Goal: Use online tool/utility: Utilize a website feature to perform a specific function

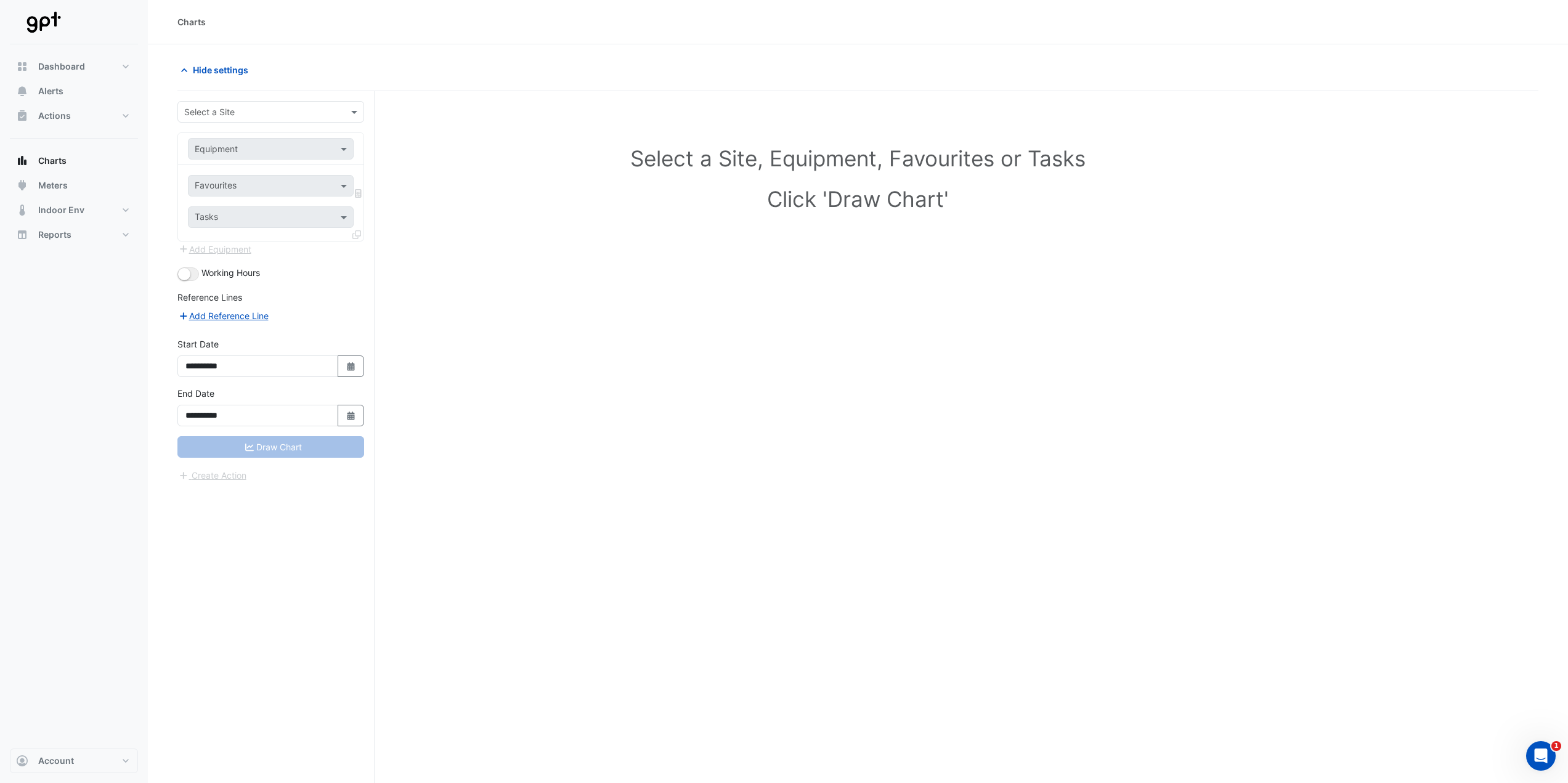
click at [234, 106] on input "text" at bounding box center [258, 112] width 149 height 13
type input "***"
click at [237, 145] on div "[STREET_ADDRESS][PERSON_NAME]" at bounding box center [271, 138] width 186 height 18
click at [345, 148] on span at bounding box center [345, 149] width 16 height 13
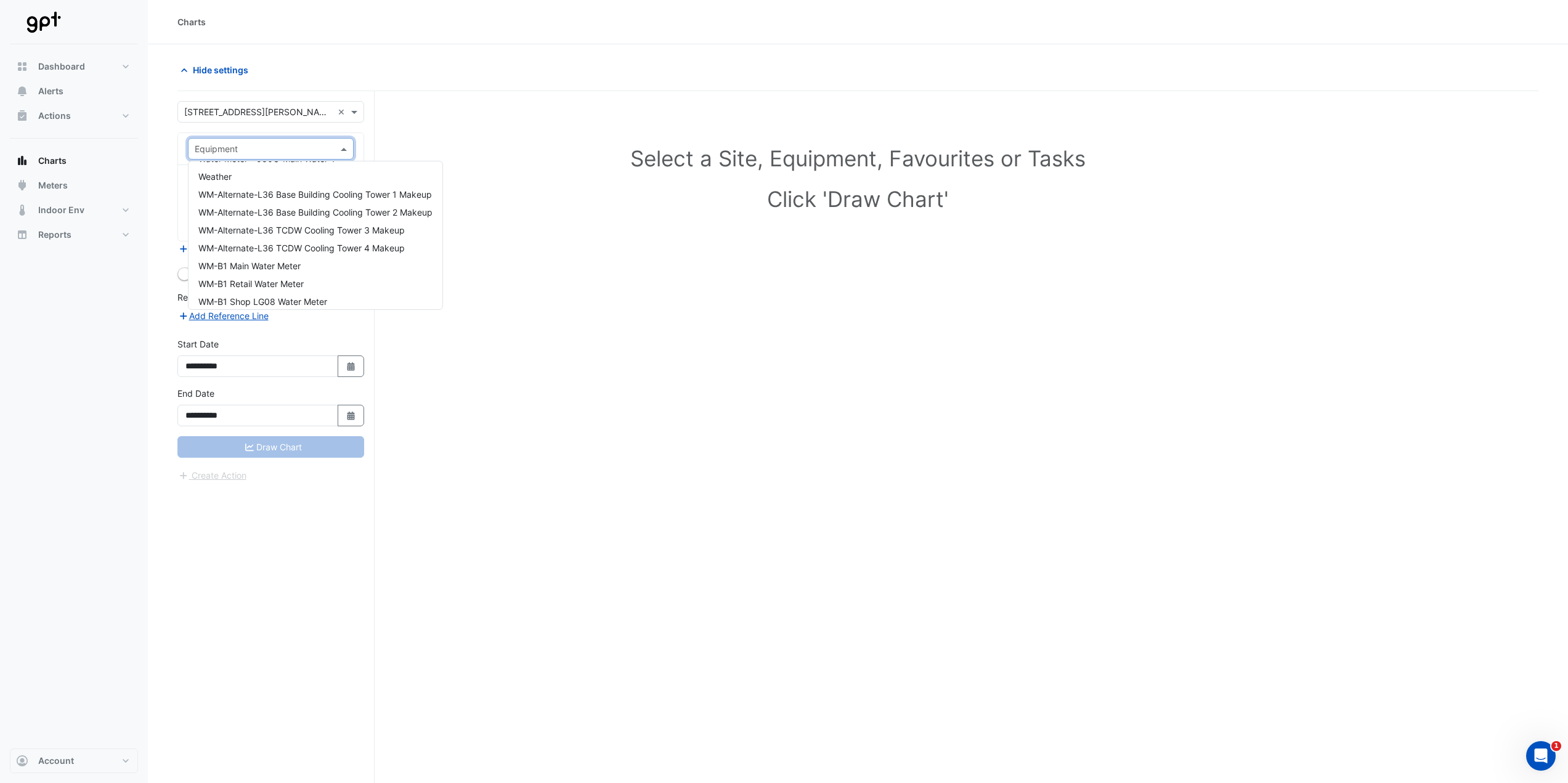
scroll to position [11901, 0]
click at [287, 250] on span "Water Meter - 580G-Main Water-1" at bounding box center [267, 246] width 137 height 10
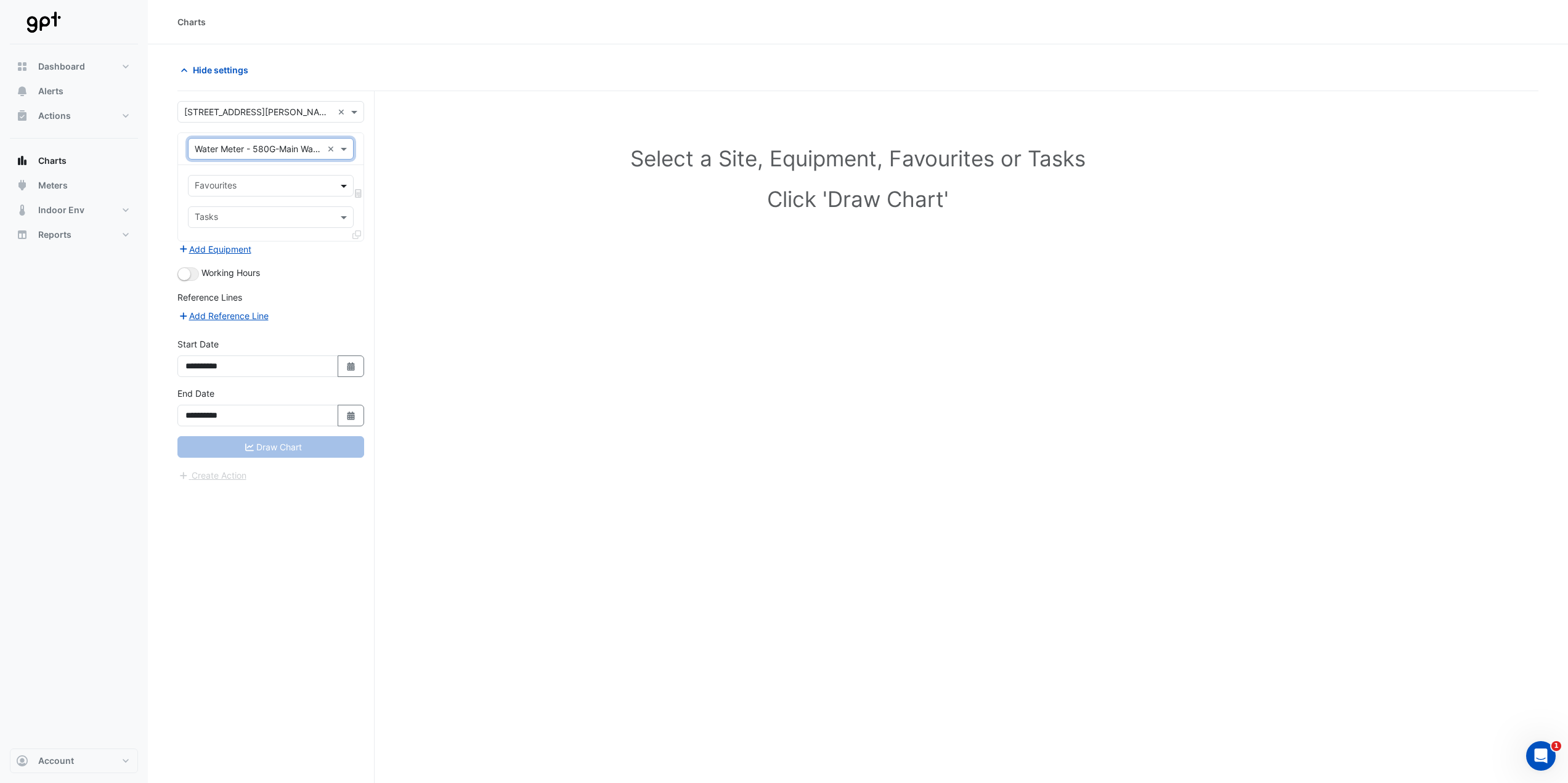
click at [344, 184] on span at bounding box center [345, 186] width 16 height 13
click at [303, 246] on span "Water Consumption Actual" at bounding box center [252, 248] width 106 height 10
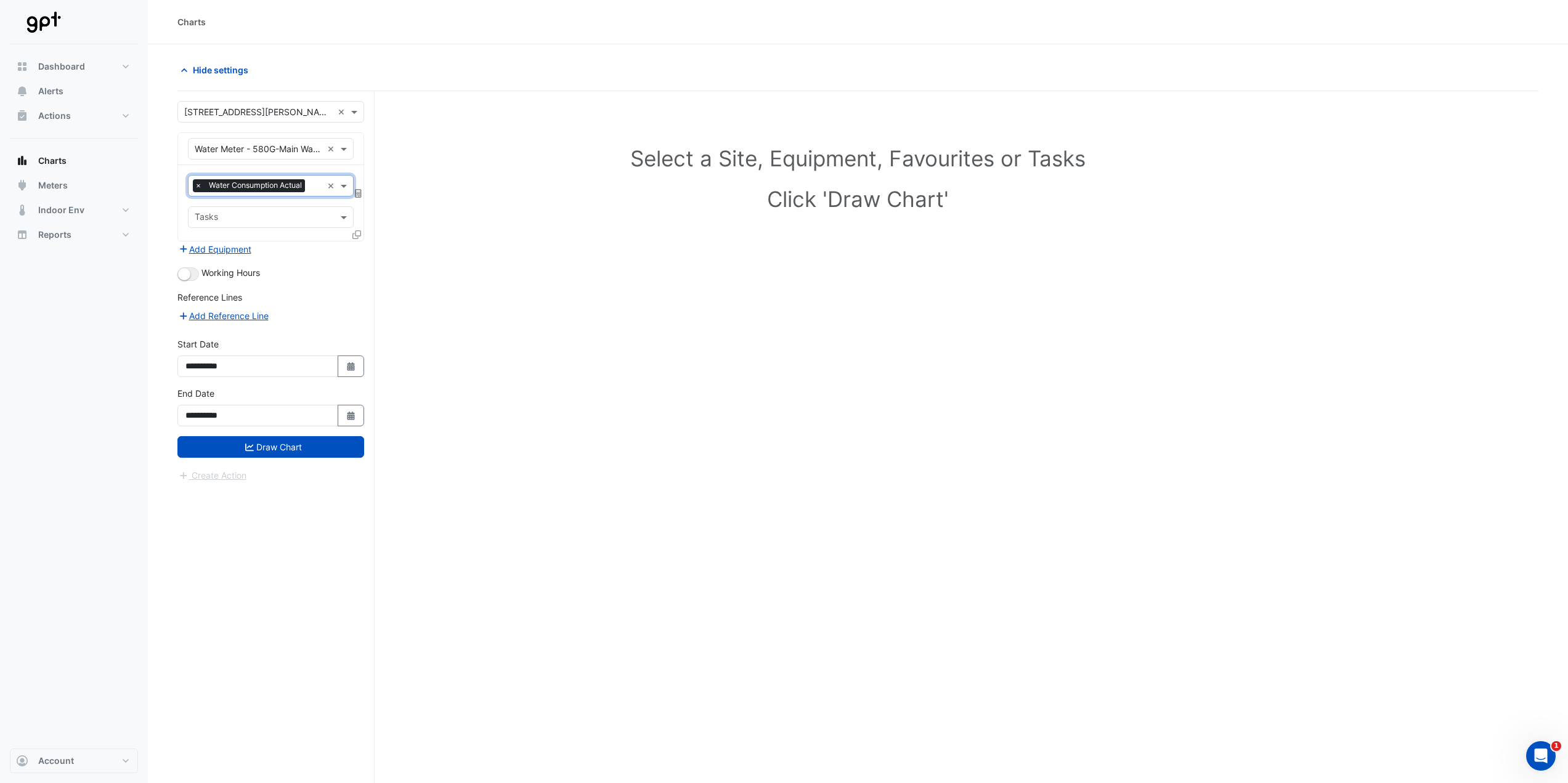
click at [335, 213] on div "Tasks" at bounding box center [271, 218] width 166 height 22
click at [335, 213] on div "Tasks" at bounding box center [271, 218] width 166 height 22
click at [306, 388] on button "Draw Chart" at bounding box center [271, 447] width 187 height 22
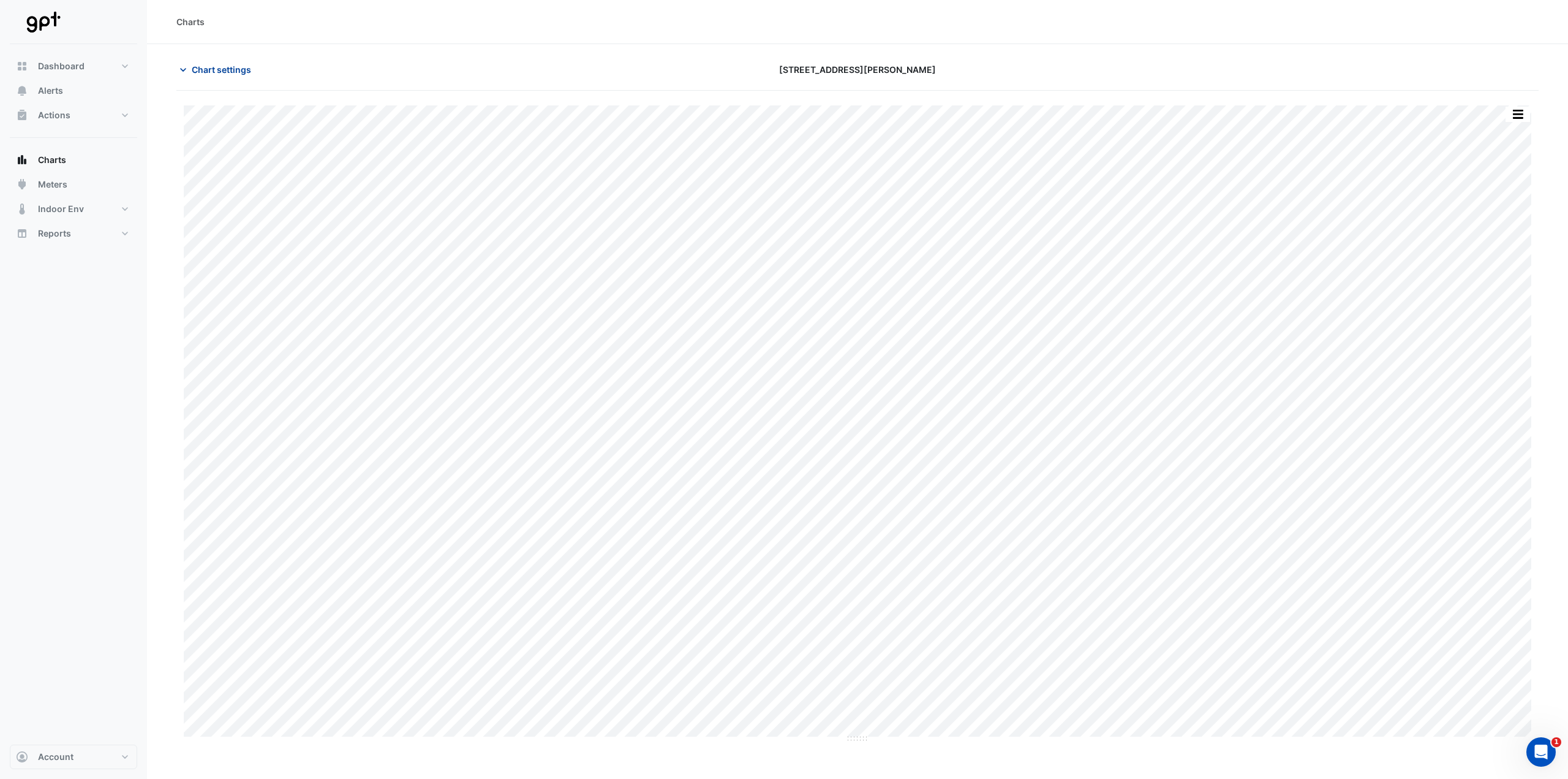
click at [213, 69] on span "Chart settings" at bounding box center [222, 69] width 60 height 13
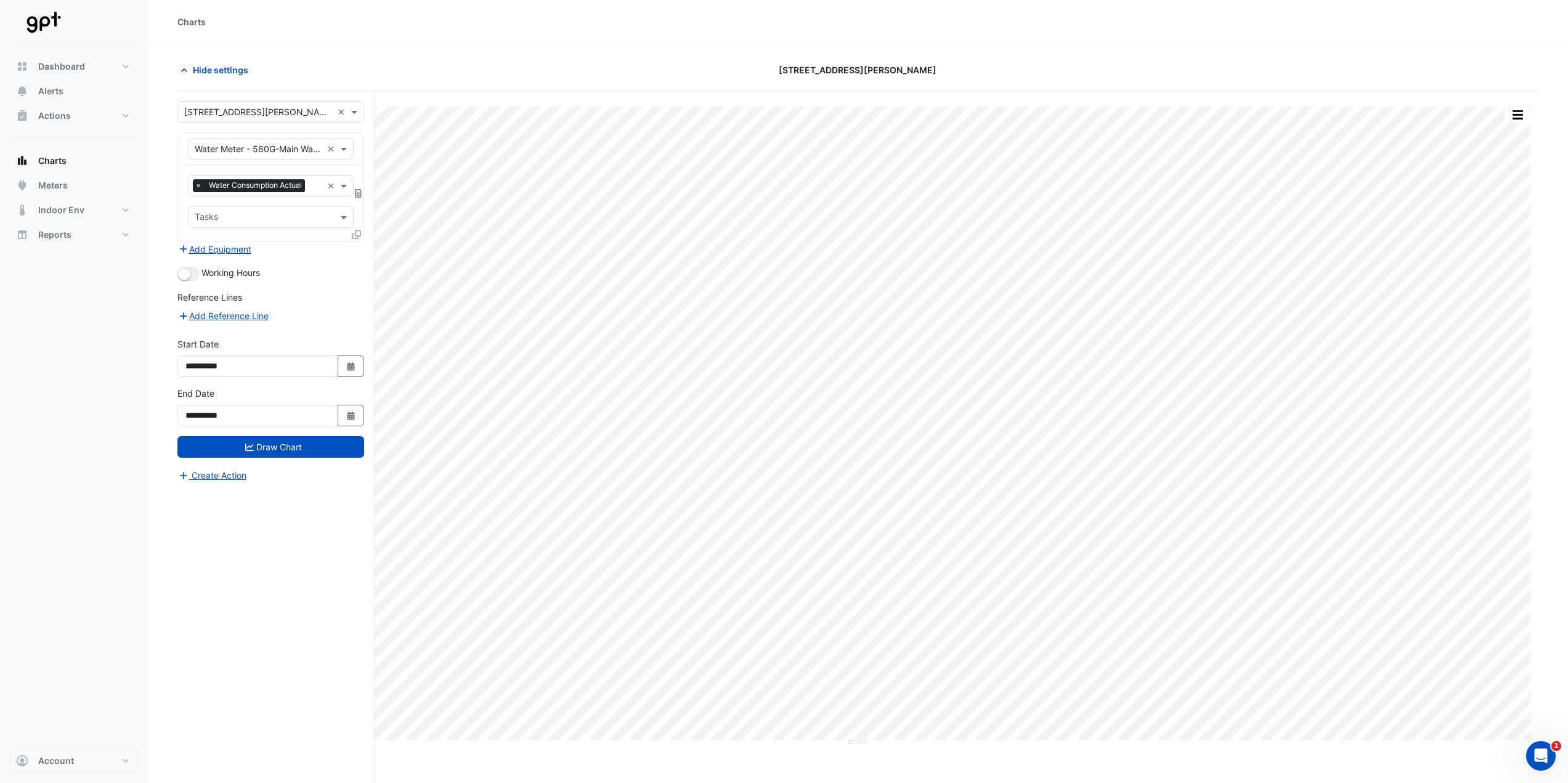
click at [363, 191] on fa-layers at bounding box center [359, 193] width 11 height 9
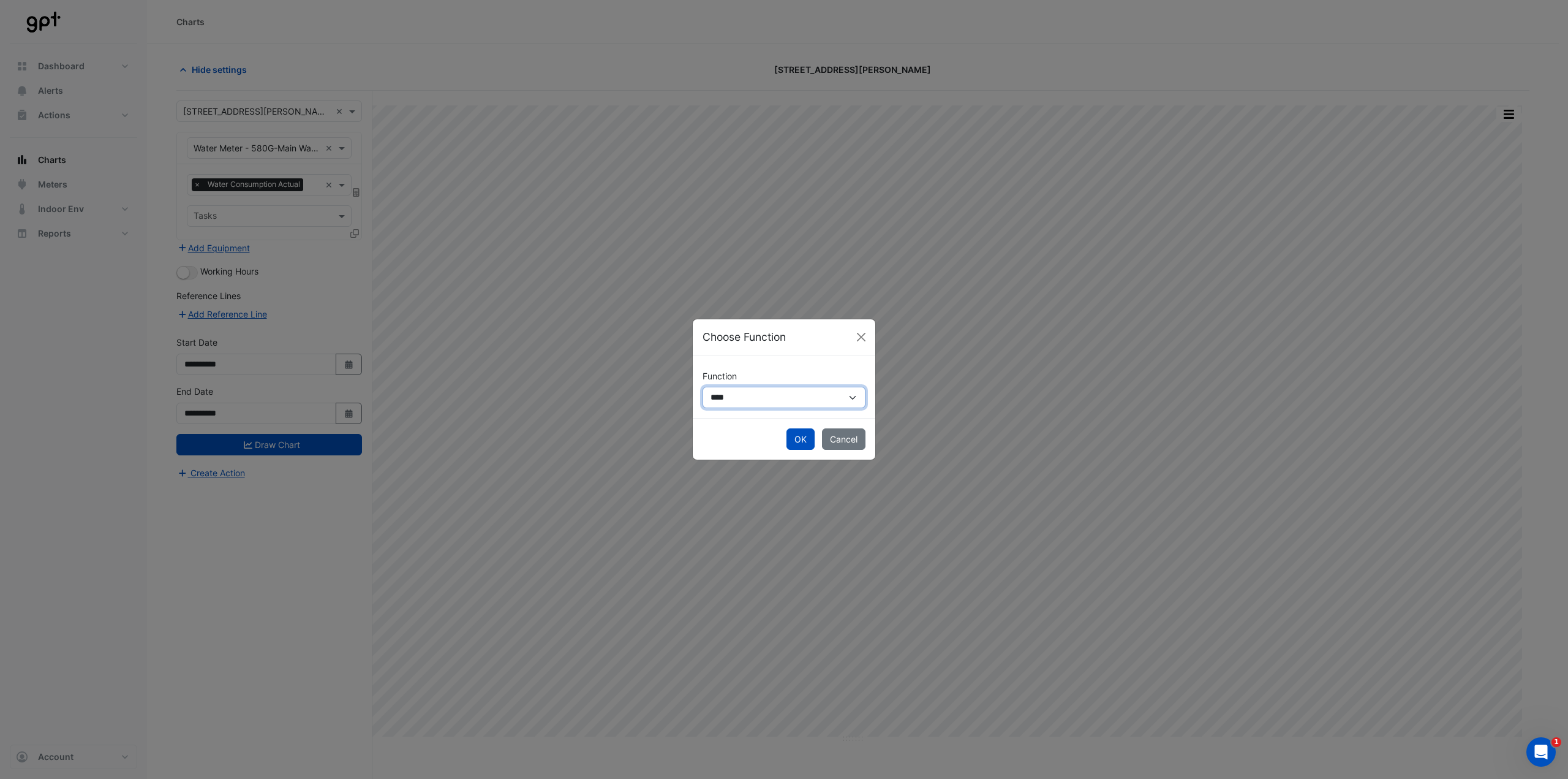
click at [783, 386] on select "**********" at bounding box center [784, 398] width 163 height 22
select select "******"
click at [703, 386] on select "**********" at bounding box center [784, 398] width 163 height 22
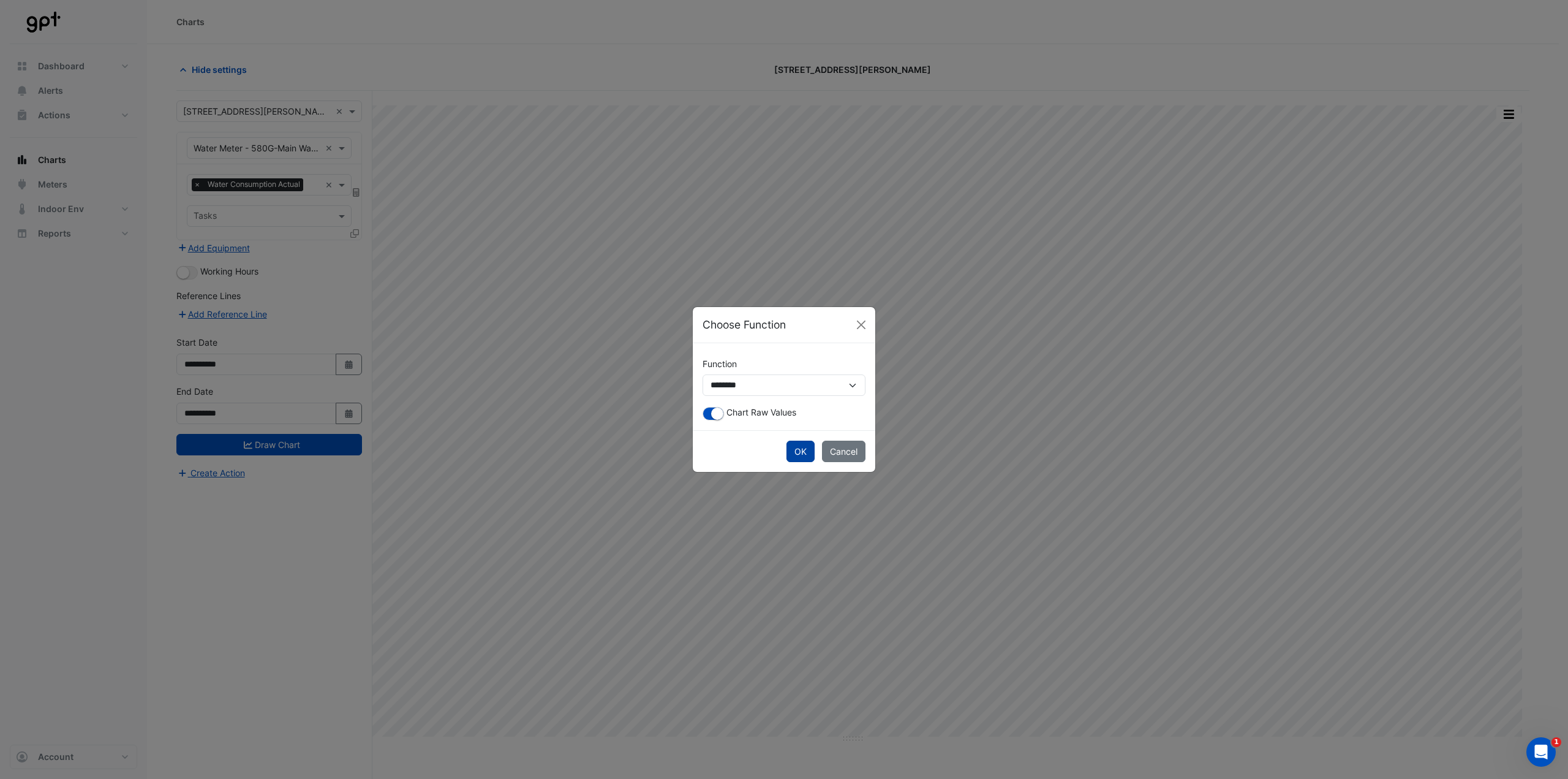
click at [783, 386] on button "OK" at bounding box center [801, 451] width 28 height 22
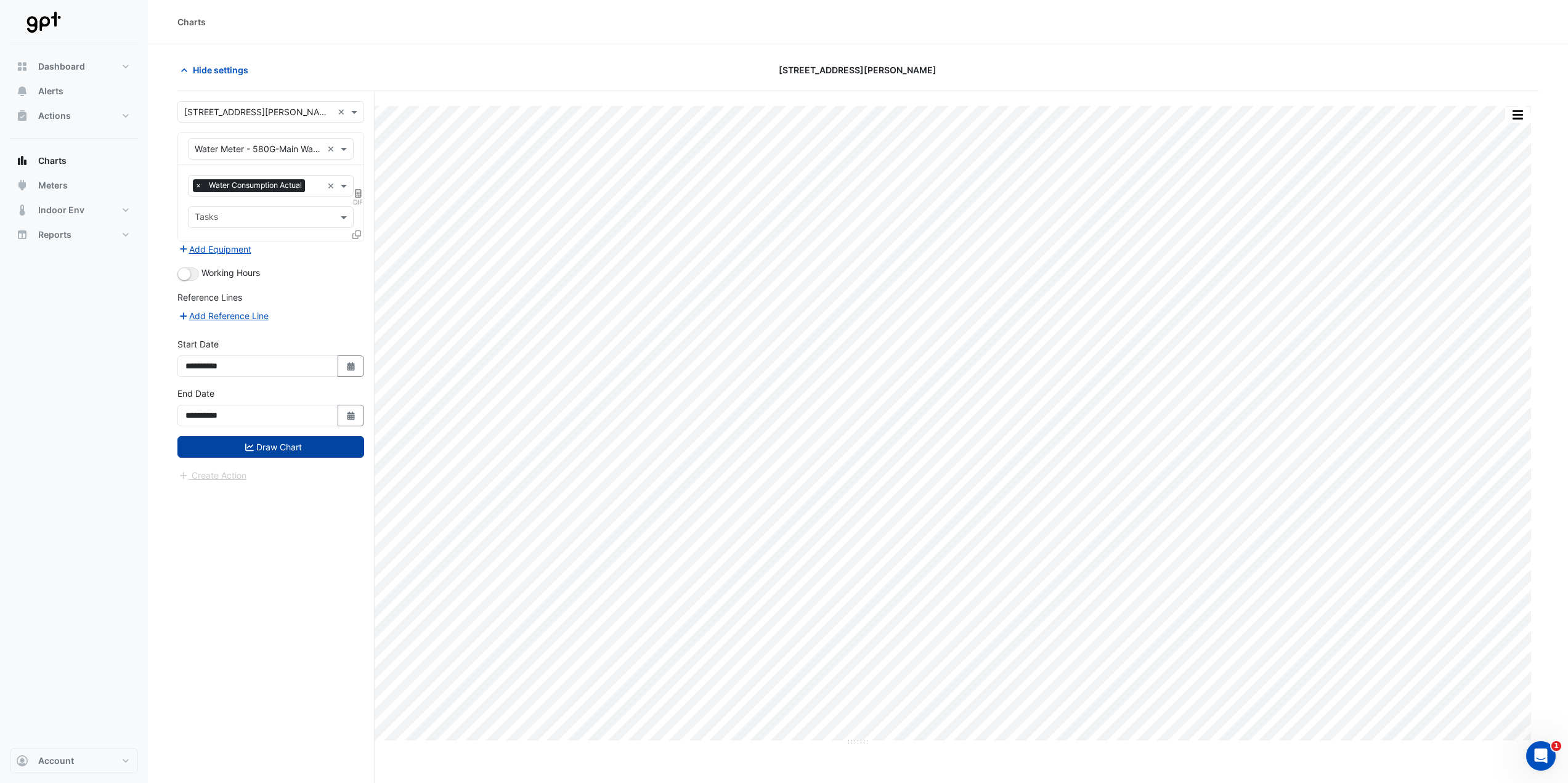
click at [323, 388] on button "Draw Chart" at bounding box center [271, 447] width 187 height 22
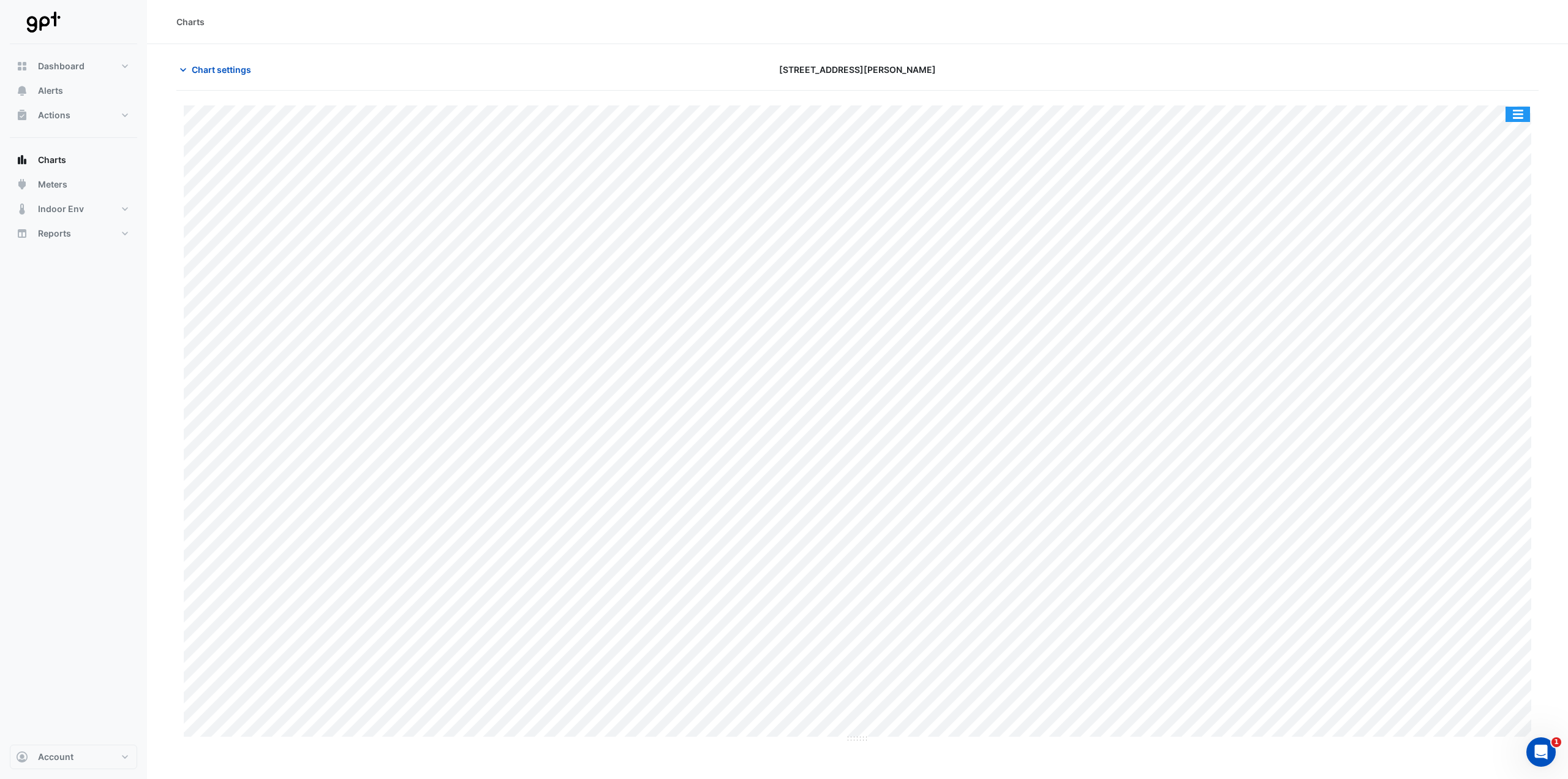
click at [783, 117] on button "button" at bounding box center [1518, 114] width 24 height 16
click at [220, 76] on button "Chart settings" at bounding box center [218, 70] width 83 height 22
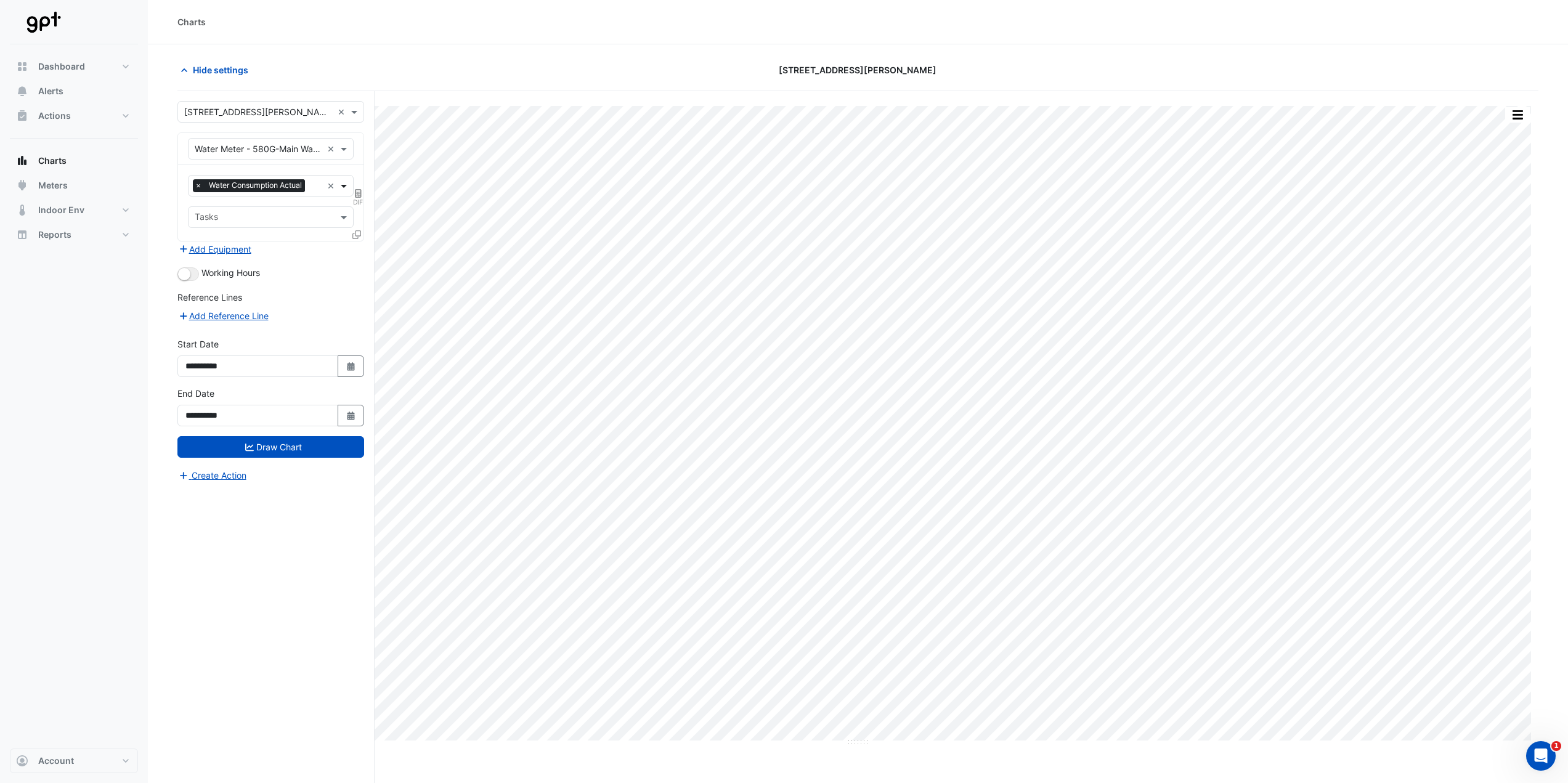
click at [346, 188] on span at bounding box center [345, 186] width 16 height 13
click at [342, 211] on span "Water Consumption Final Substituted" at bounding box center [273, 212] width 149 height 10
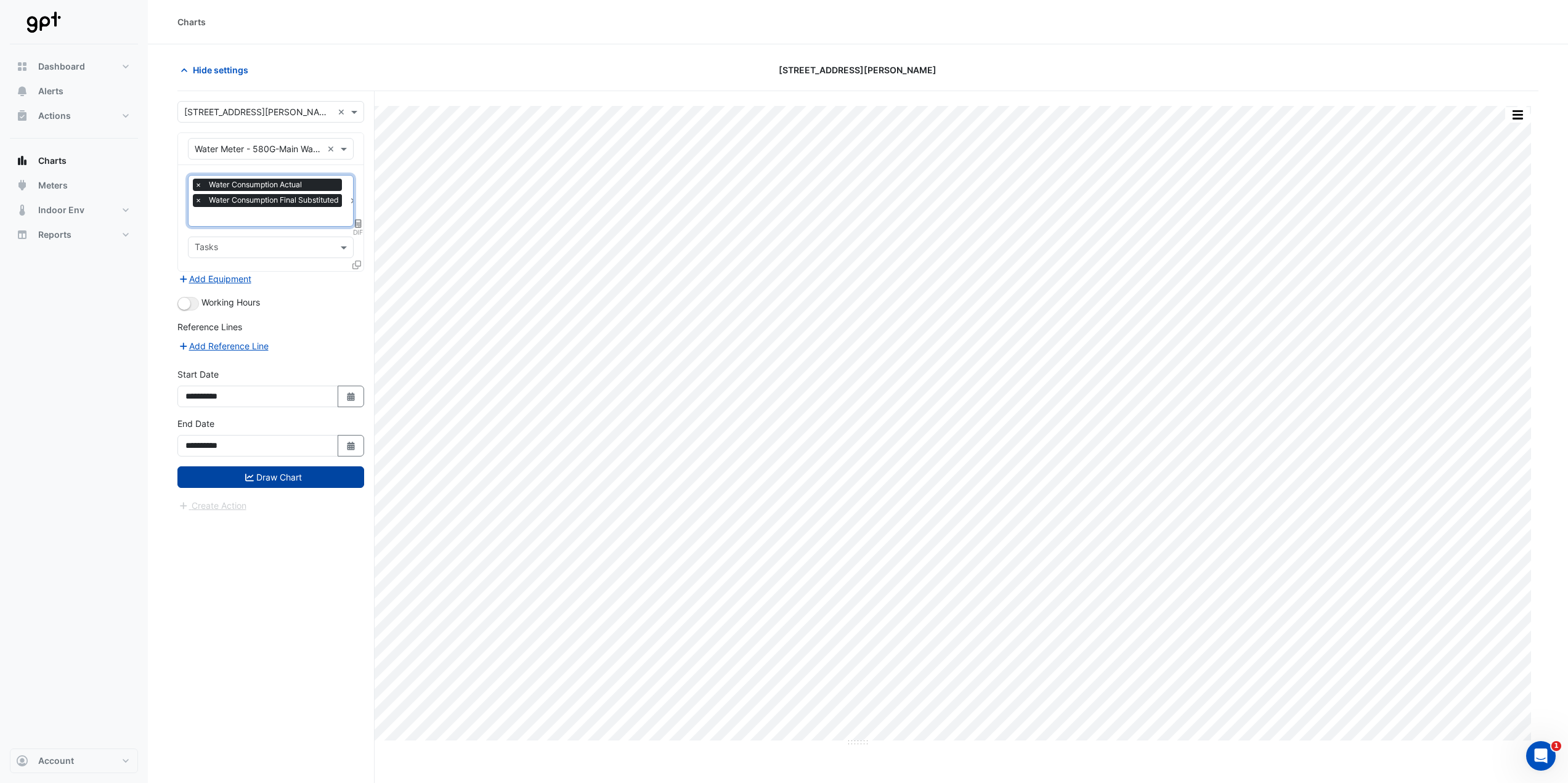
click at [293, 388] on button "Draw Chart" at bounding box center [271, 477] width 187 height 22
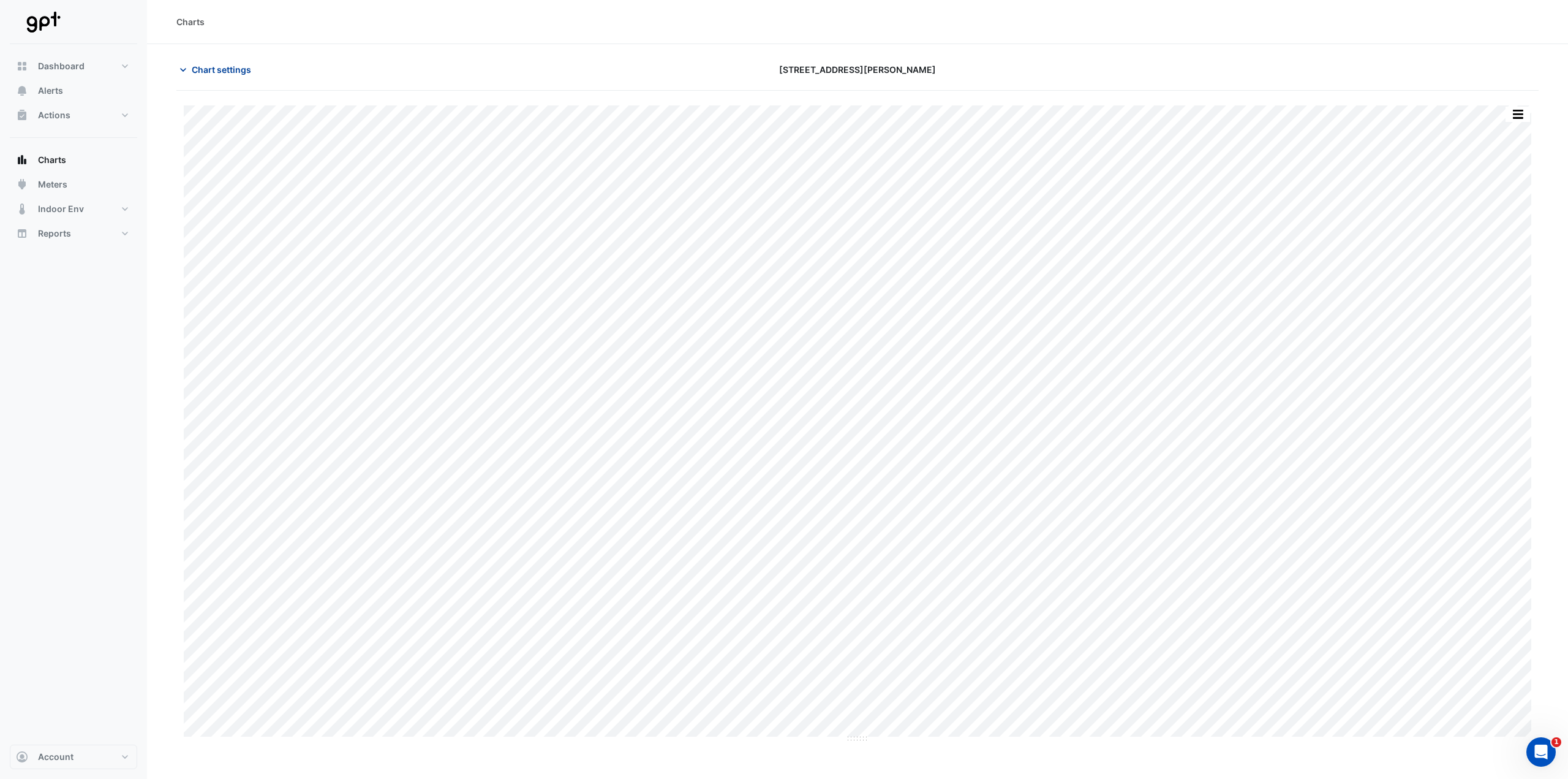
click at [216, 79] on button "Chart settings" at bounding box center [218, 70] width 83 height 22
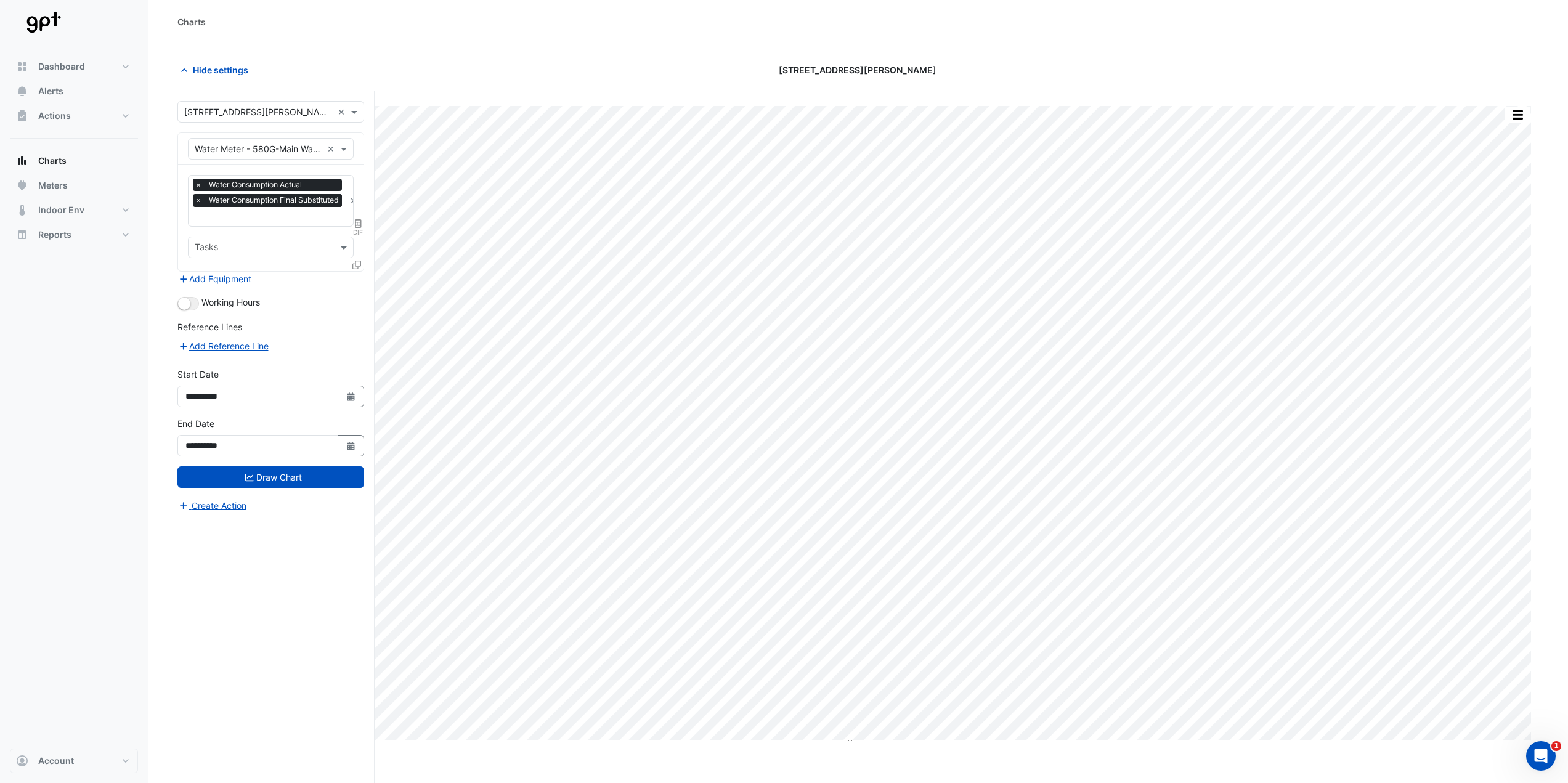
click at [359, 231] on span "DIF" at bounding box center [358, 232] width 10 height 10
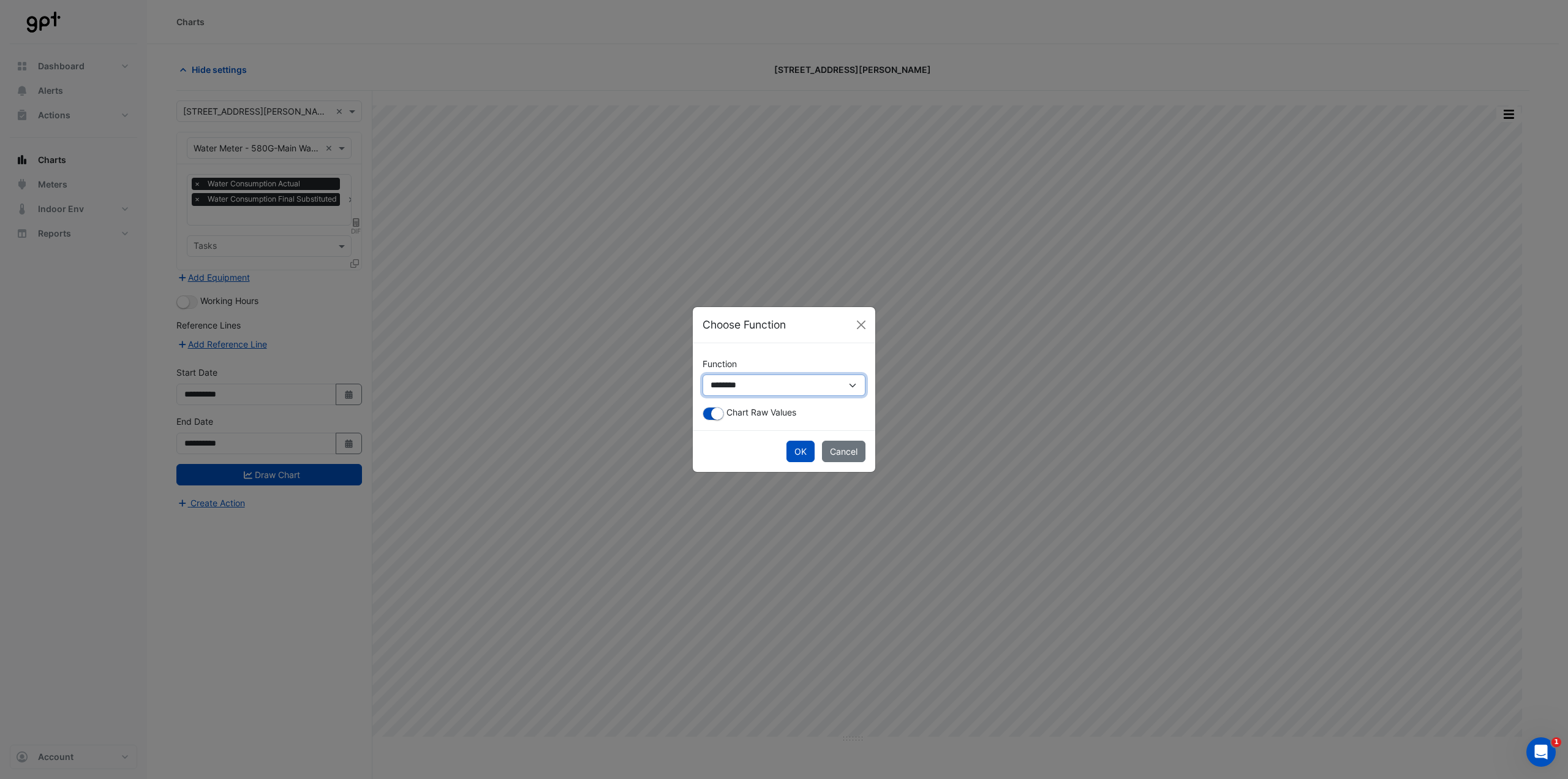
click at [753, 383] on select "**********" at bounding box center [784, 385] width 163 height 22
click at [703, 386] on select "**********" at bounding box center [784, 385] width 163 height 22
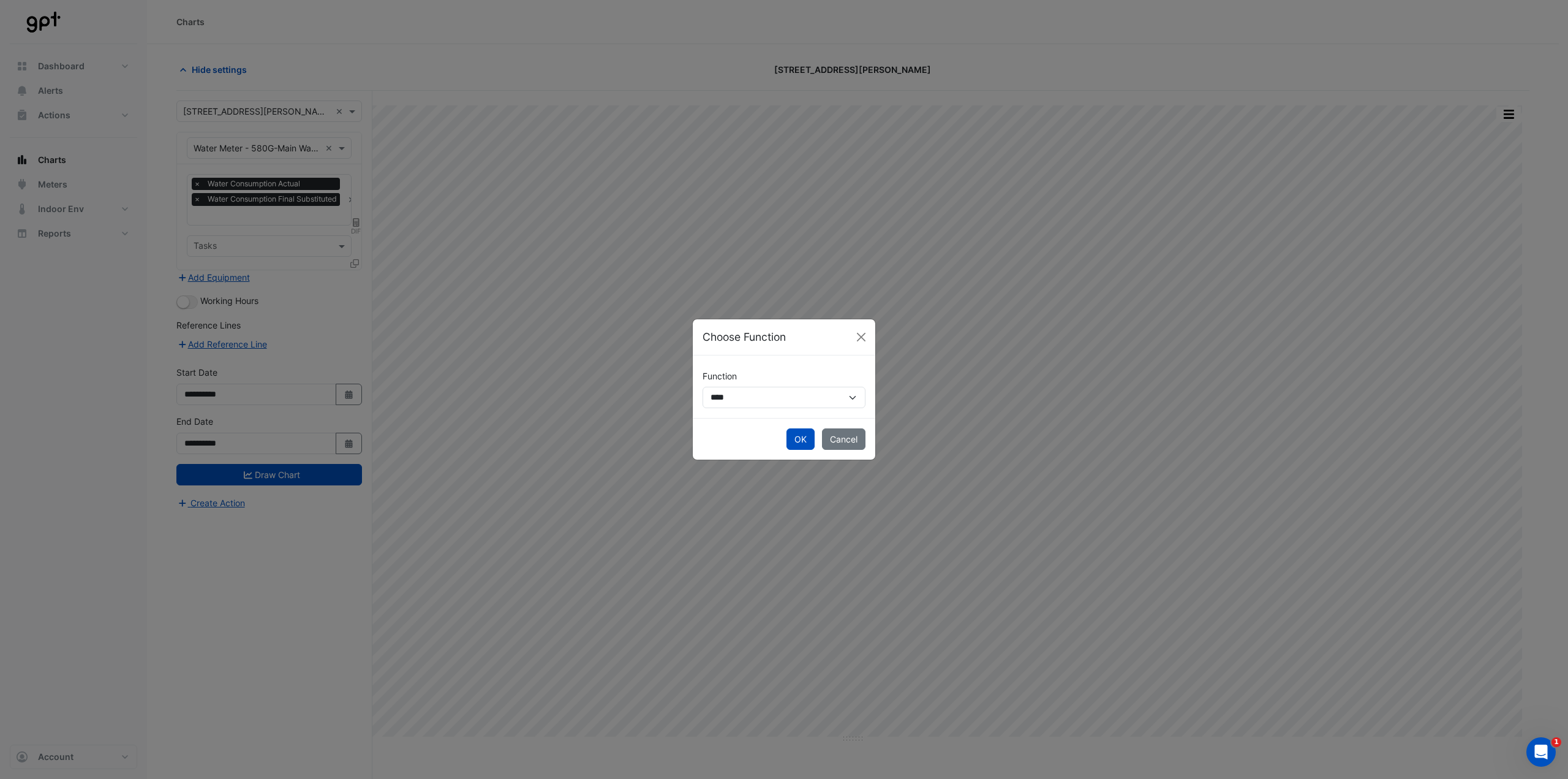
click at [773, 386] on div "**********" at bounding box center [784, 387] width 182 height 62
drag, startPoint x: 764, startPoint y: 399, endPoint x: 764, endPoint y: 407, distance: 8.0
click at [764, 386] on select "**********" at bounding box center [784, 398] width 163 height 22
select select "******"
click at [703, 386] on select "**********" at bounding box center [784, 398] width 163 height 22
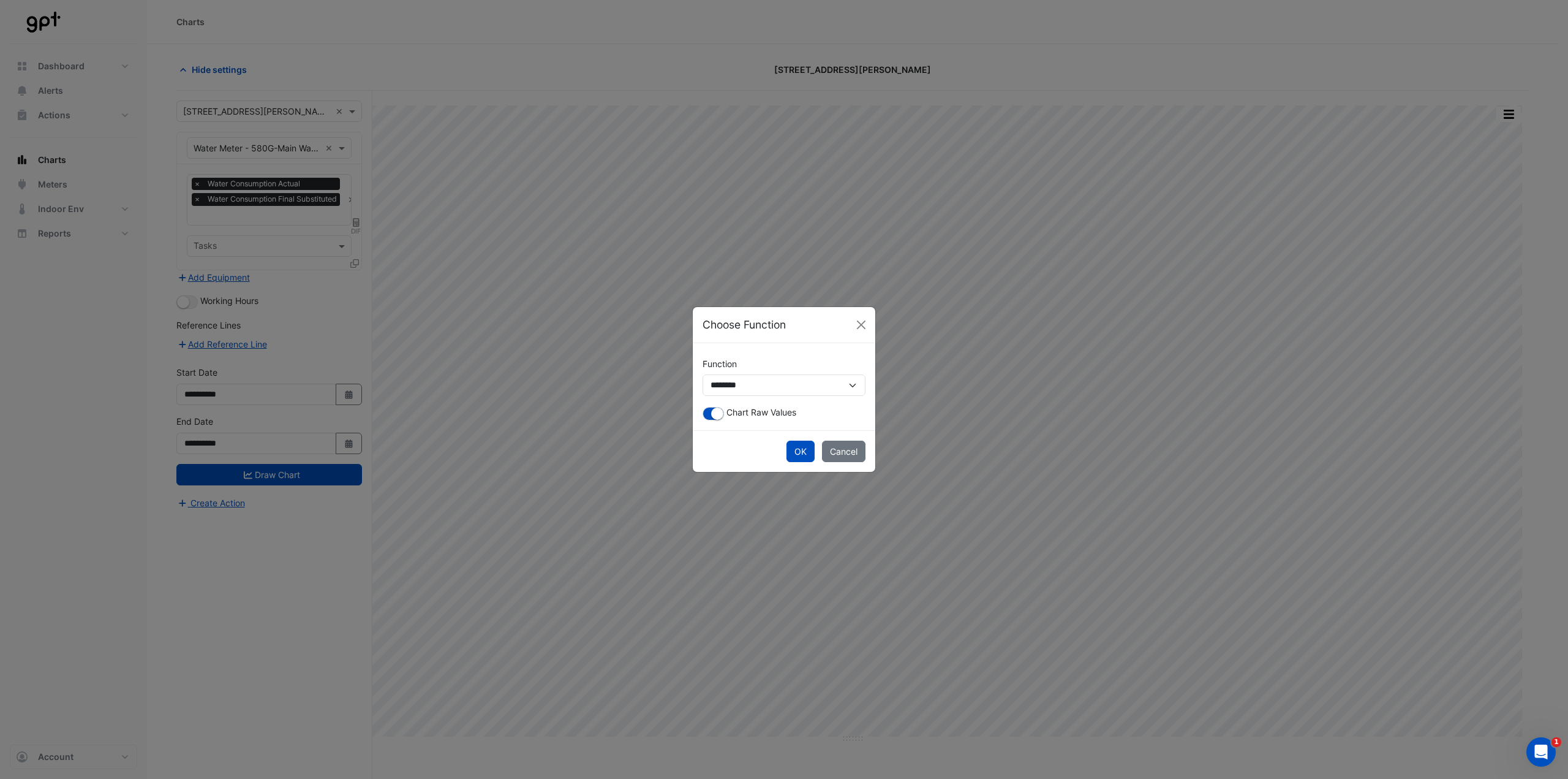
click at [727, 386] on span "Chart Raw Values" at bounding box center [761, 412] width 70 height 10
click at [713, 386] on small "button" at bounding box center [718, 414] width 12 height 12
click at [783, 386] on button "OK" at bounding box center [801, 451] width 28 height 22
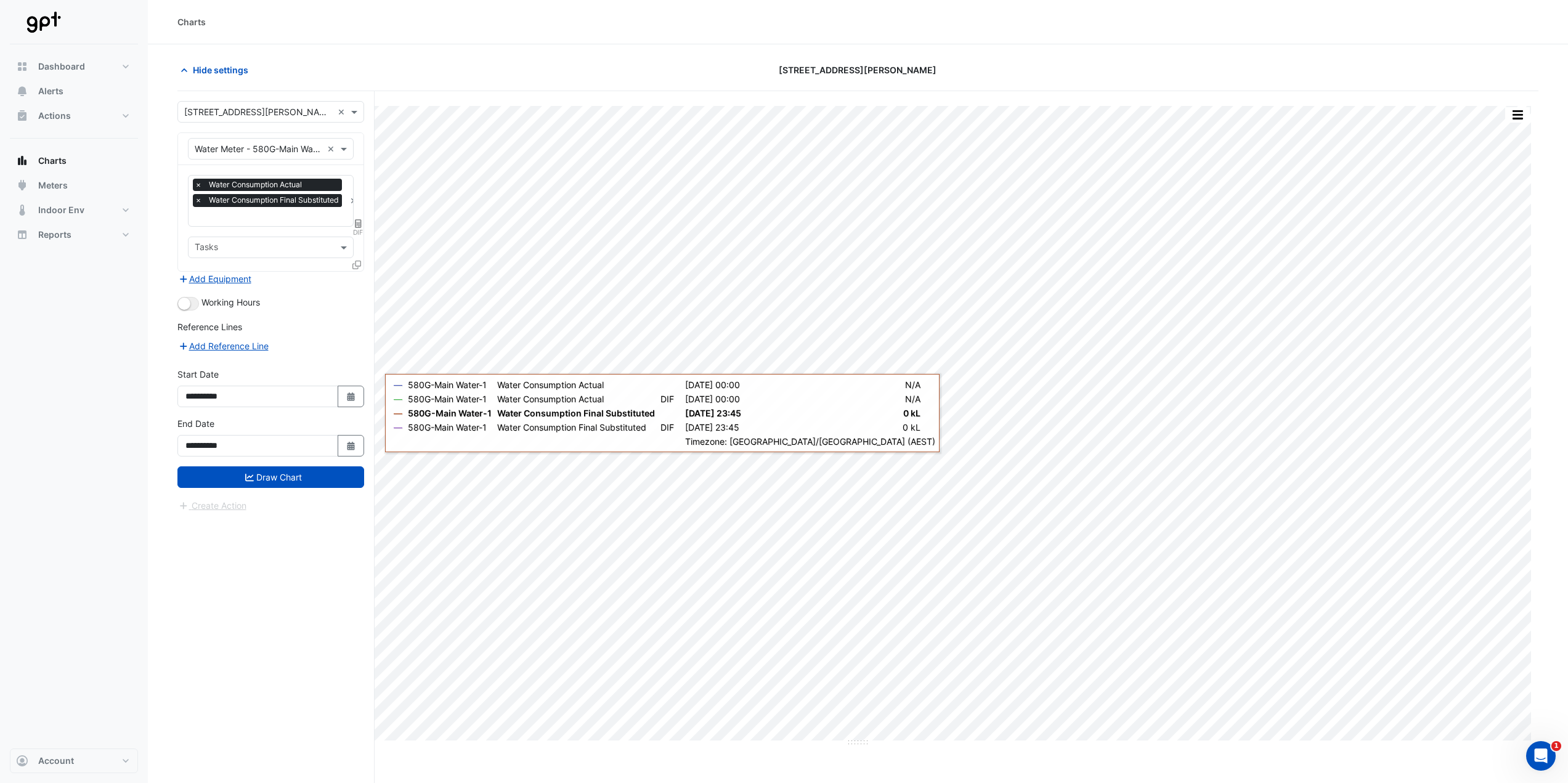
click at [344, 388] on button "Draw Chart" at bounding box center [271, 477] width 187 height 22
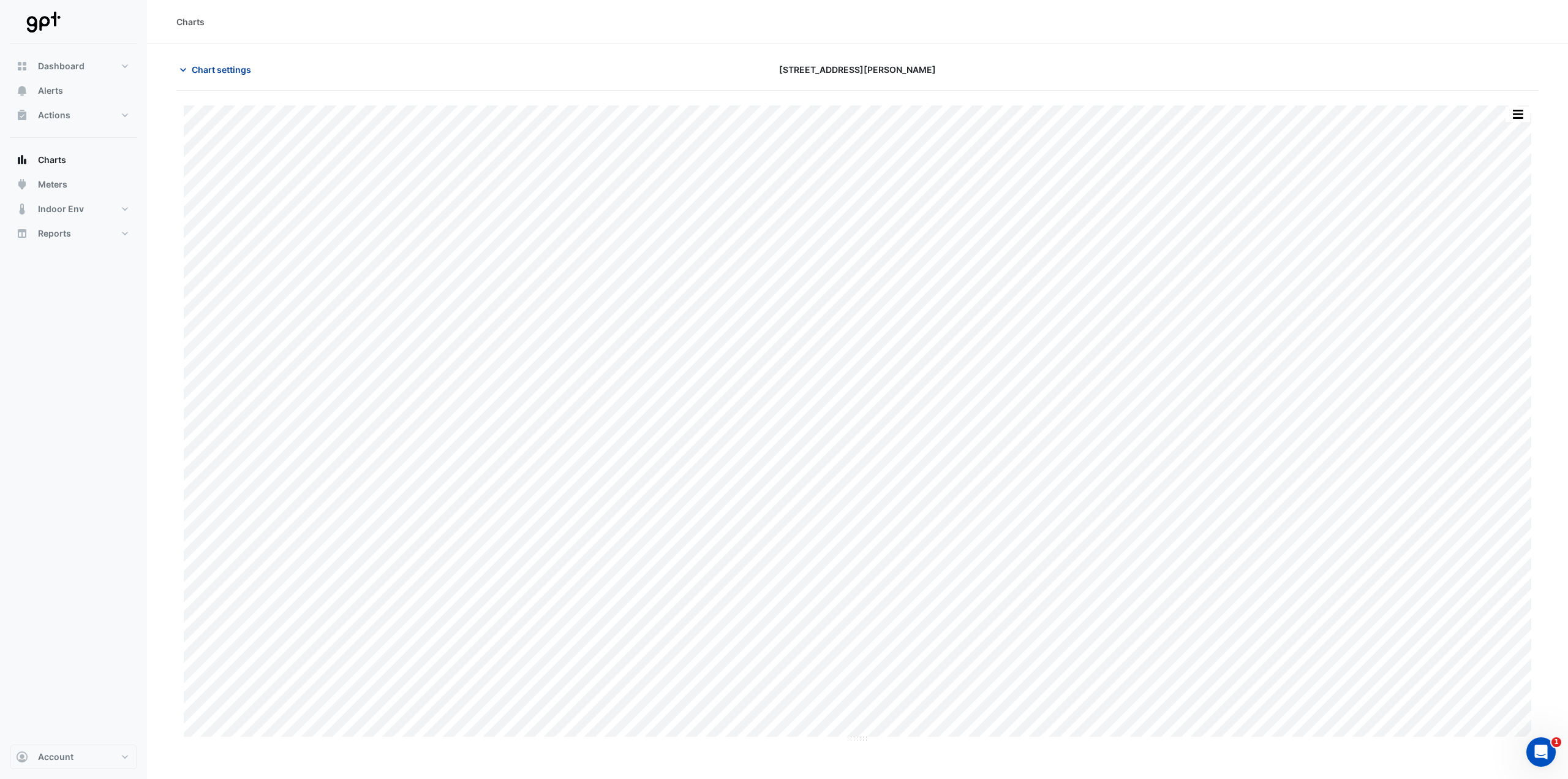
click at [205, 75] on span "Chart settings" at bounding box center [222, 69] width 60 height 13
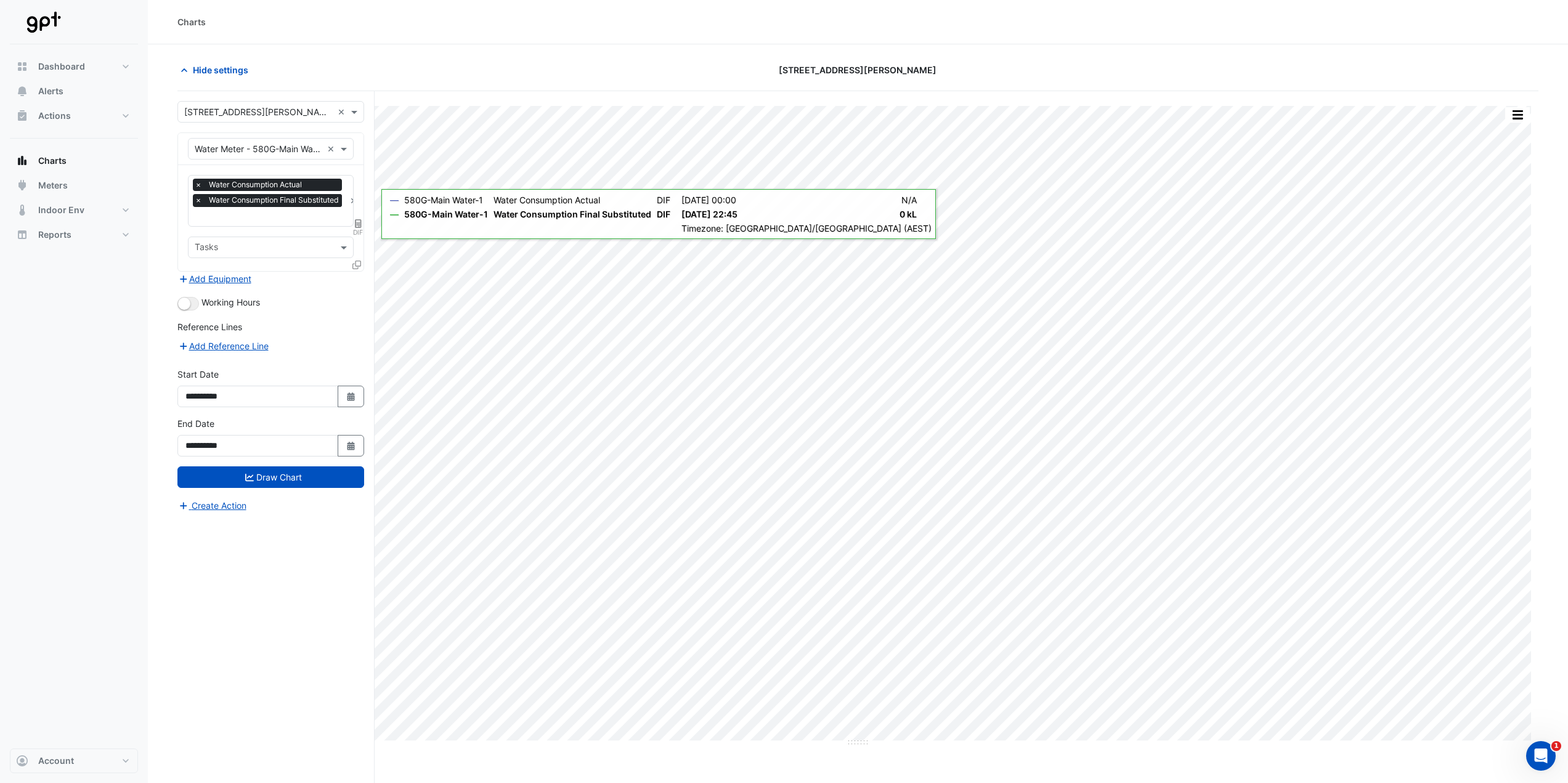
click at [355, 221] on icon at bounding box center [358, 224] width 7 height 9
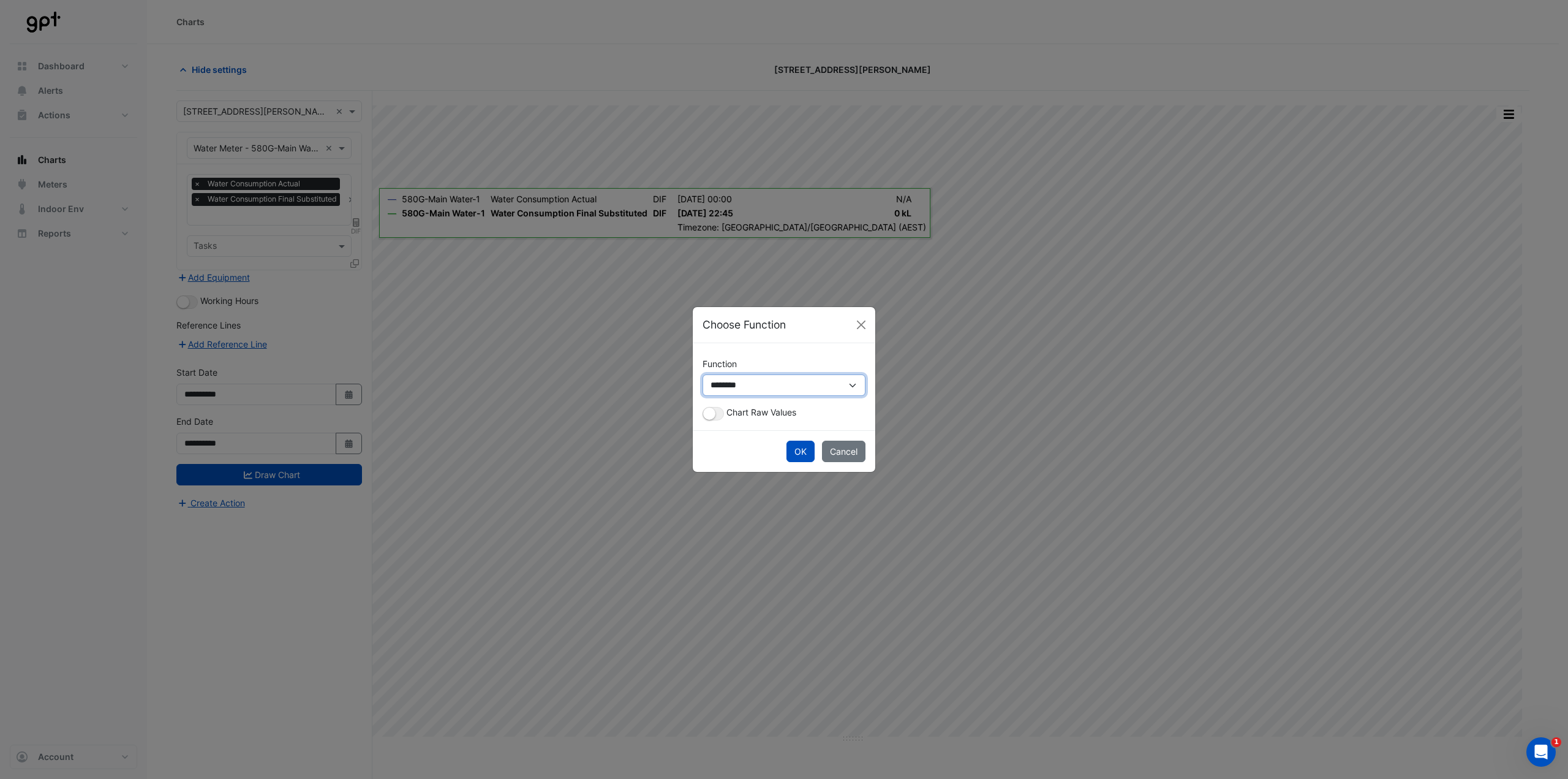
click at [732, 386] on select "**********" at bounding box center [784, 385] width 163 height 22
select select "*******"
click at [703, 386] on select "**********" at bounding box center [784, 385] width 163 height 22
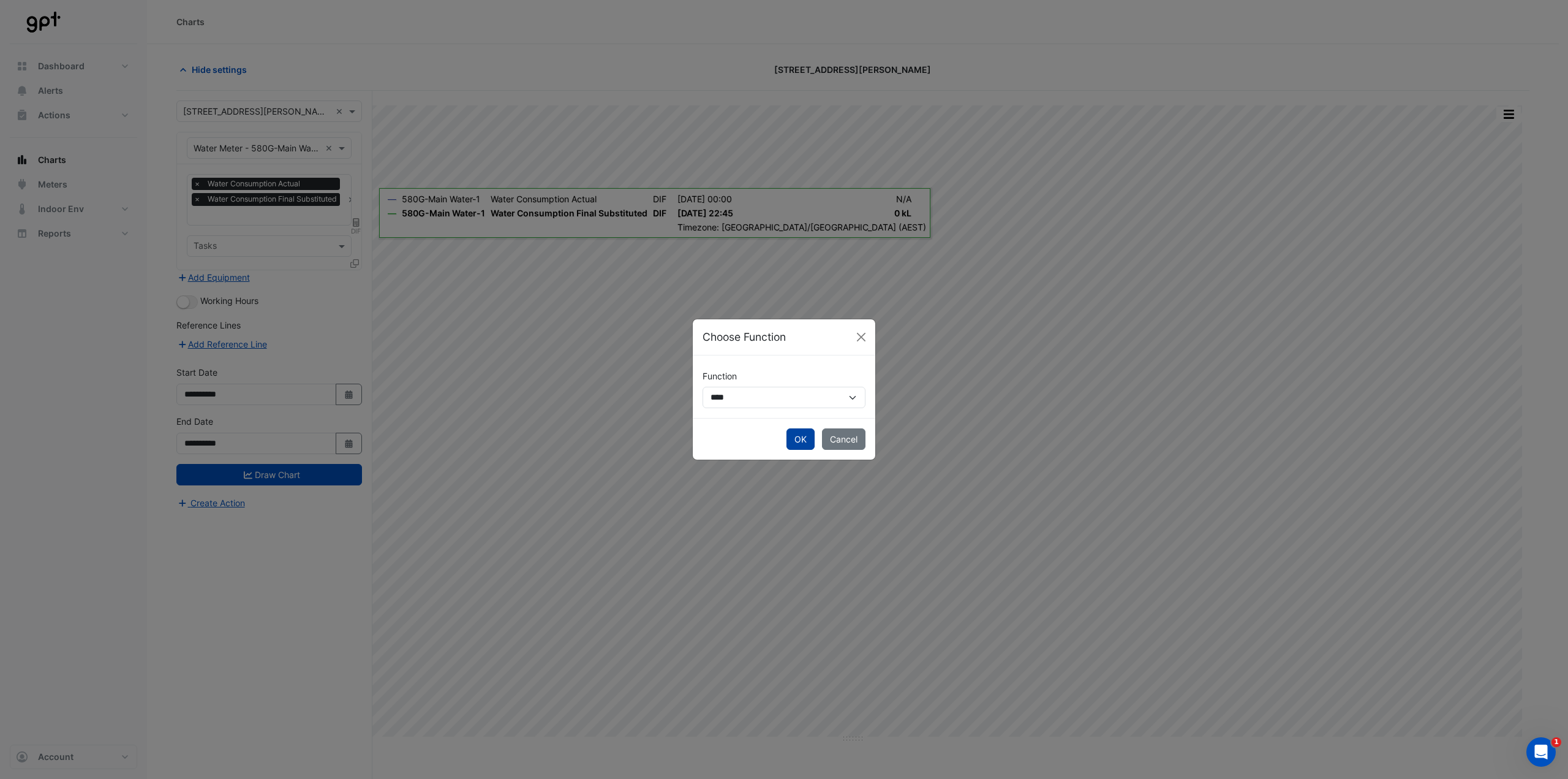
click at [783, 386] on button "OK" at bounding box center [801, 439] width 28 height 22
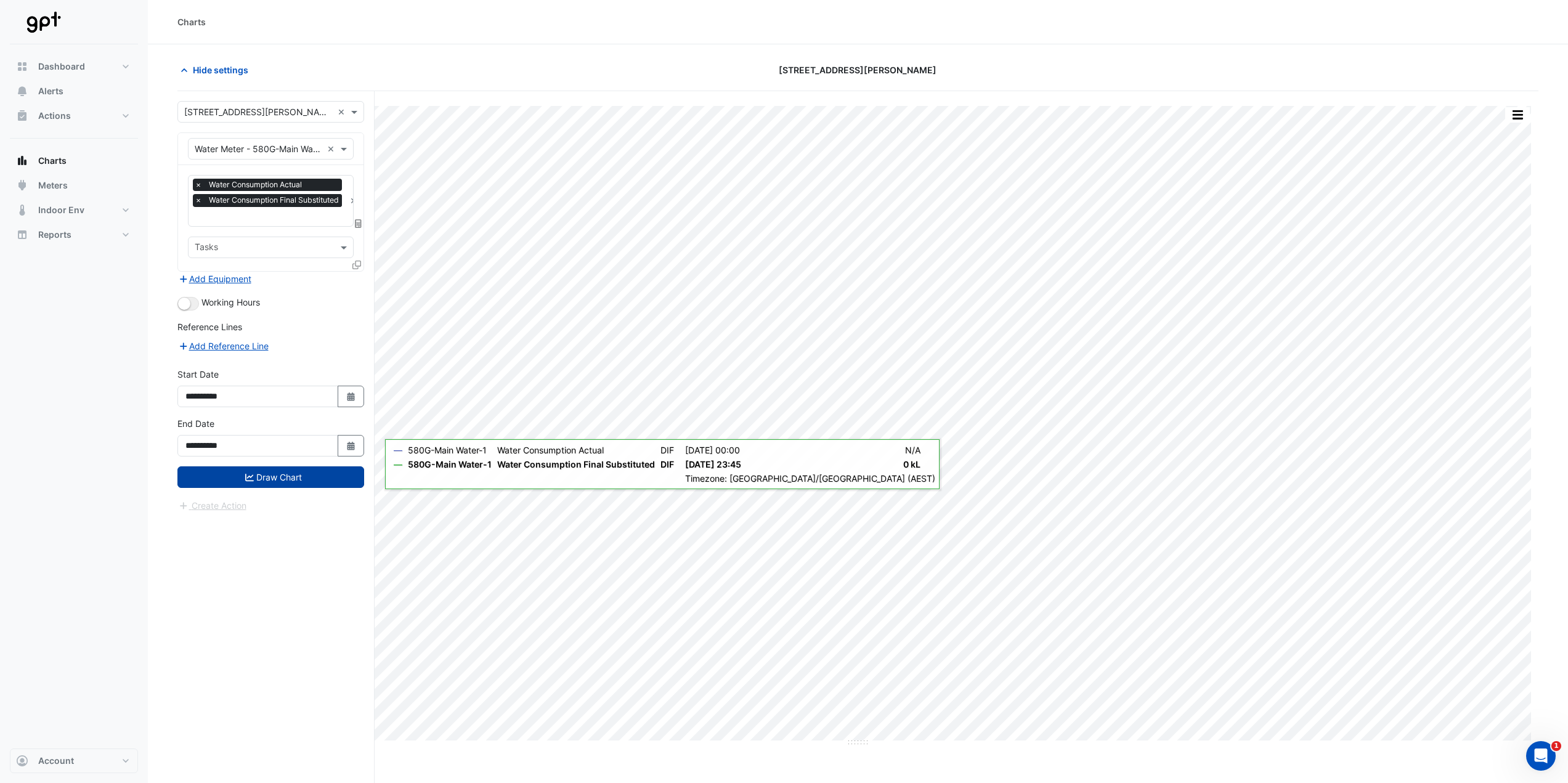
click at [316, 388] on button "Draw Chart" at bounding box center [271, 477] width 187 height 22
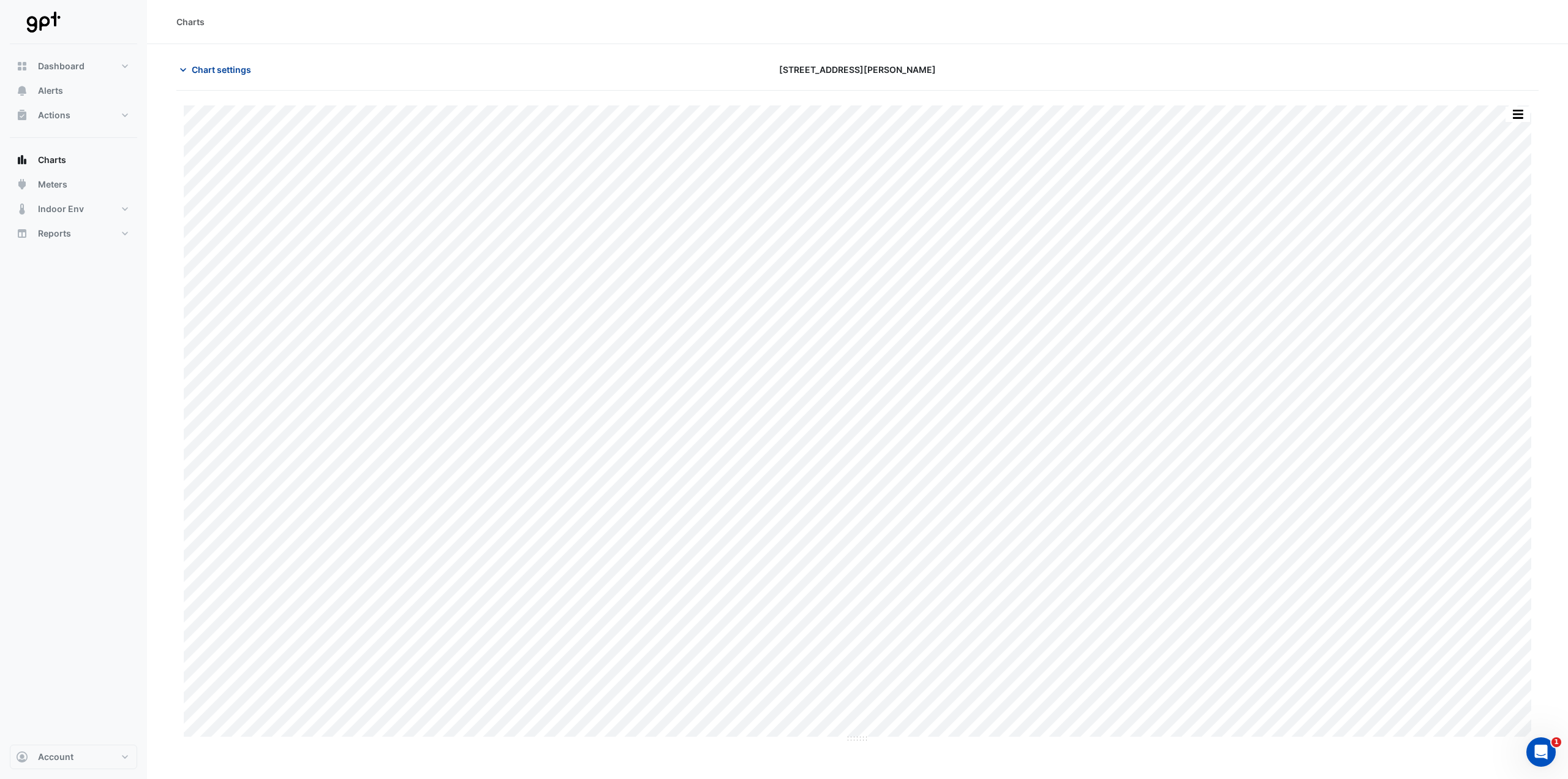
click at [229, 75] on span "Chart settings" at bounding box center [222, 69] width 60 height 13
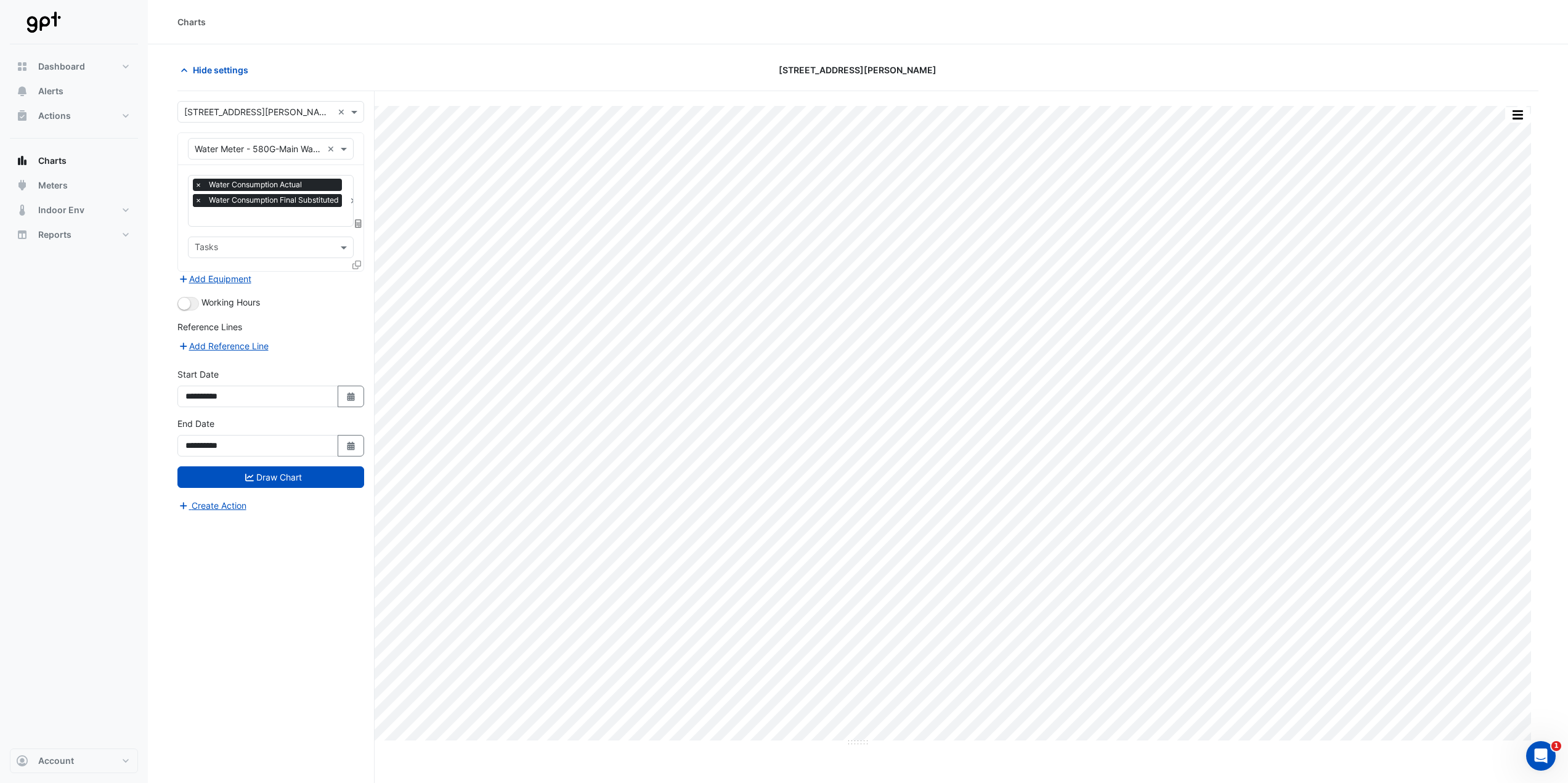
click at [196, 198] on span "×" at bounding box center [198, 201] width 11 height 12
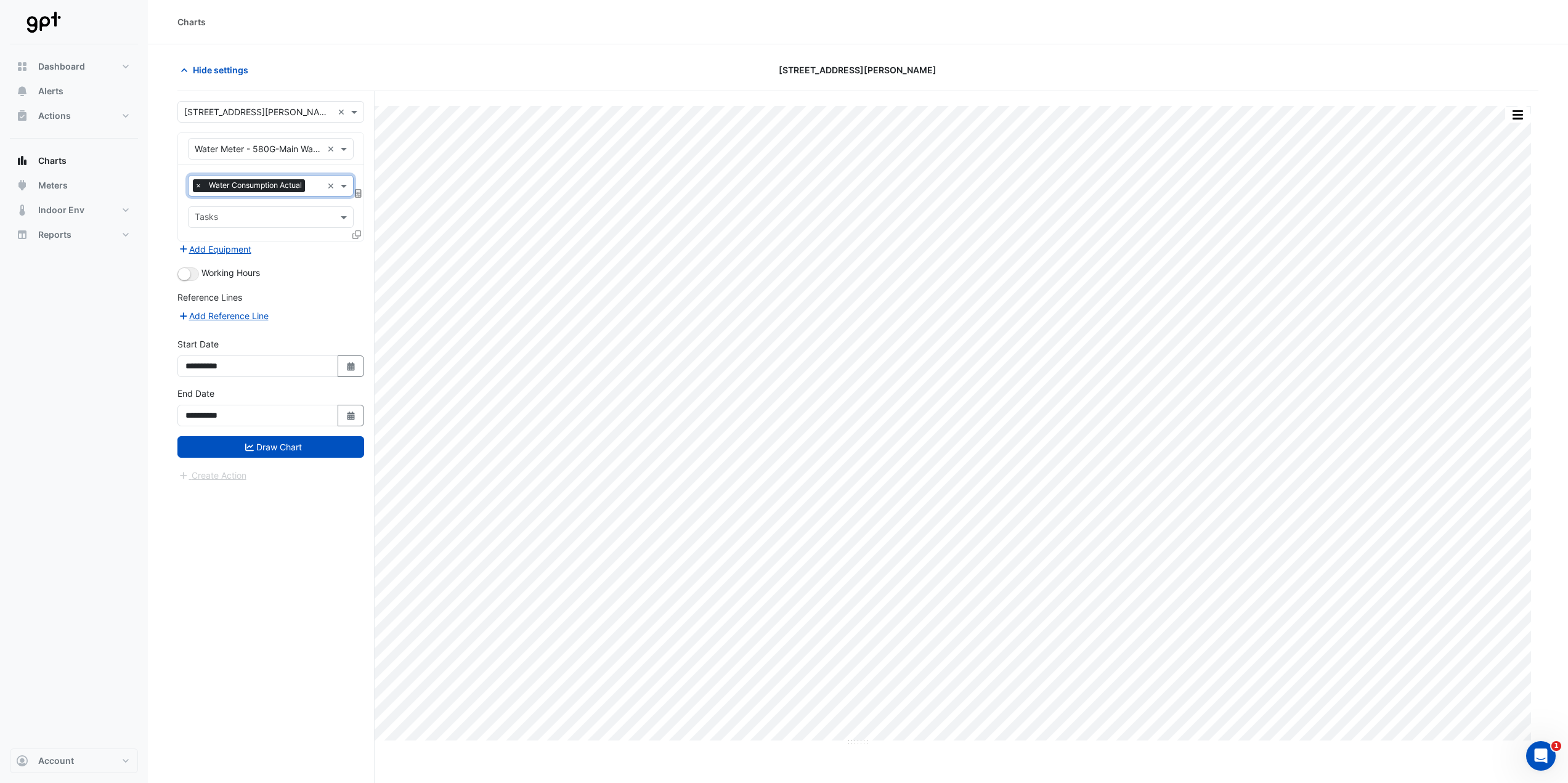
click at [195, 186] on span "×" at bounding box center [198, 186] width 11 height 12
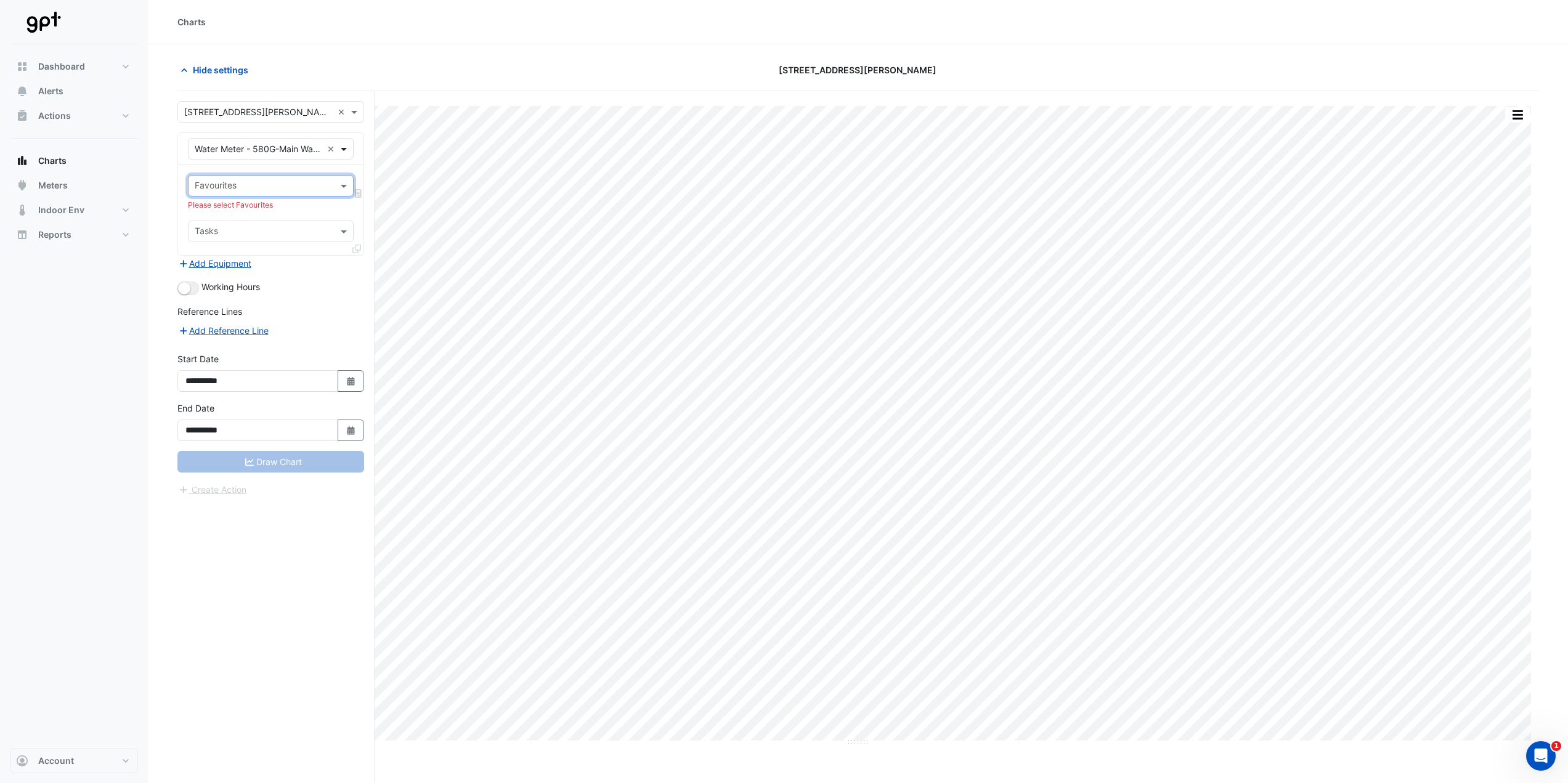
click at [344, 150] on span at bounding box center [345, 149] width 16 height 13
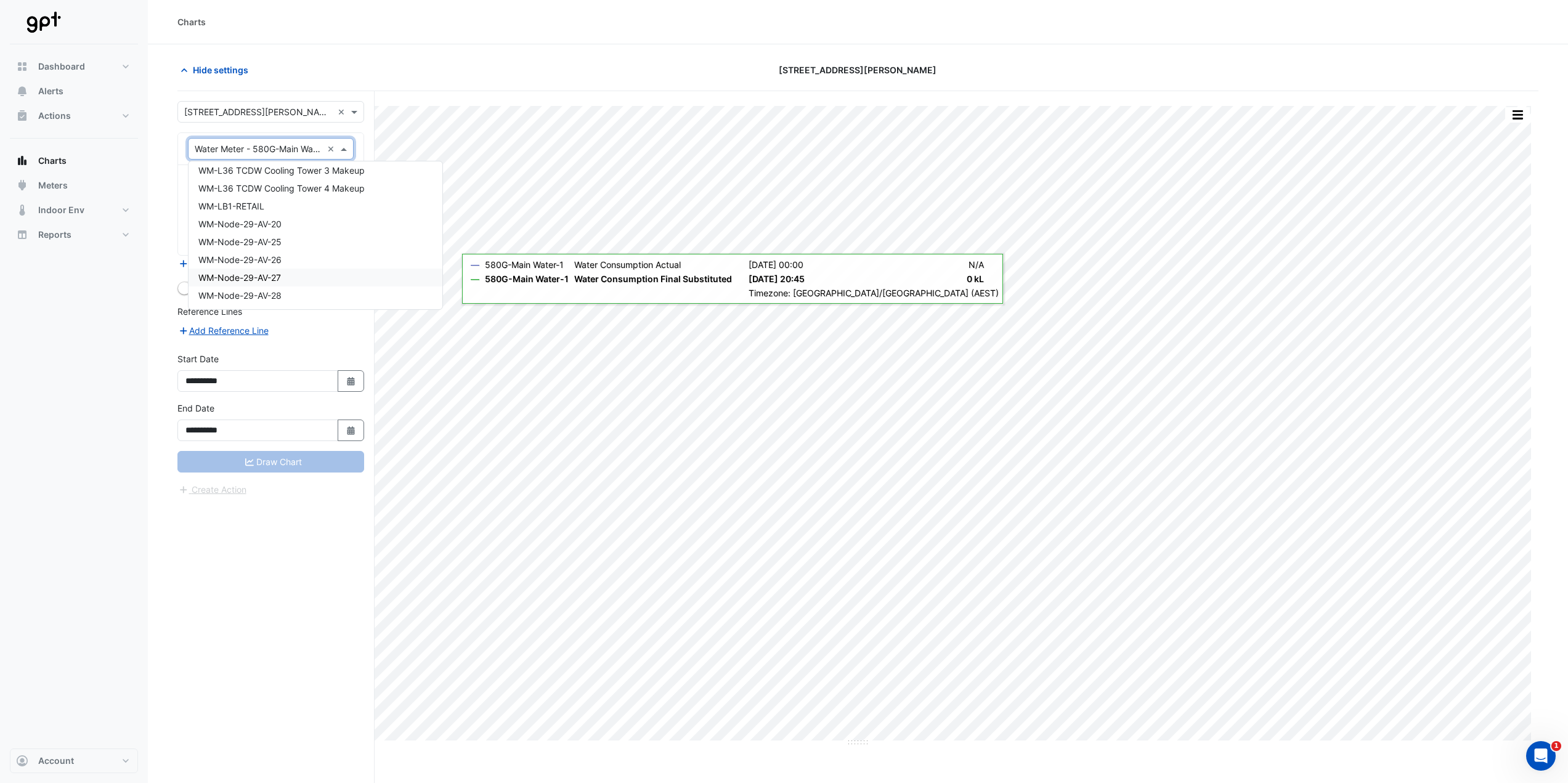
scroll to position [12147, 0]
click at [265, 265] on div "WM-LB1-RETAIL" at bounding box center [315, 267] width 254 height 18
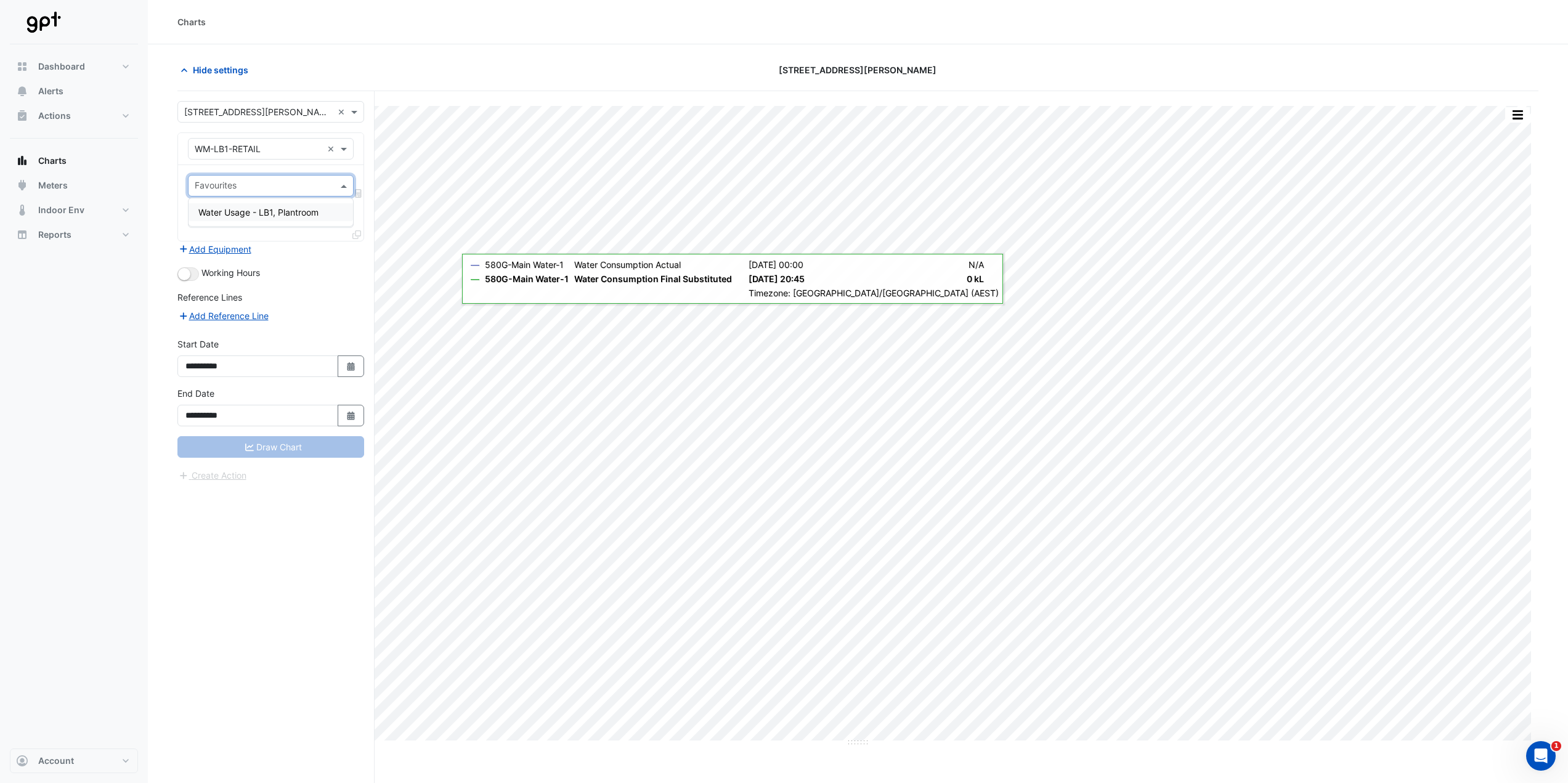
click at [340, 195] on div "Favourites" at bounding box center [271, 186] width 166 height 22
click at [330, 212] on div "Water Usage - LB1, Plantroom" at bounding box center [270, 212] width 164 height 18
click at [278, 388] on button "Draw Chart" at bounding box center [271, 447] width 187 height 22
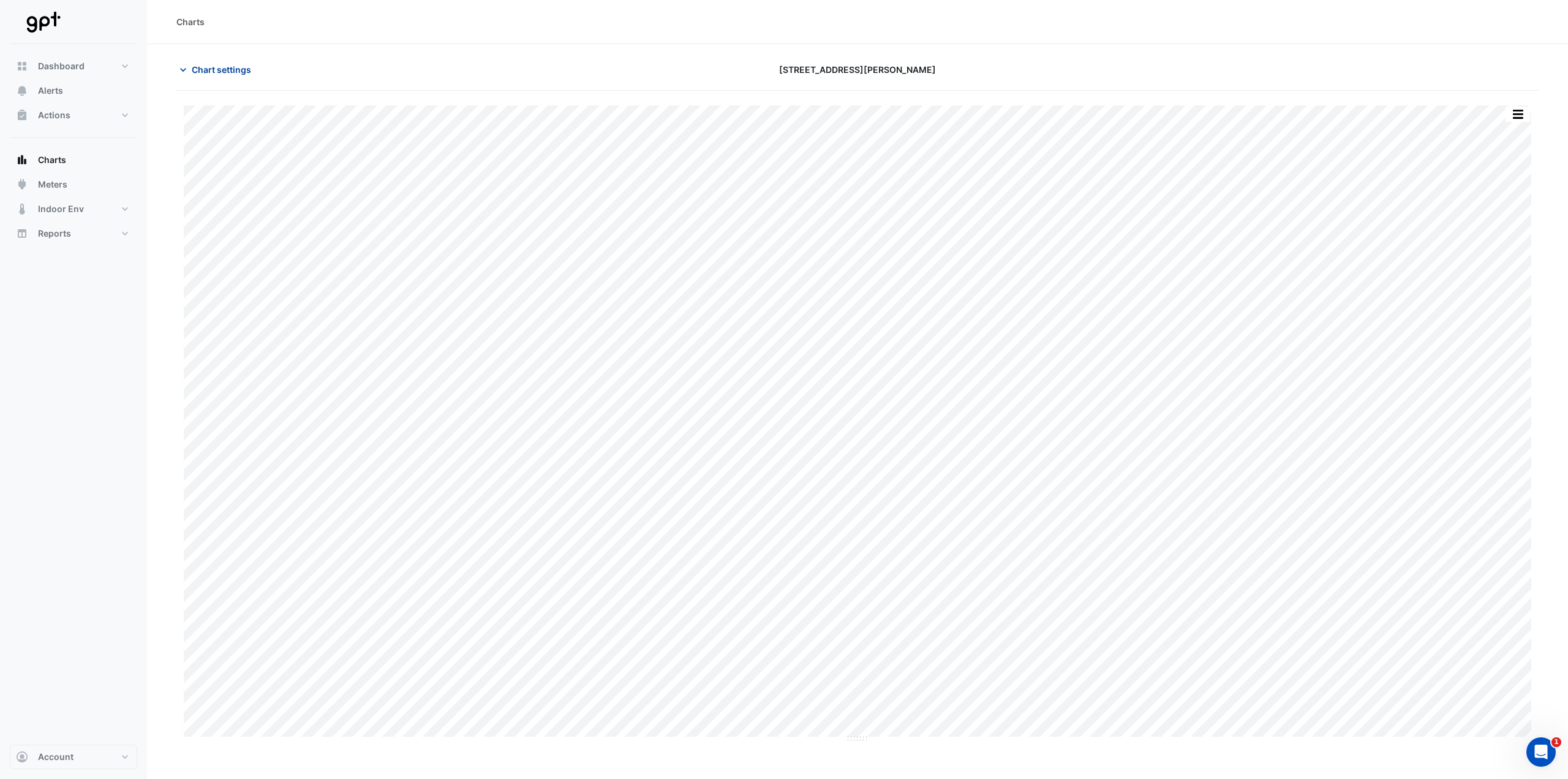
click at [203, 63] on span "Chart settings" at bounding box center [222, 69] width 60 height 13
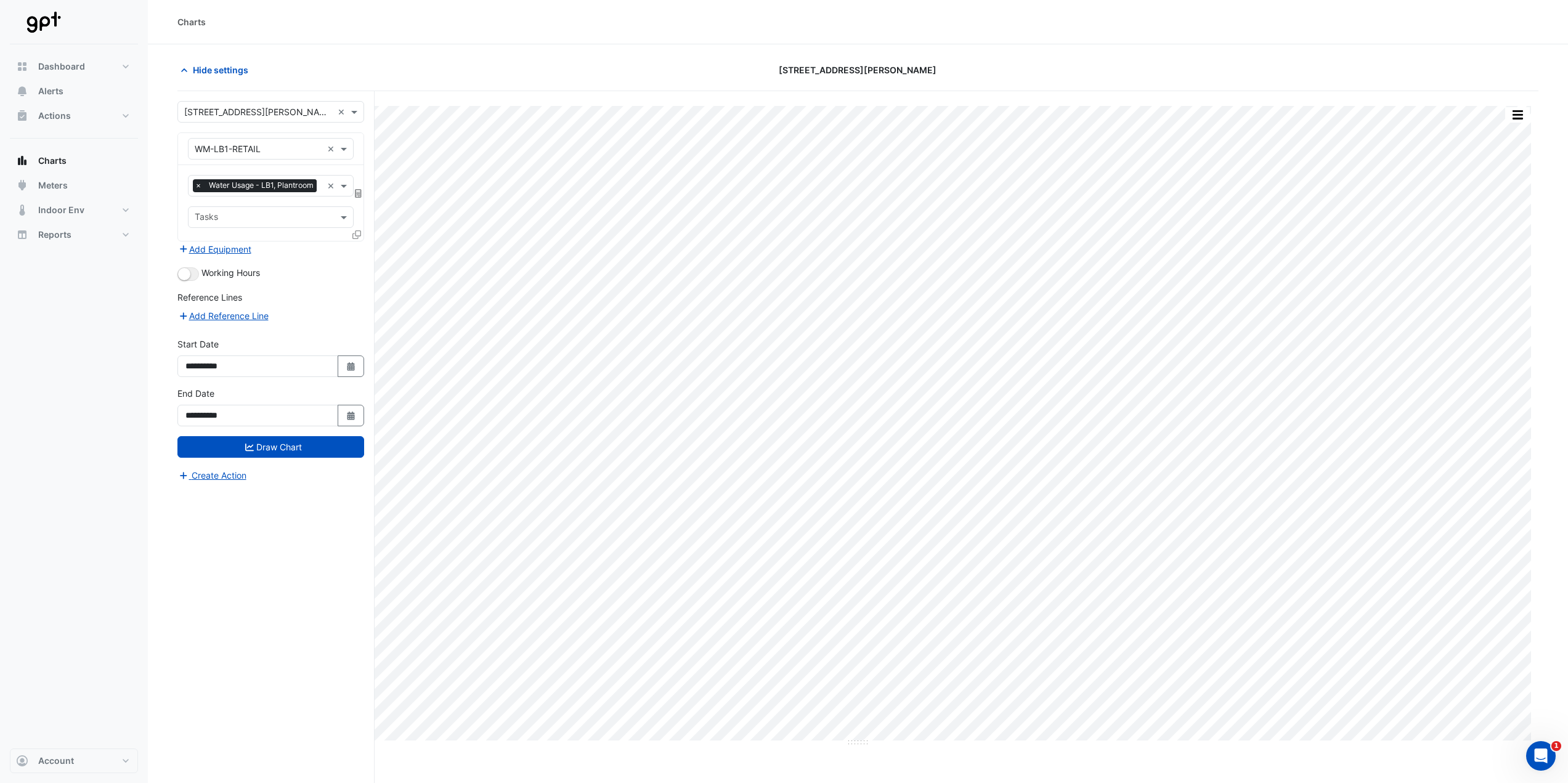
click at [360, 198] on icon at bounding box center [358, 193] width 7 height 9
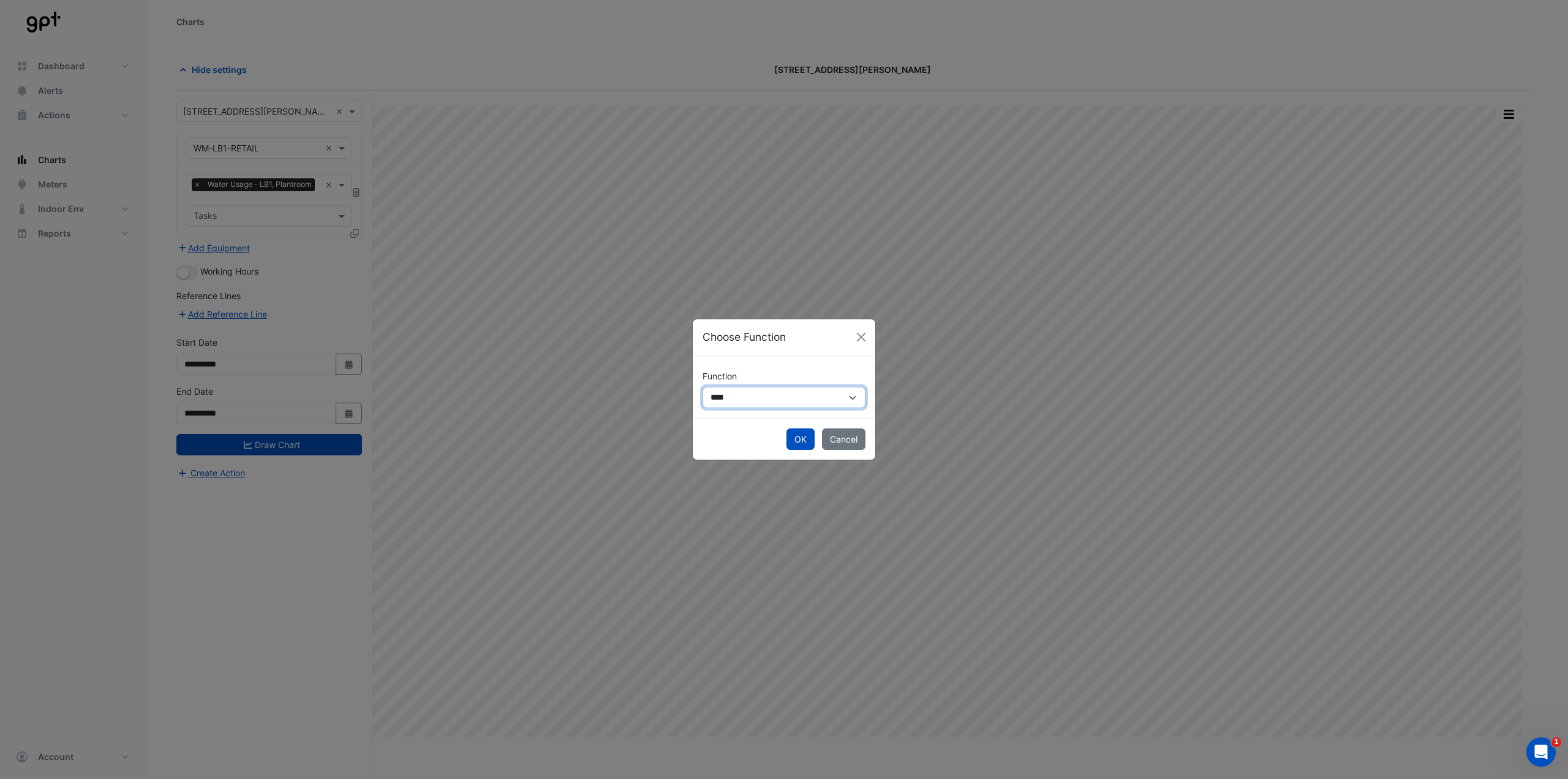
click at [729, 386] on select "**********" at bounding box center [784, 398] width 163 height 22
select select "******"
click at [703, 386] on select "**********" at bounding box center [784, 398] width 163 height 22
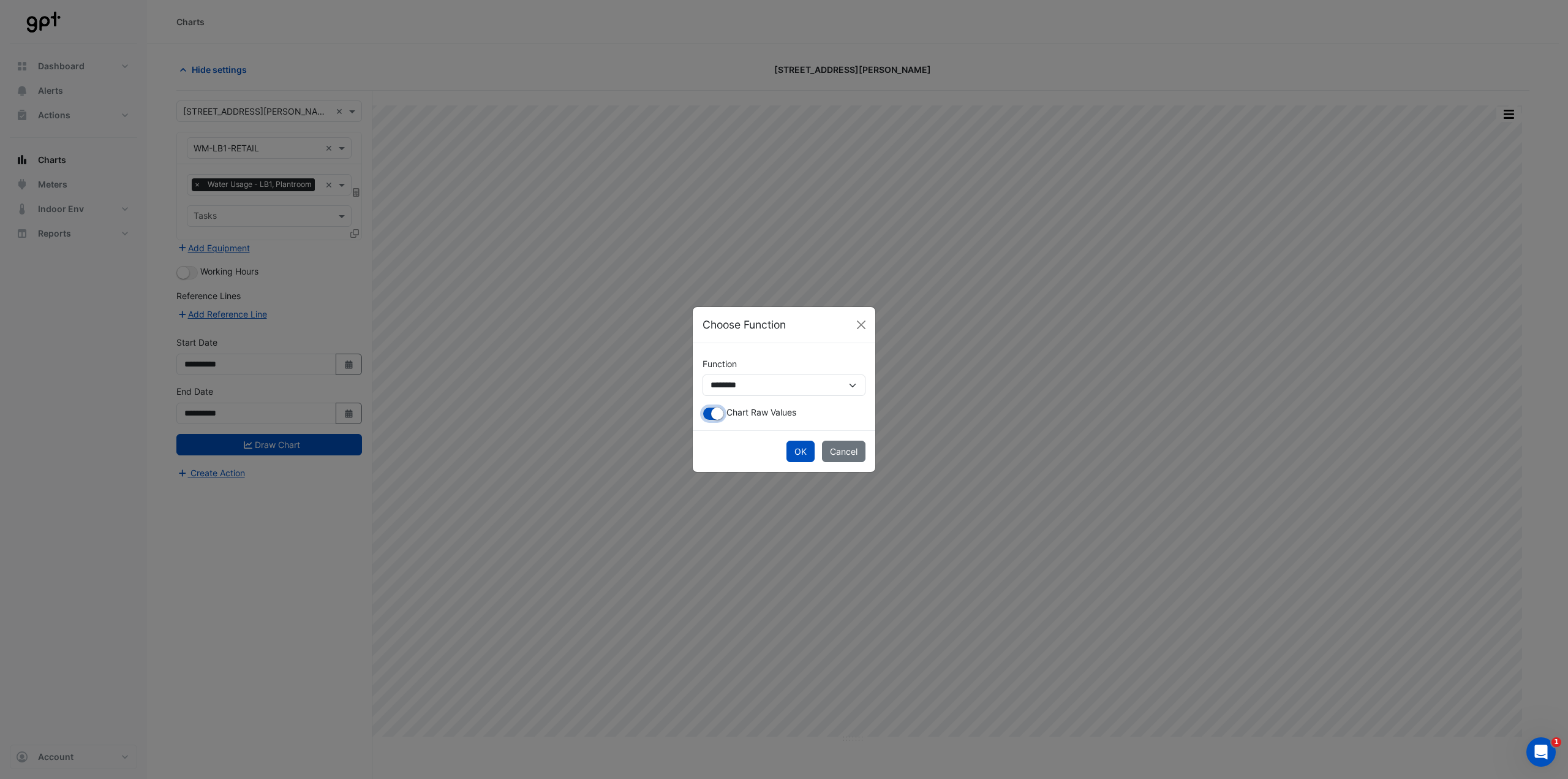
click at [721, 386] on small "button" at bounding box center [718, 414] width 12 height 12
click at [783, 386] on button "OK" at bounding box center [801, 451] width 28 height 22
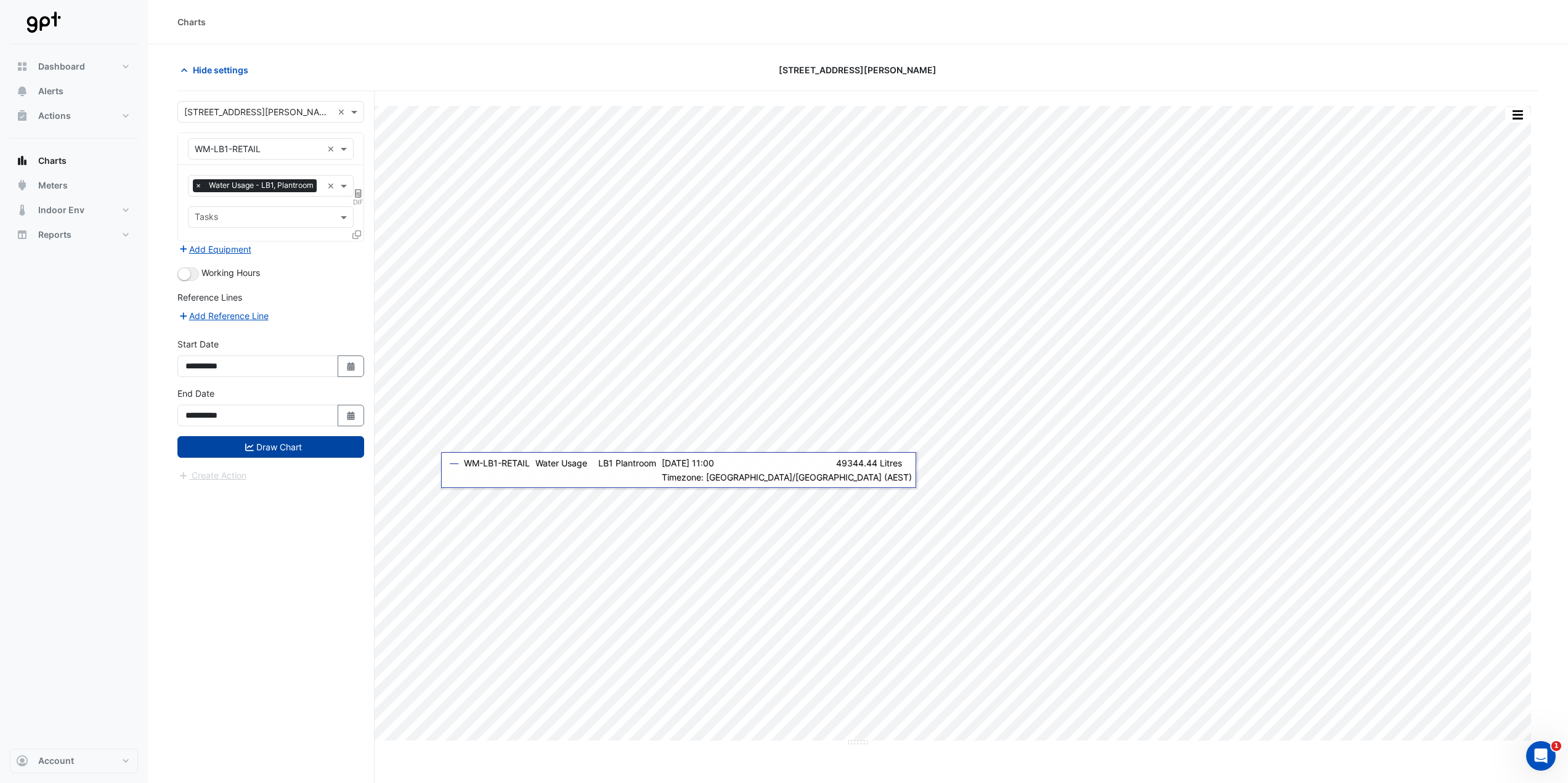
click at [304, 388] on button "Draw Chart" at bounding box center [271, 447] width 187 height 22
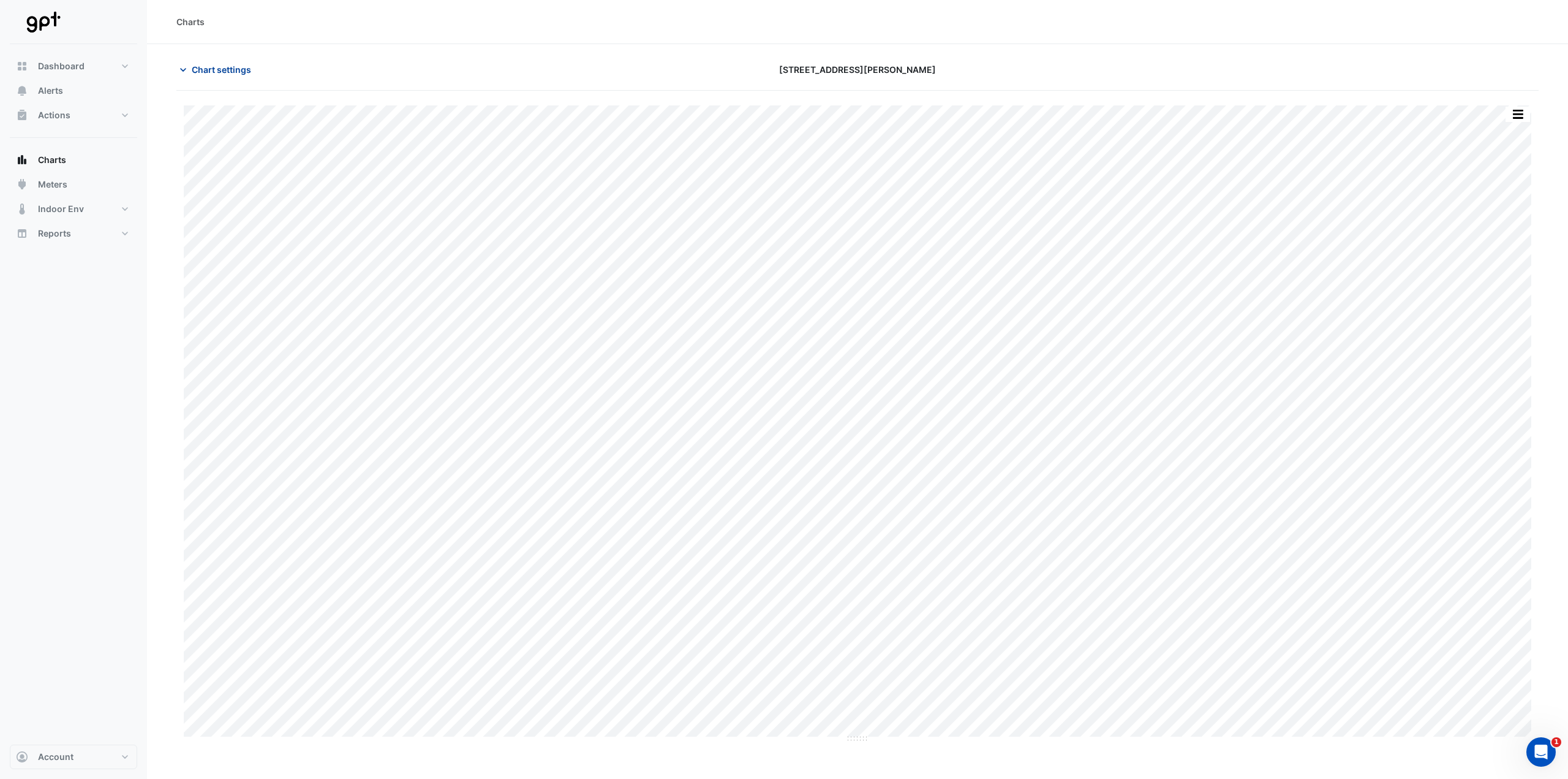
click at [205, 76] on button "Chart settings" at bounding box center [218, 70] width 83 height 22
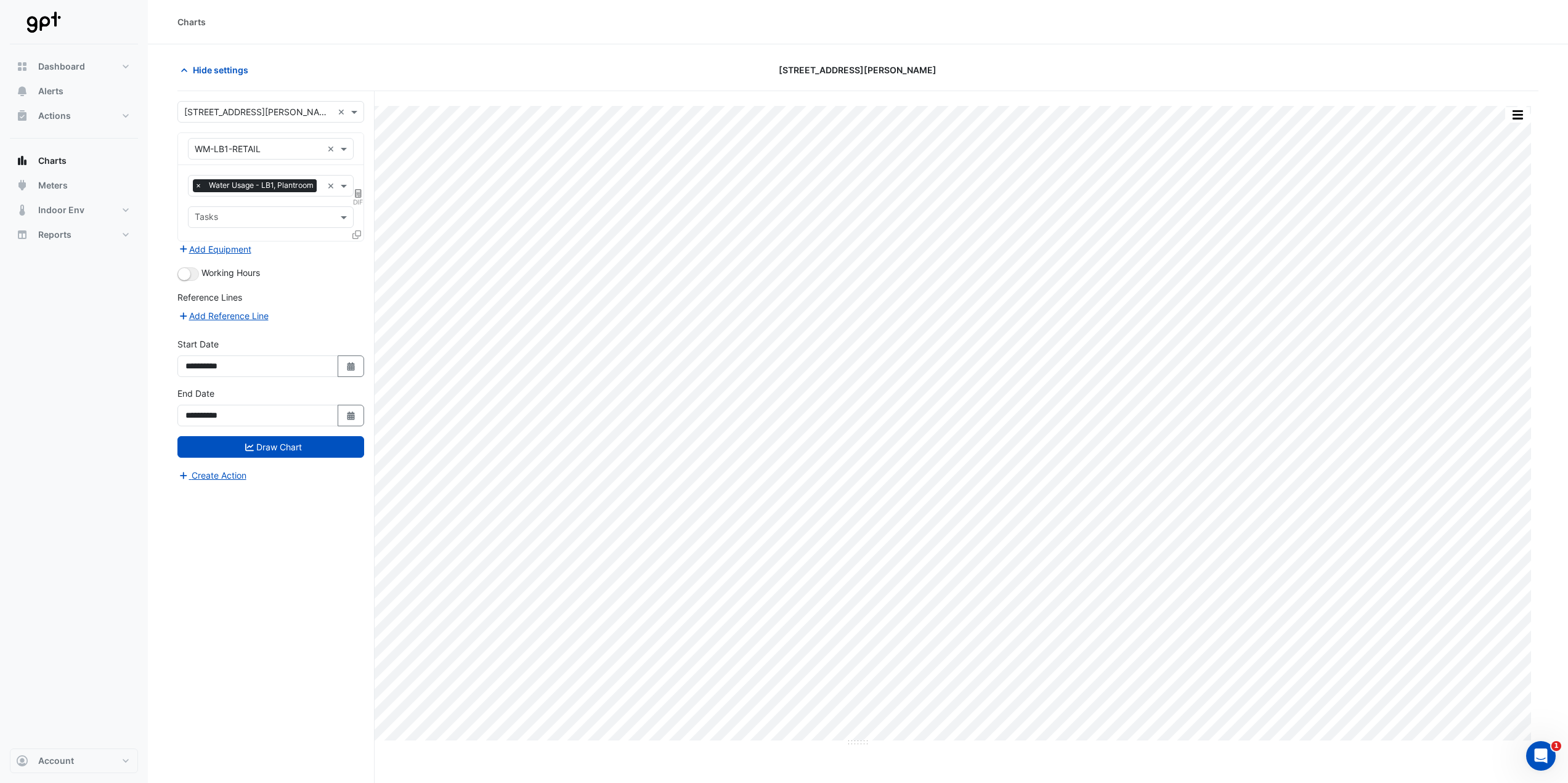
click at [359, 207] on span "DIF" at bounding box center [358, 202] width 10 height 10
select select "******"
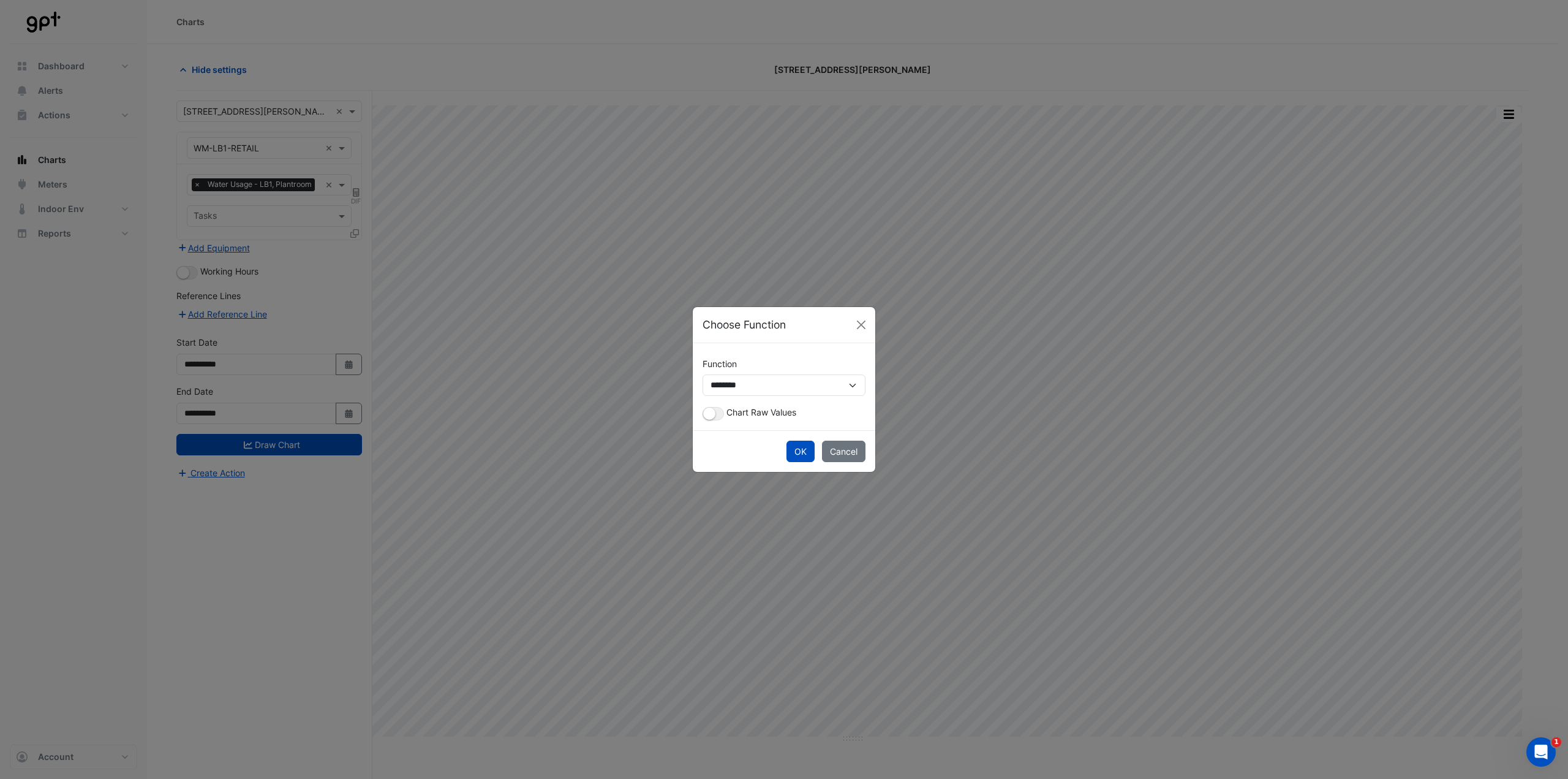
click at [717, 386] on div "**********" at bounding box center [784, 387] width 182 height 87
click at [714, 386] on small "button" at bounding box center [709, 414] width 12 height 12
click at [783, 386] on button "OK" at bounding box center [801, 451] width 28 height 22
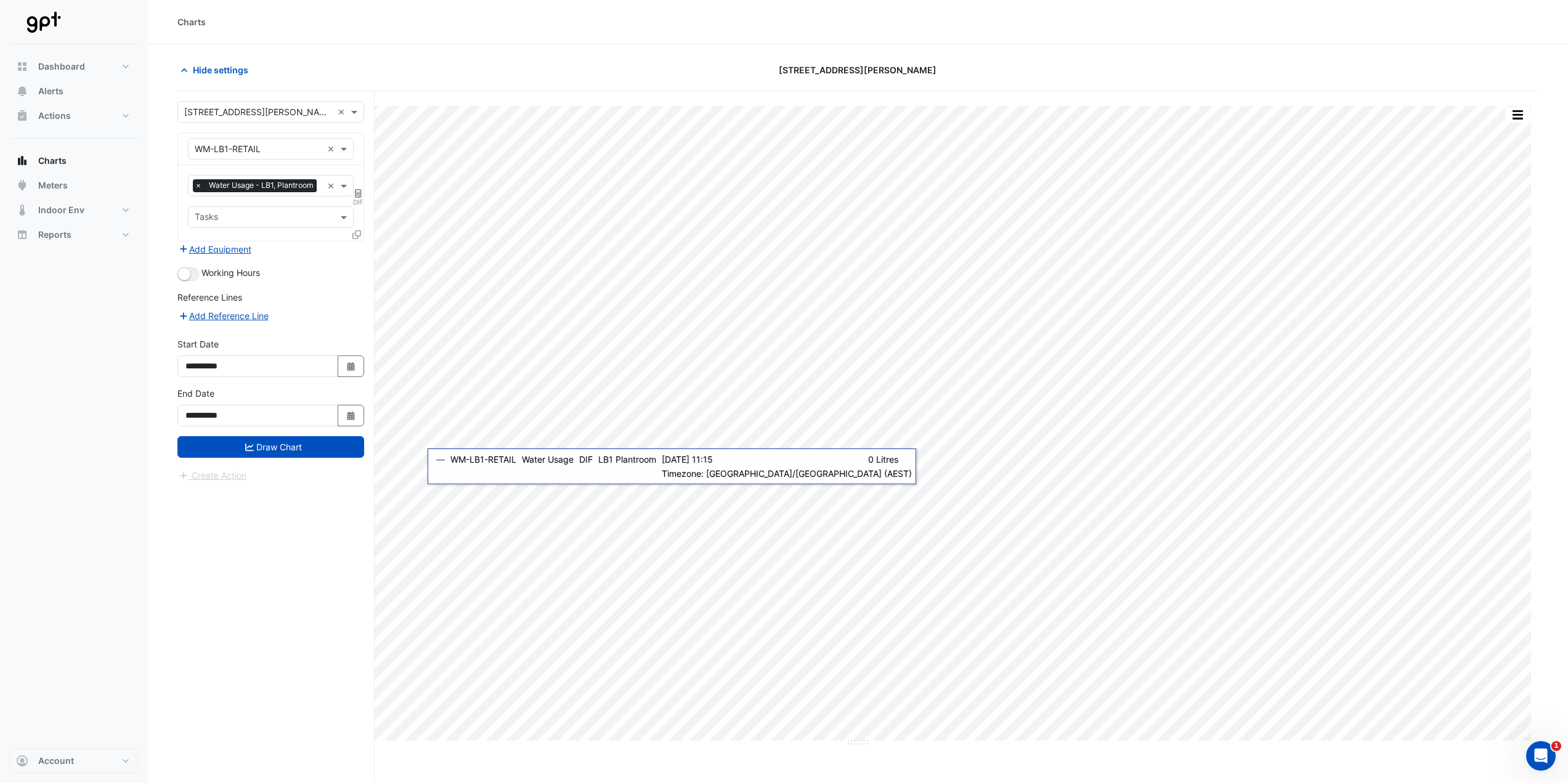
click at [340, 388] on form "**********" at bounding box center [271, 291] width 187 height 381
click at [337, 388] on button "Draw Chart" at bounding box center [271, 447] width 187 height 22
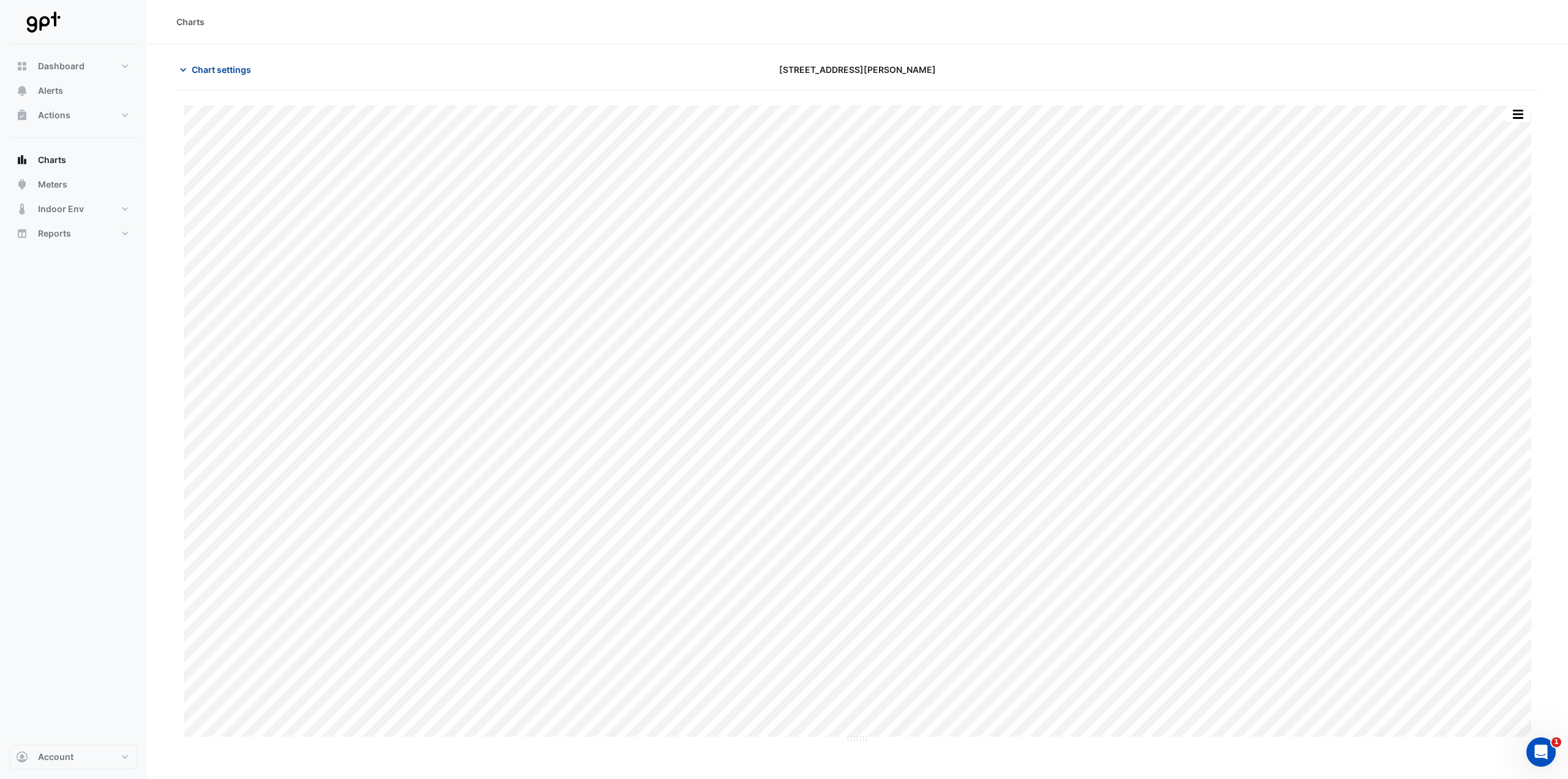
click at [231, 73] on span "Chart settings" at bounding box center [222, 69] width 60 height 13
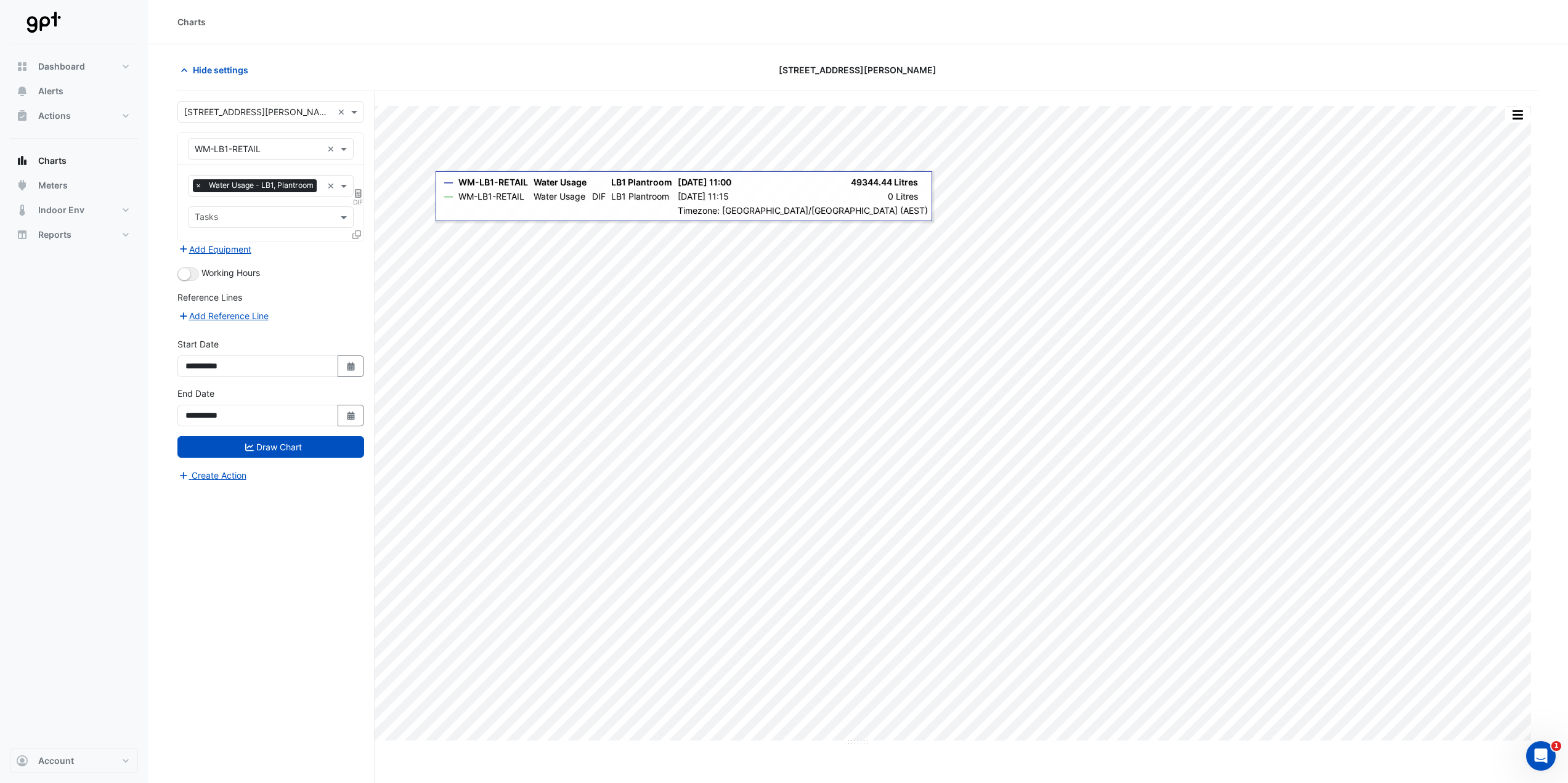
click at [357, 207] on span "DIF" at bounding box center [358, 202] width 10 height 10
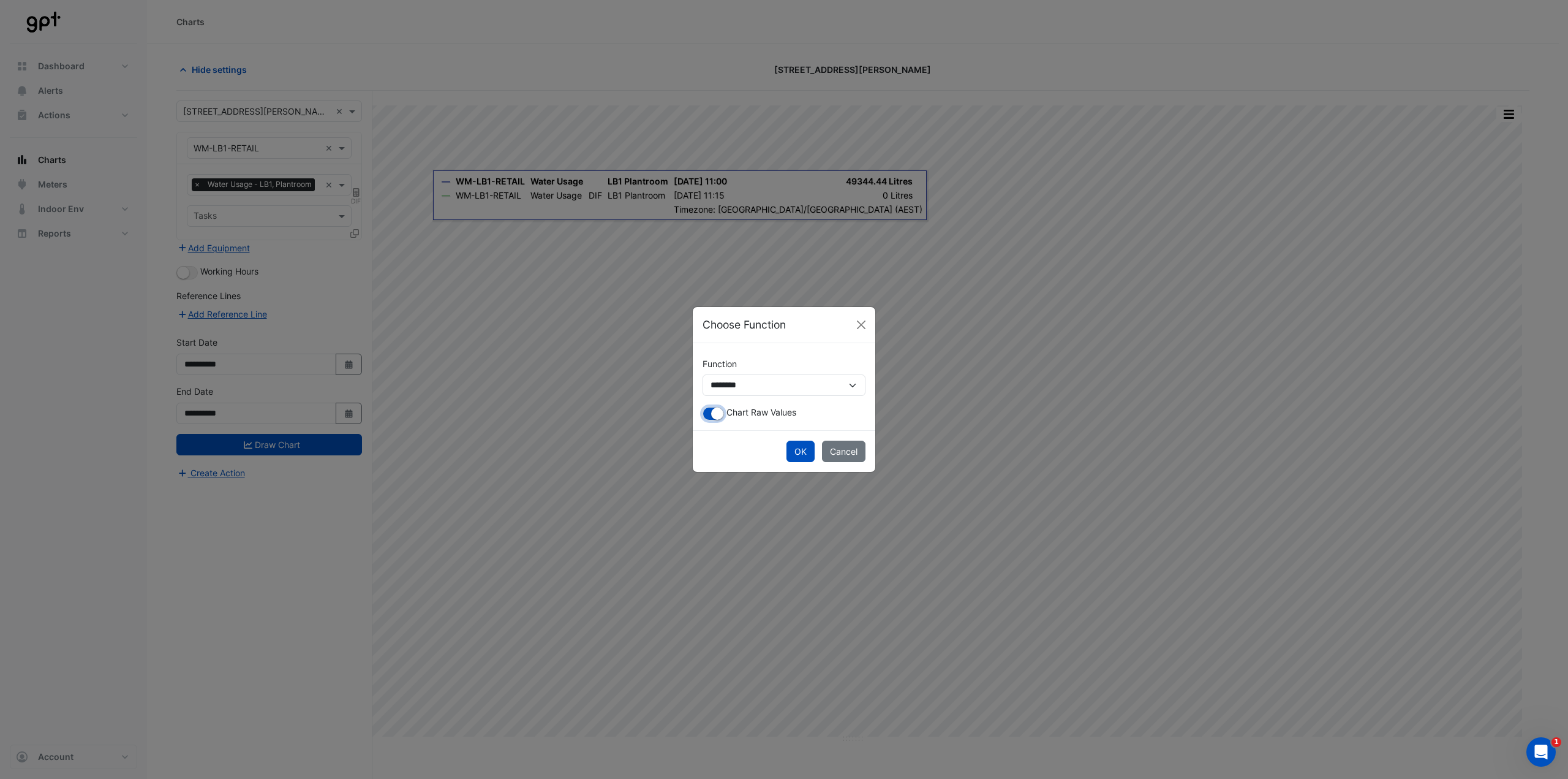
click at [711, 386] on button "button" at bounding box center [713, 414] width 22 height 14
click at [720, 386] on select "**********" at bounding box center [784, 385] width 163 height 22
select select "*******"
click at [703, 386] on select "**********" at bounding box center [784, 385] width 163 height 22
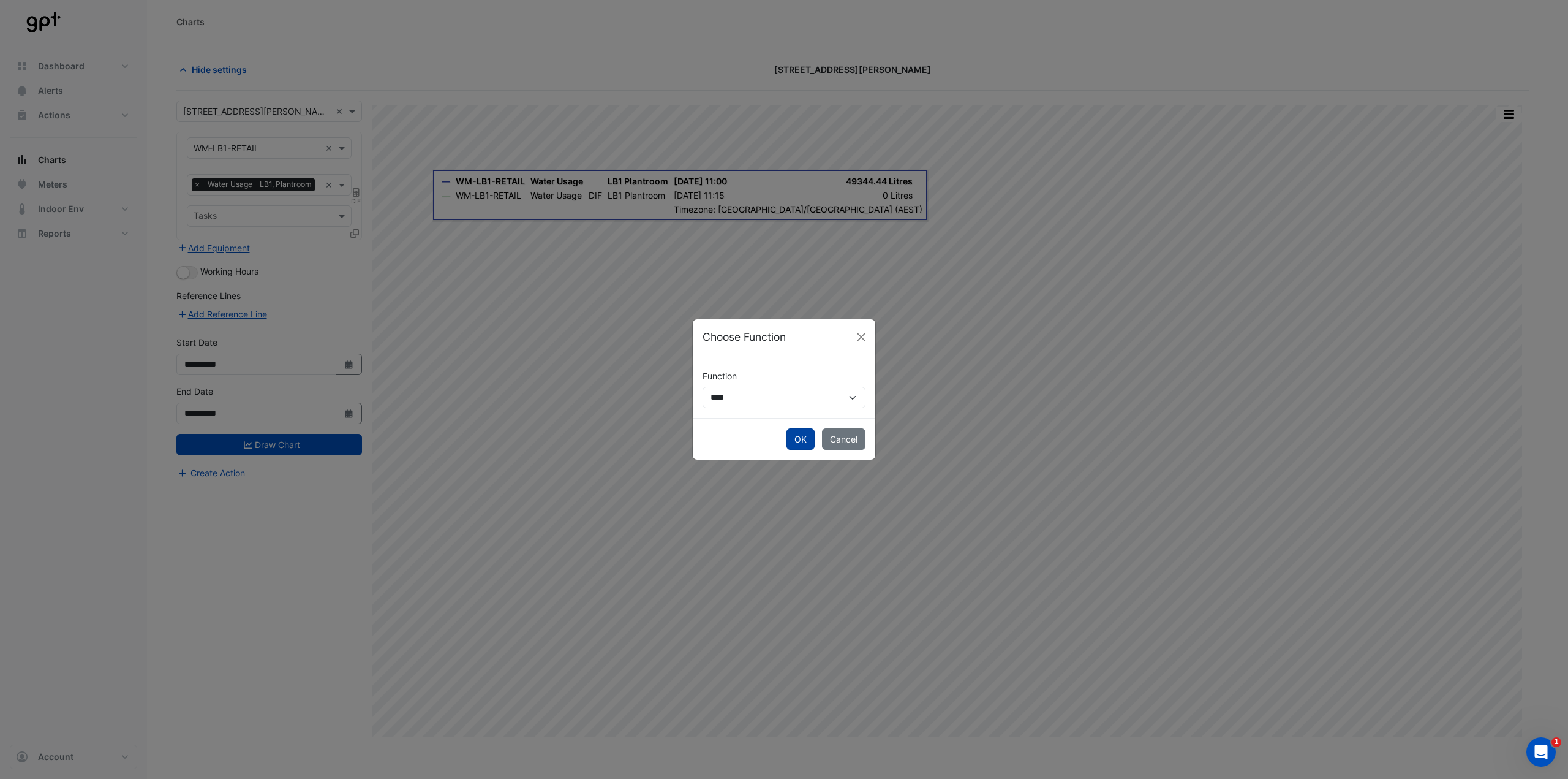
click at [783, 386] on button "OK" at bounding box center [801, 439] width 28 height 22
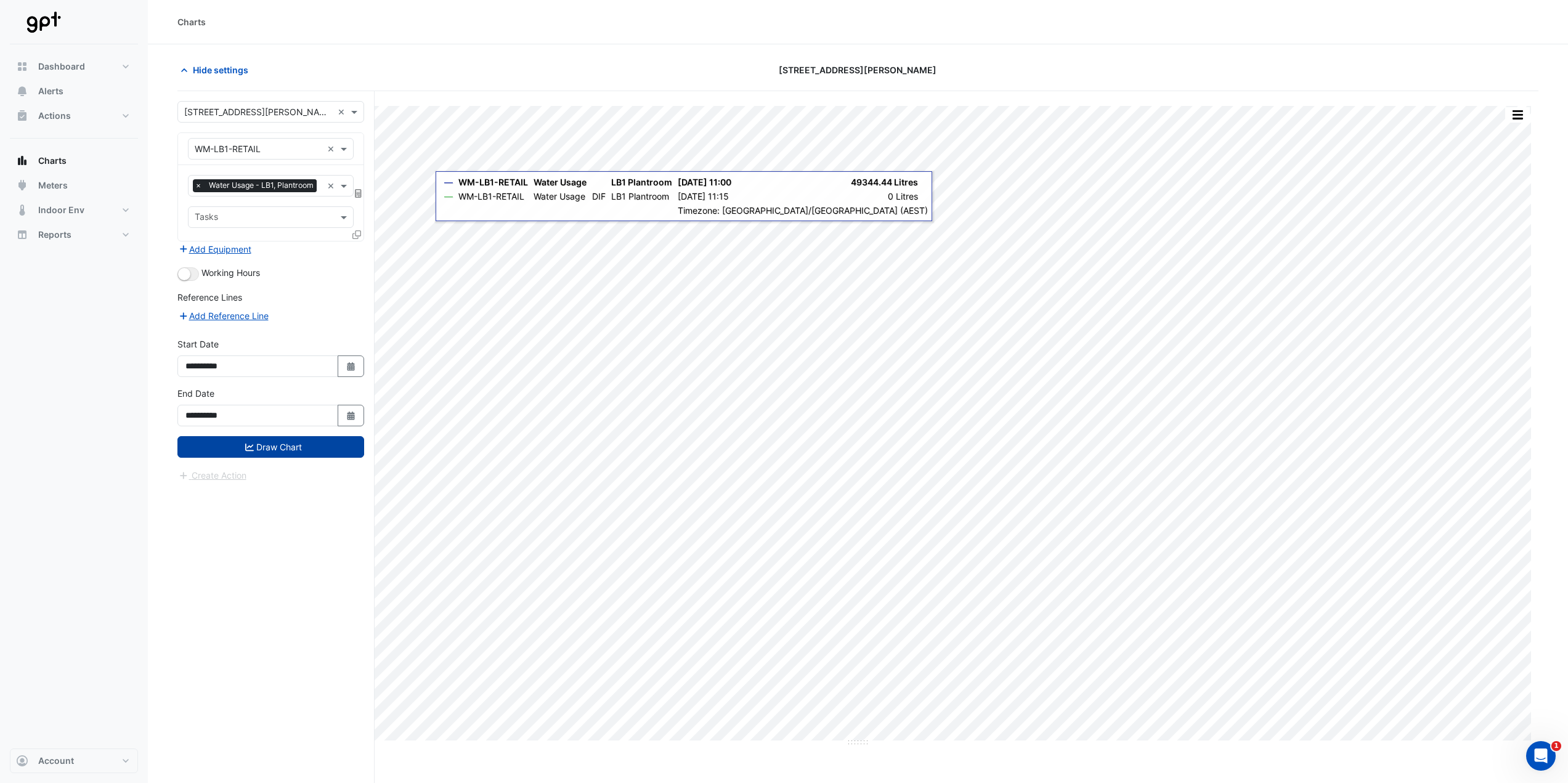
click at [319, 388] on button "Draw Chart" at bounding box center [271, 447] width 187 height 22
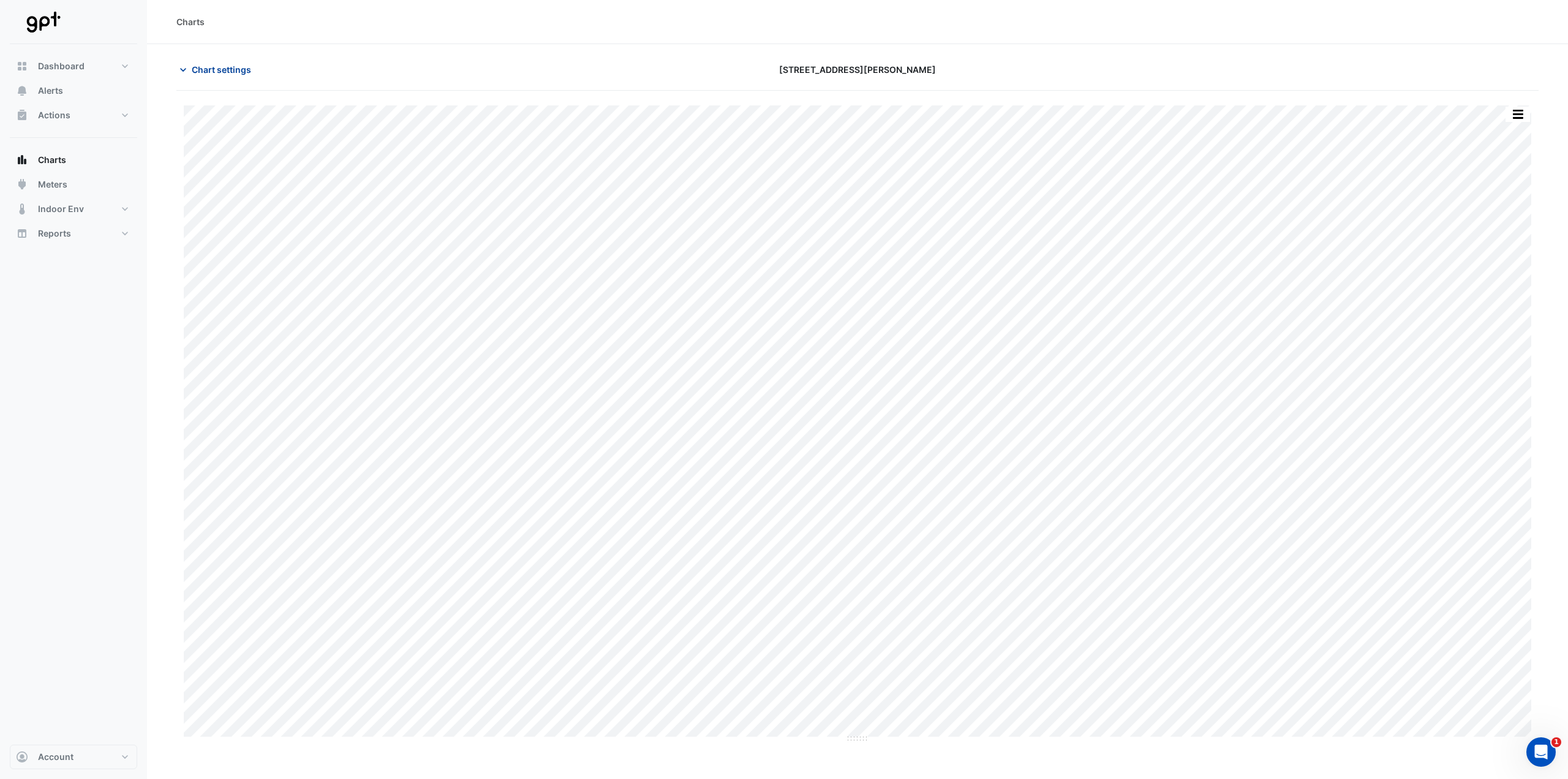
click at [218, 77] on button "Chart settings" at bounding box center [218, 70] width 83 height 22
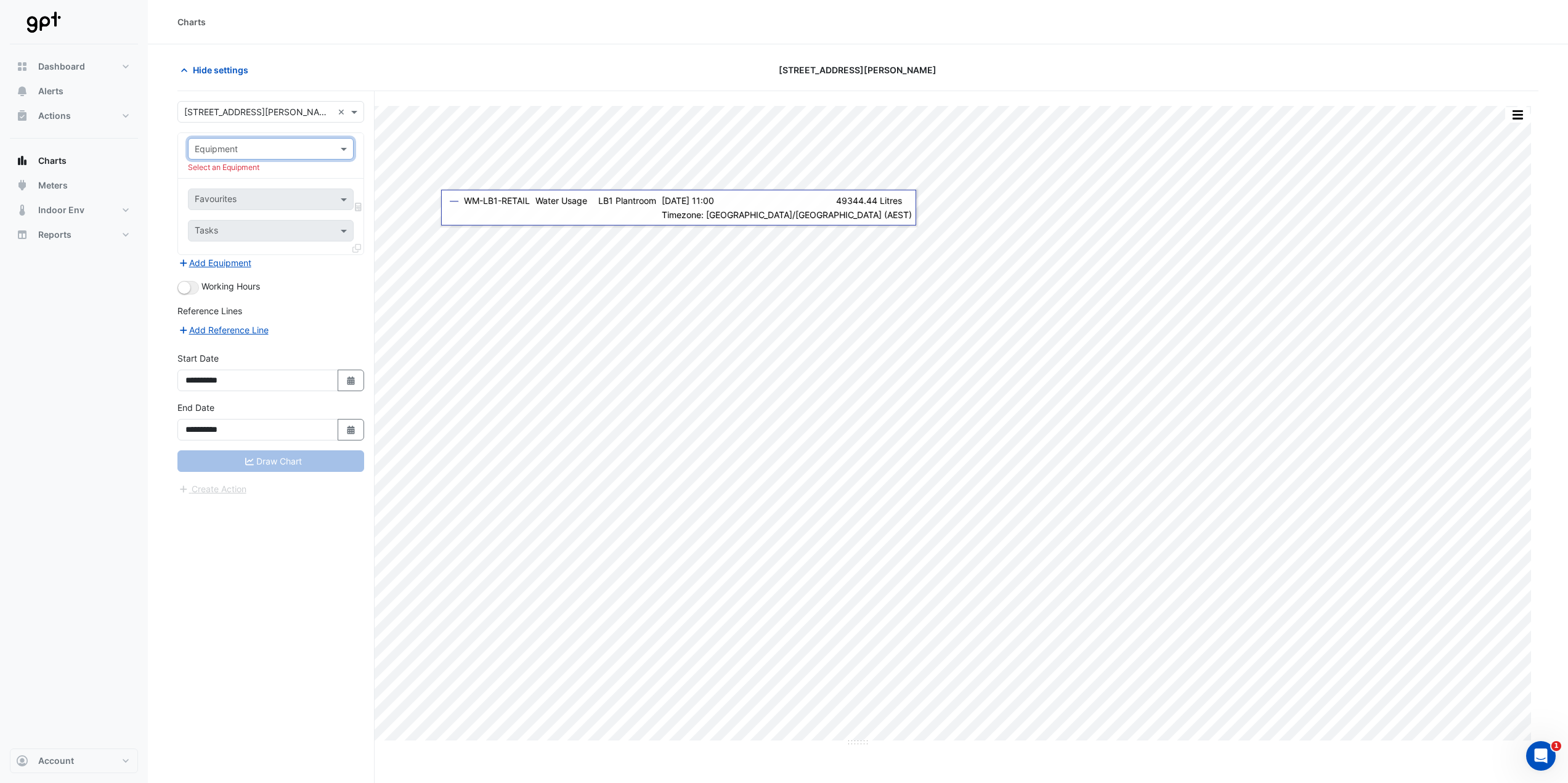
click at [322, 143] on input "text" at bounding box center [258, 149] width 128 height 13
click at [260, 222] on div "CHWP-2" at bounding box center [315, 228] width 254 height 18
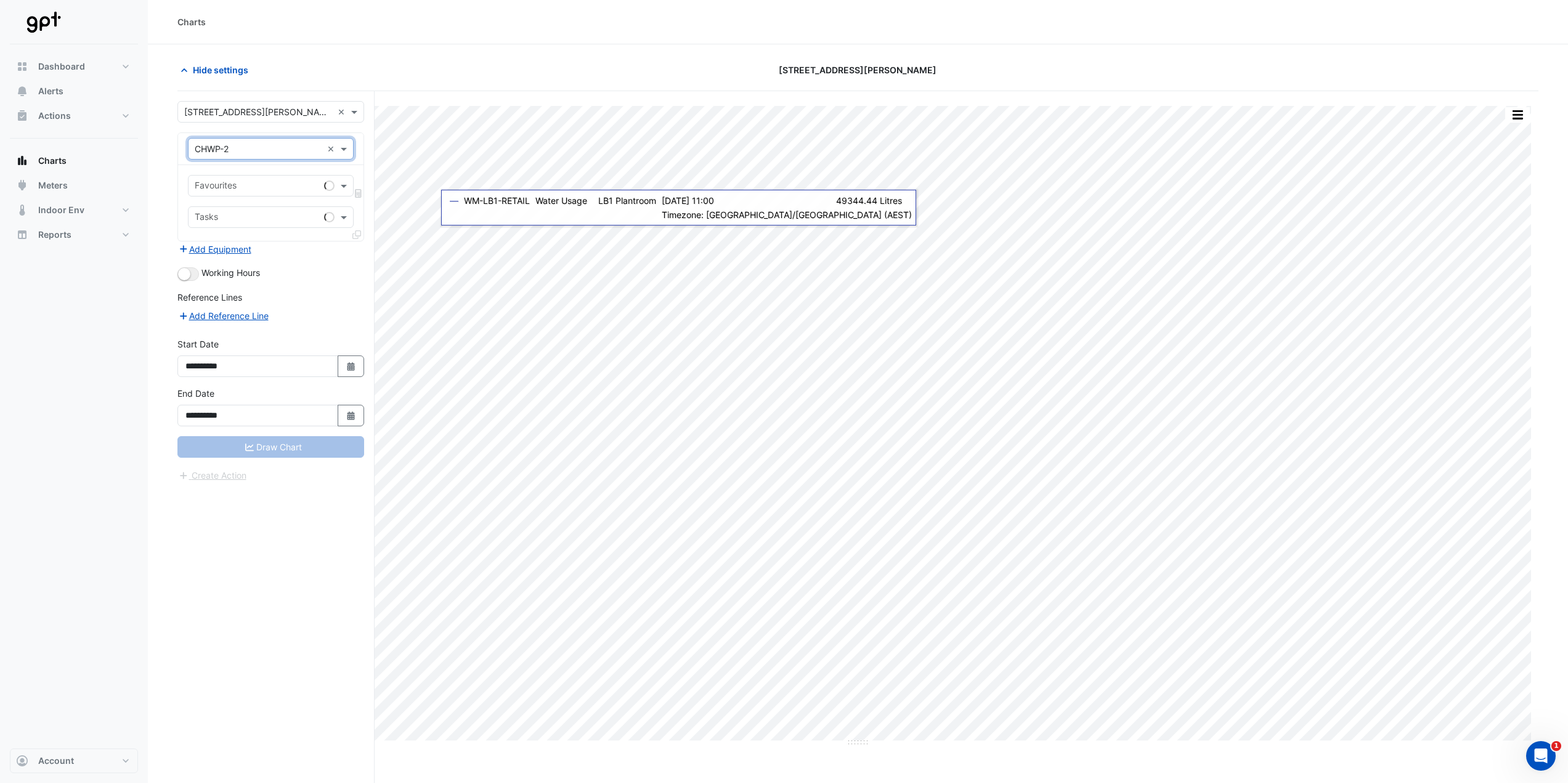
click at [290, 194] on div at bounding box center [256, 187] width 126 height 16
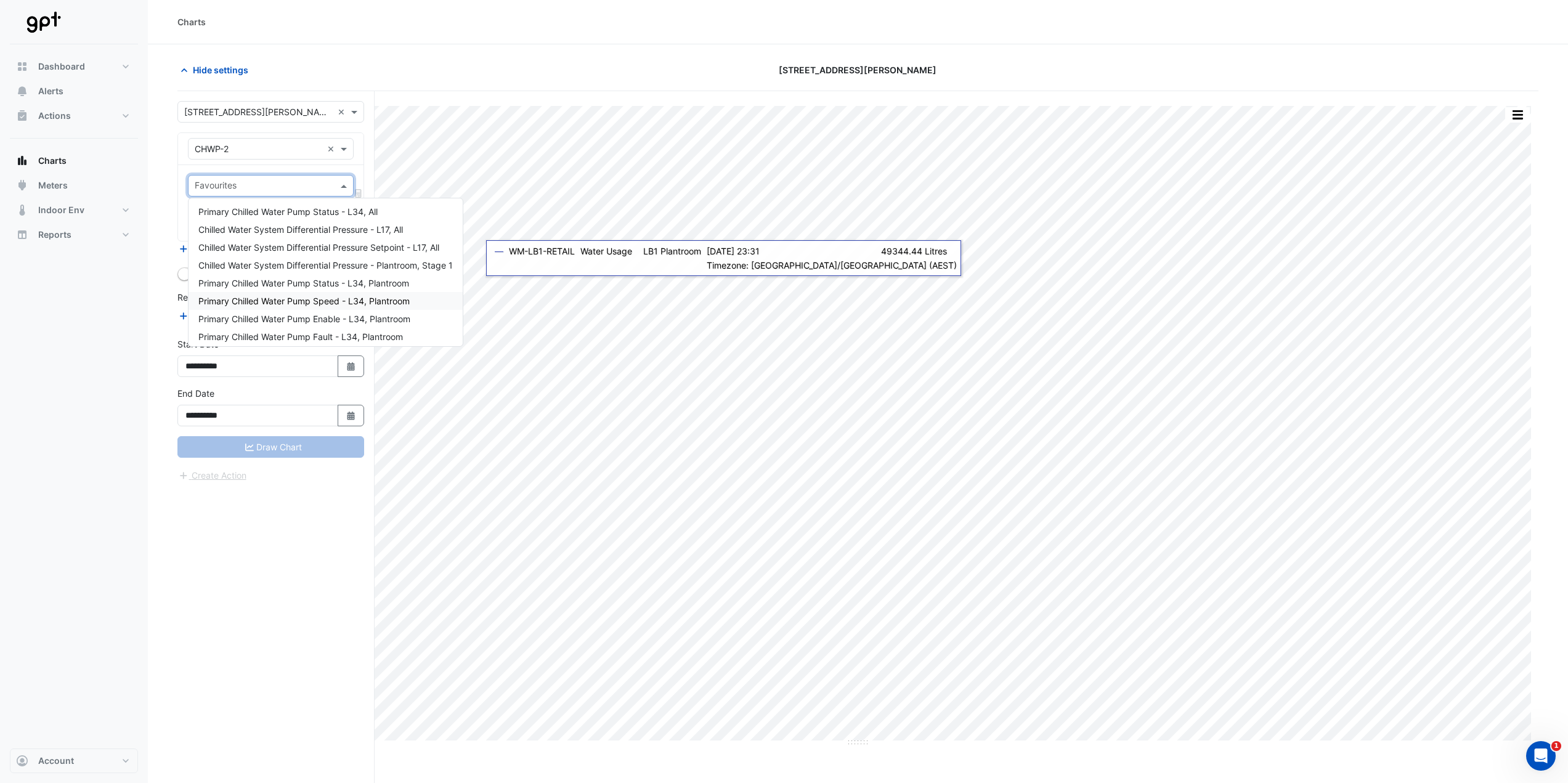
scroll to position [0, 0]
click at [347, 184] on span at bounding box center [345, 186] width 16 height 13
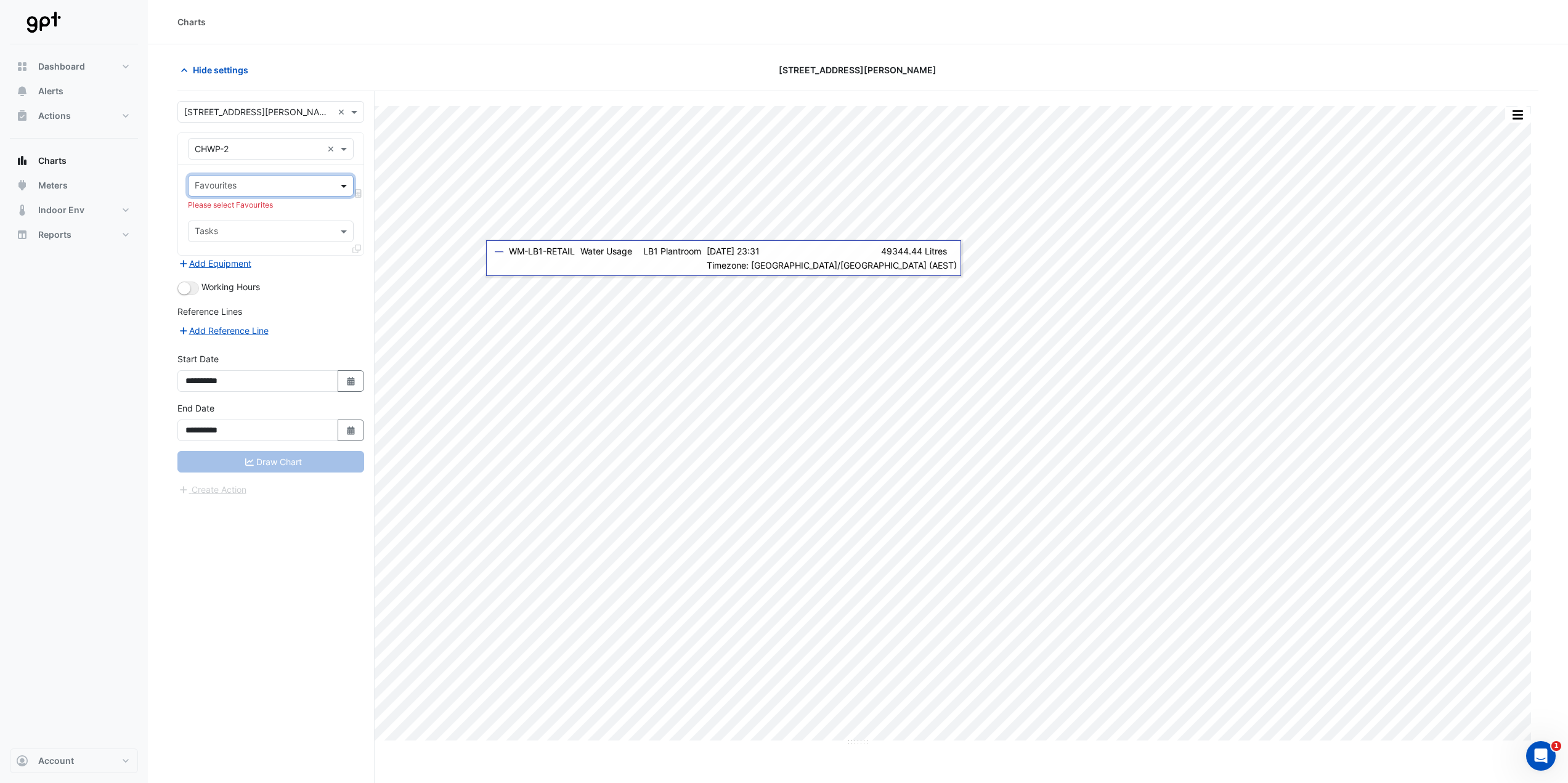
click at [346, 186] on span at bounding box center [345, 186] width 16 height 13
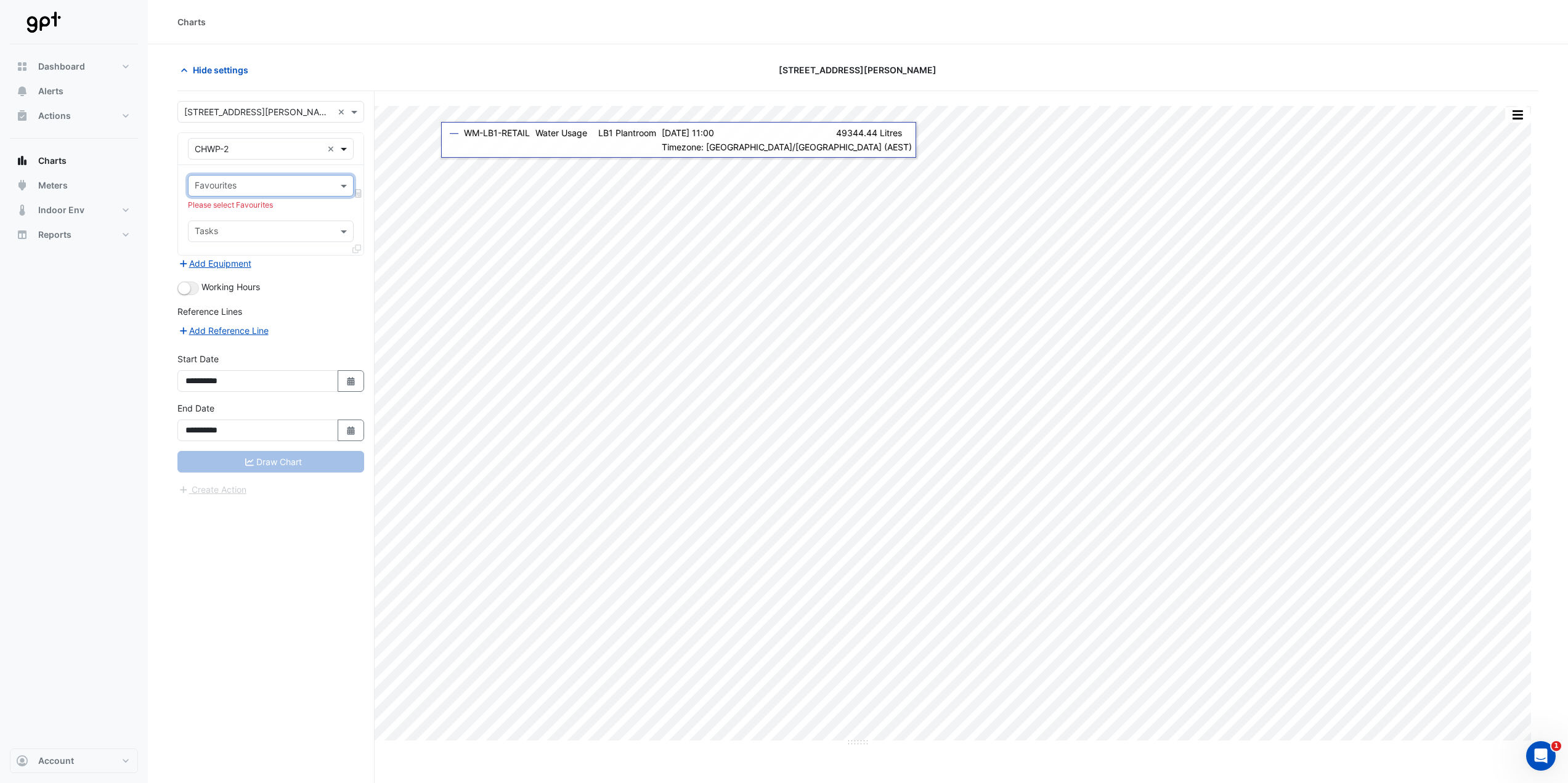
click at [346, 148] on span at bounding box center [345, 149] width 16 height 13
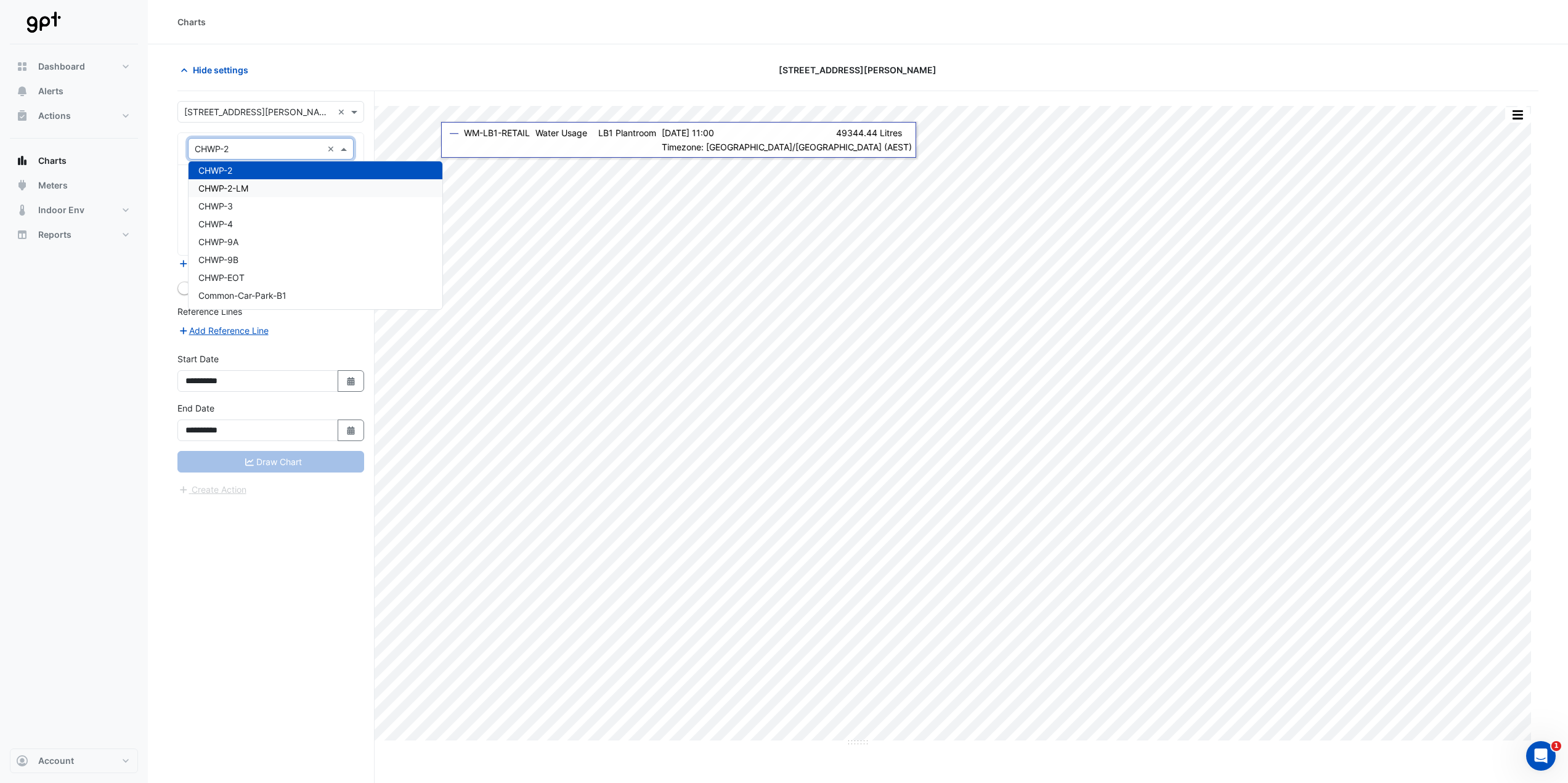
click at [336, 193] on div "CHWP-2-LM" at bounding box center [315, 188] width 254 height 18
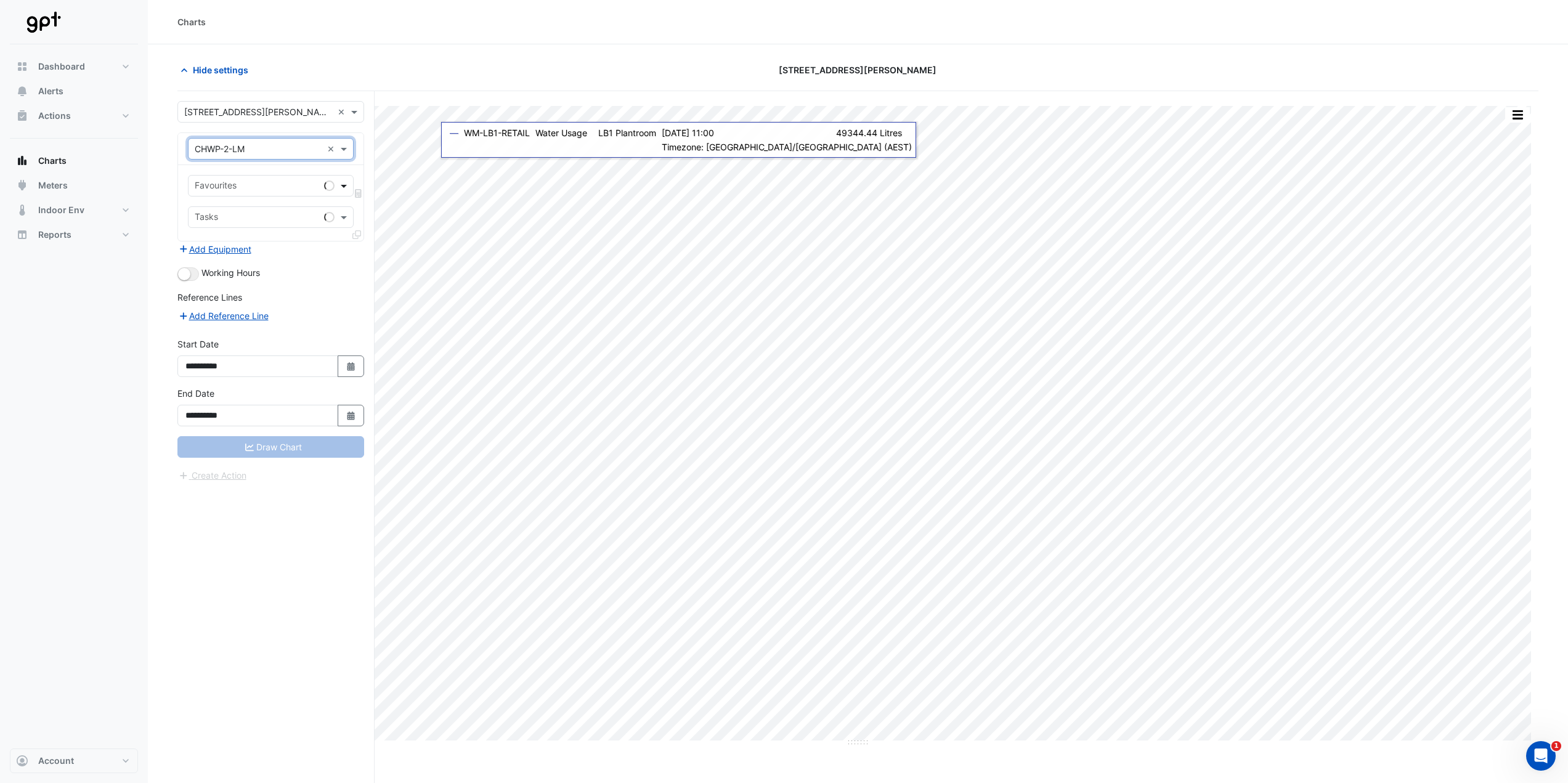
click at [345, 189] on span at bounding box center [345, 186] width 16 height 13
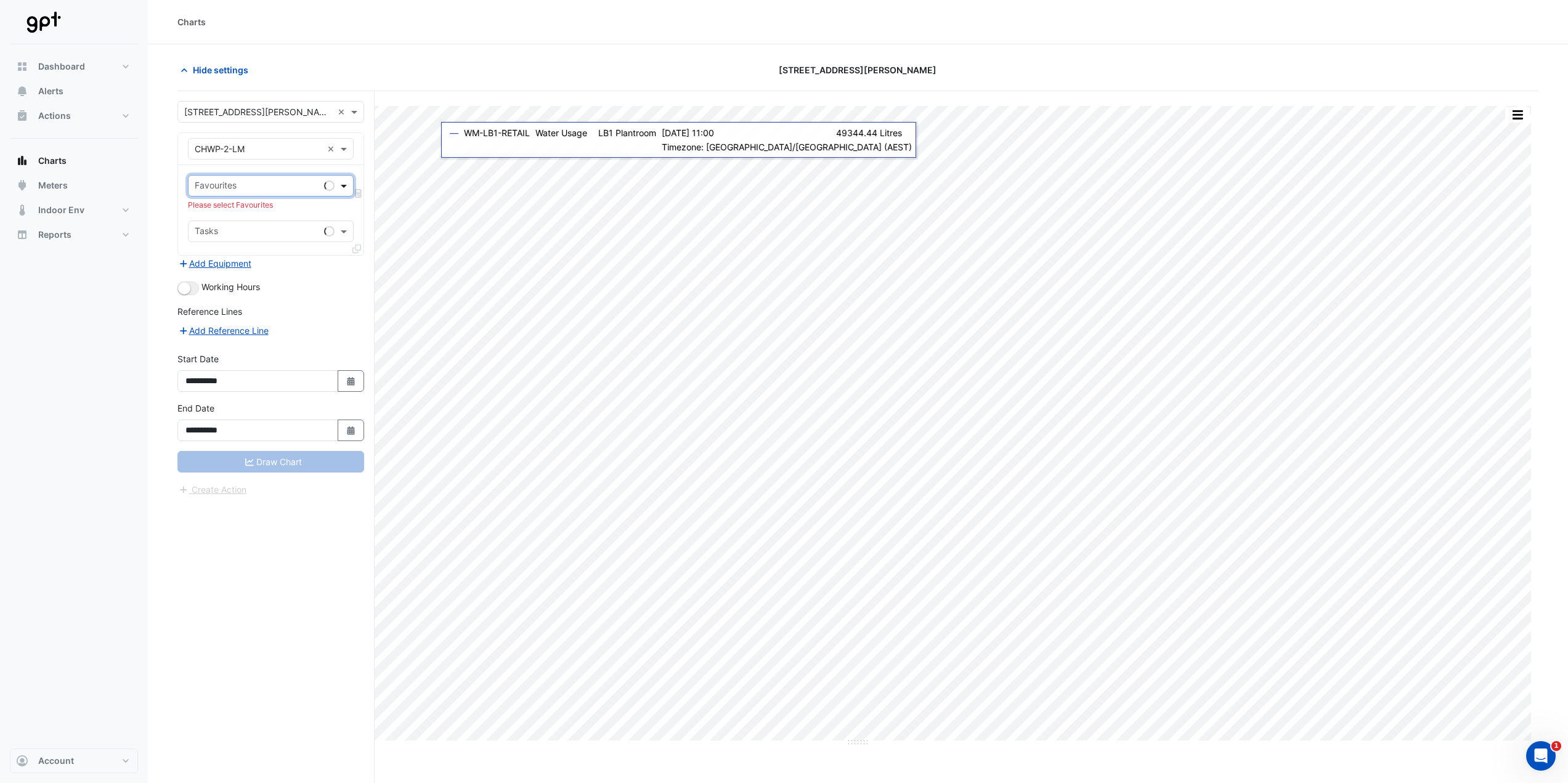
click at [345, 189] on span at bounding box center [345, 186] width 16 height 13
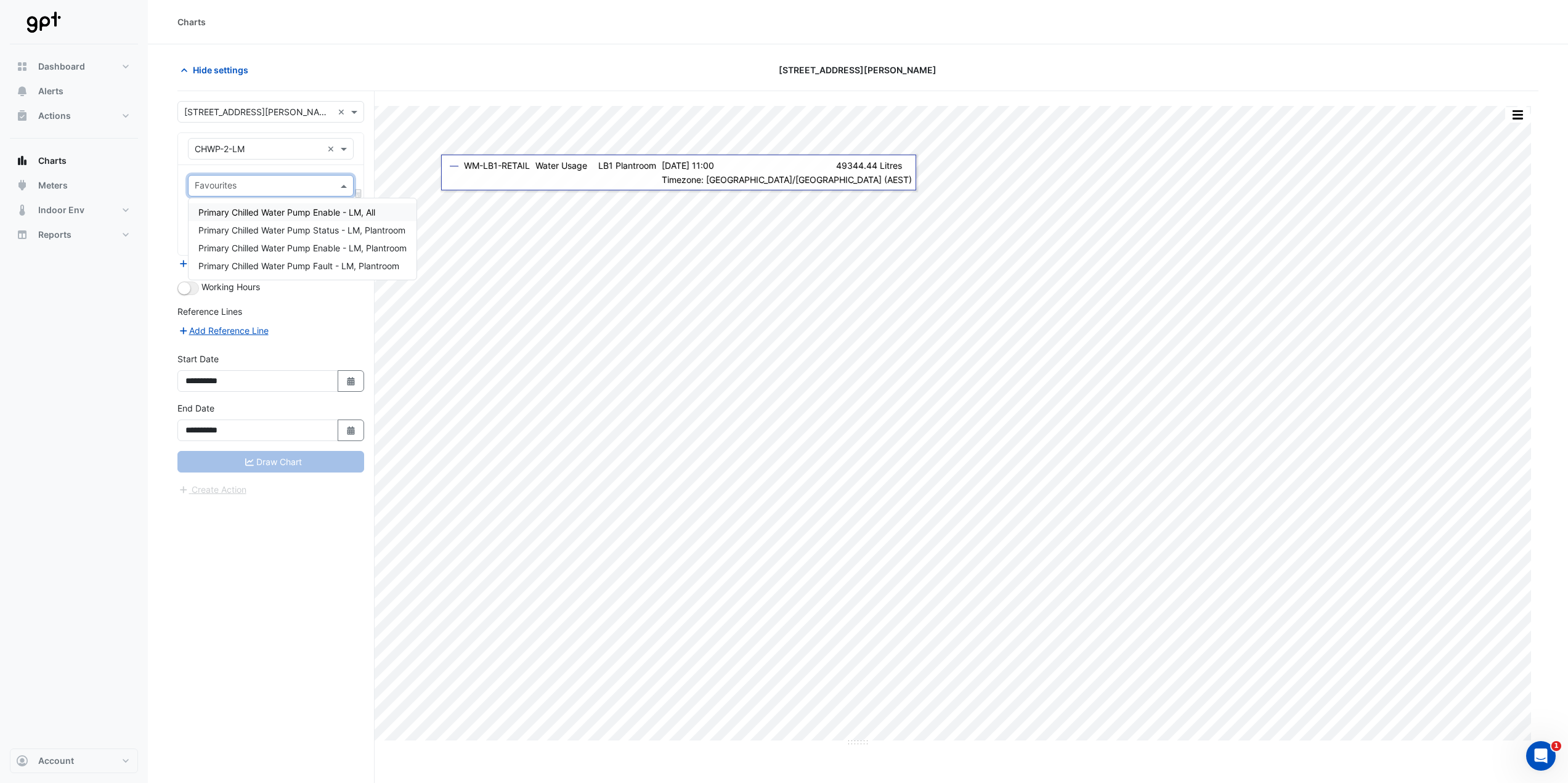
click at [367, 212] on span "Primary Chilled Water Pump Enable - LM, All" at bounding box center [286, 212] width 177 height 10
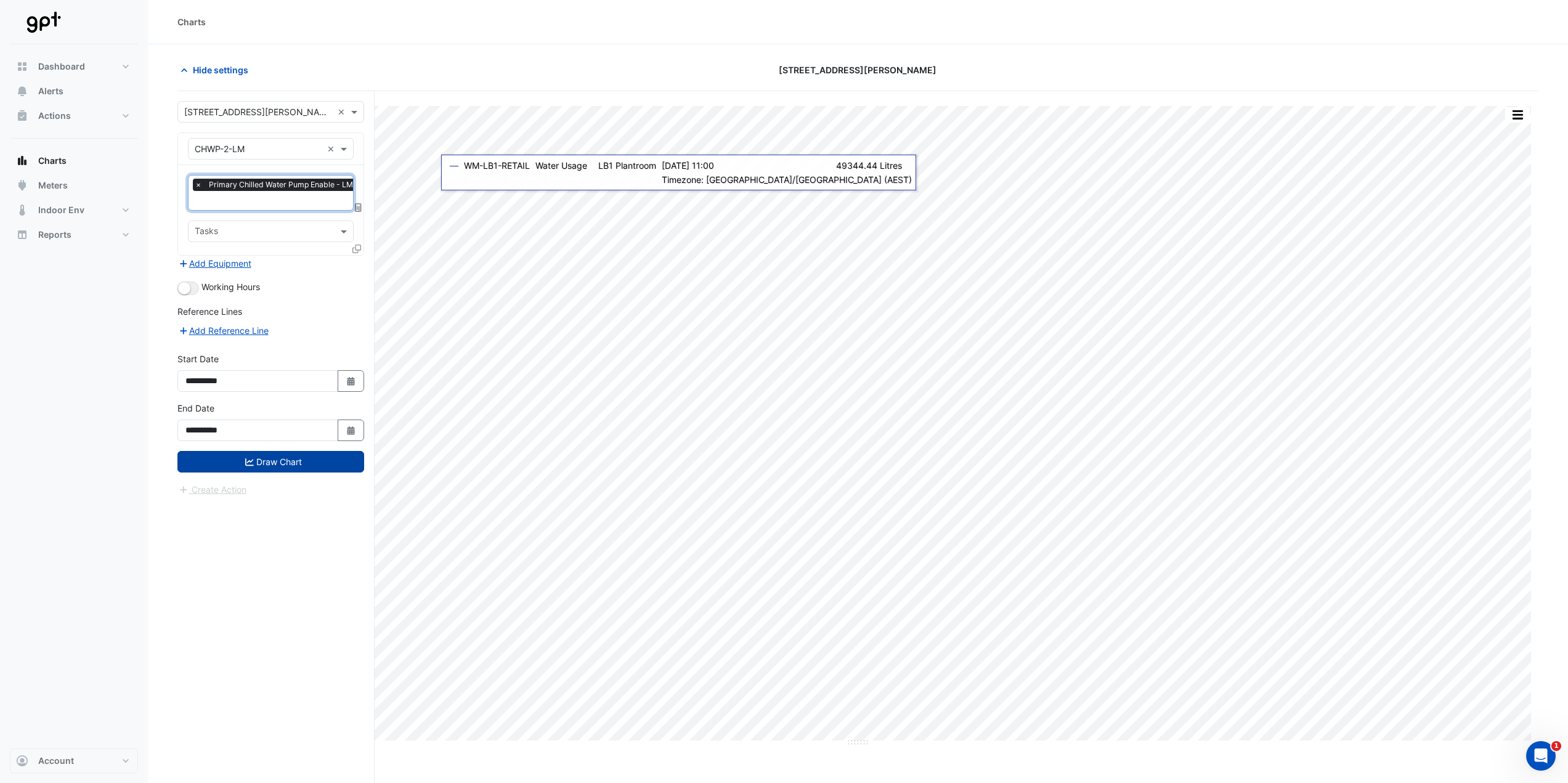
click at [317, 388] on button "Draw Chart" at bounding box center [271, 462] width 187 height 22
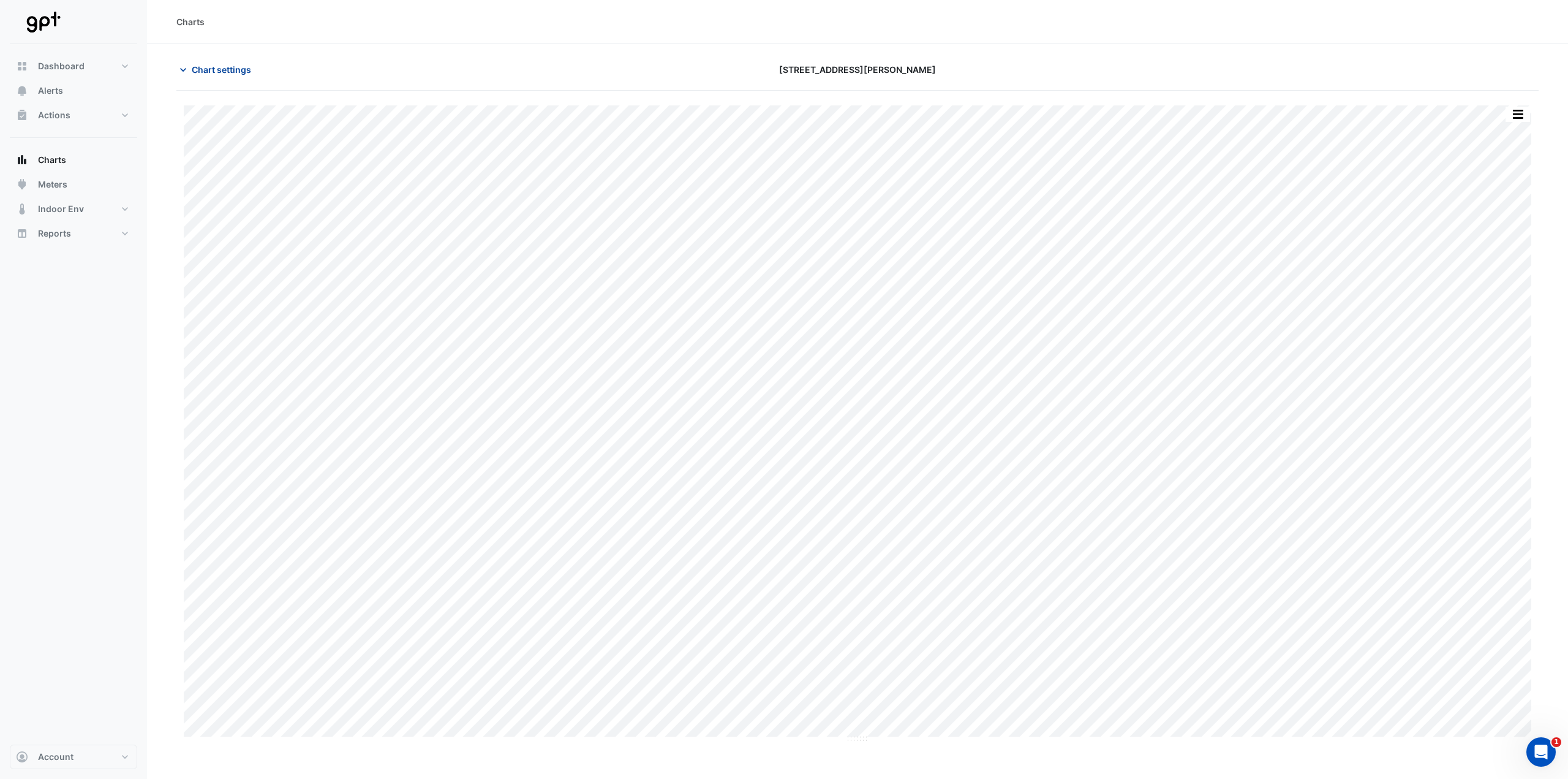
click at [229, 71] on span "Chart settings" at bounding box center [222, 69] width 60 height 13
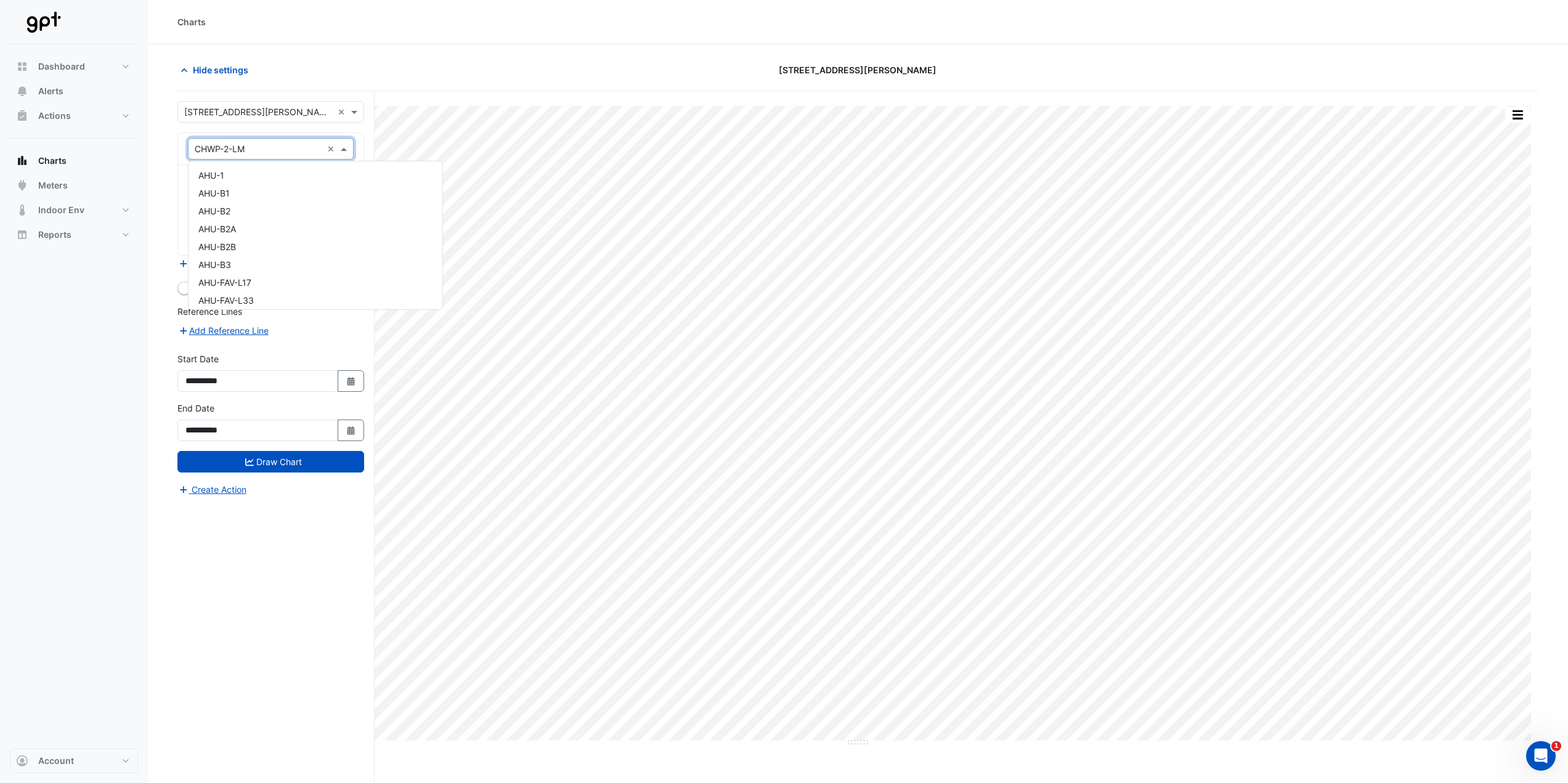
click at [297, 154] on input "text" at bounding box center [258, 149] width 128 height 13
click at [409, 85] on div "Hide settings [STREET_ADDRESS][PERSON_NAME]" at bounding box center [857, 75] width 1361 height 32
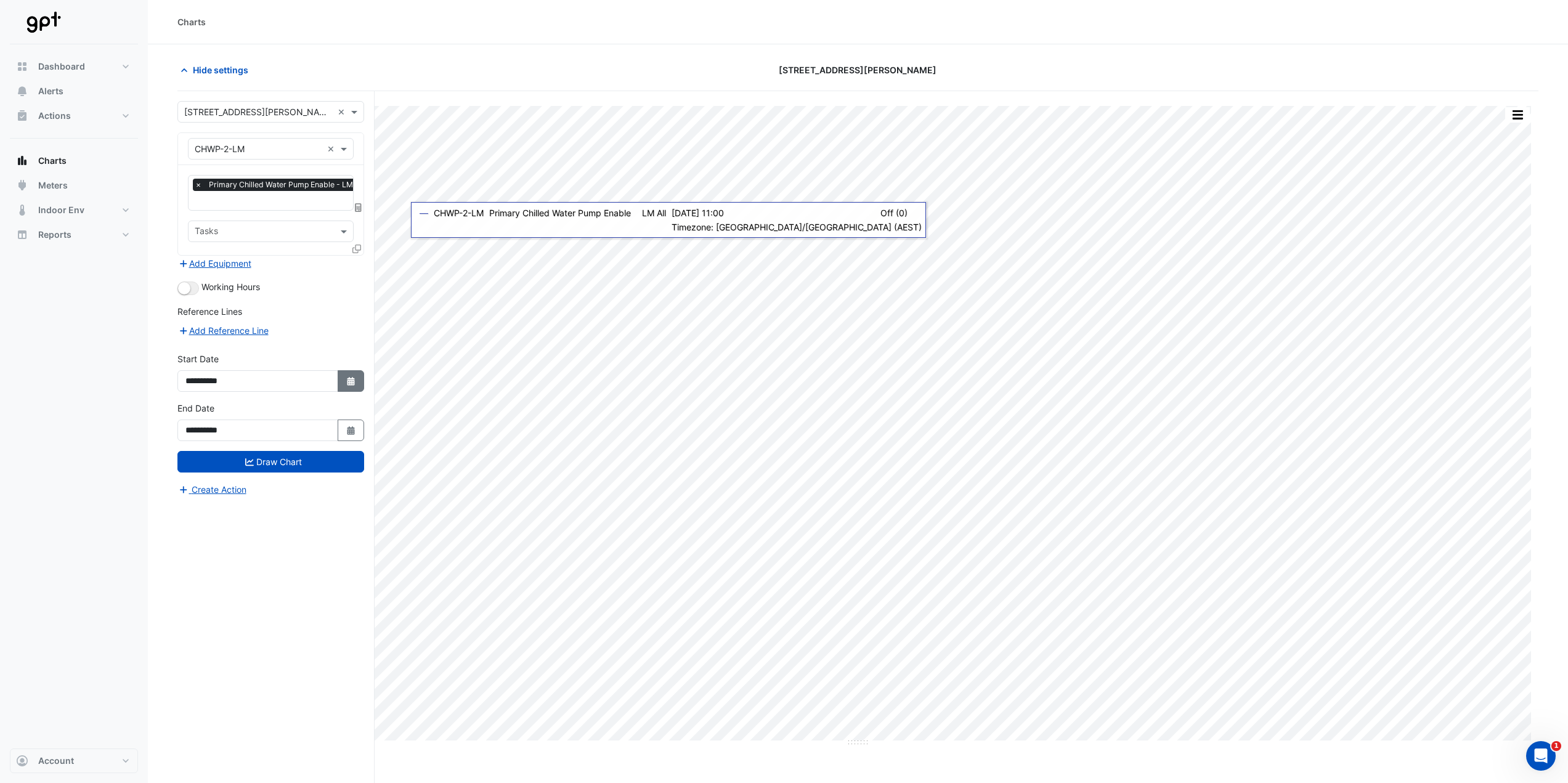
click at [350, 382] on icon "button" at bounding box center [351, 381] width 8 height 9
select select "*"
select select "****"
click at [200, 218] on span "Previous month" at bounding box center [199, 217] width 10 height 10
click at [199, 218] on span "Previous month" at bounding box center [199, 217] width 10 height 10
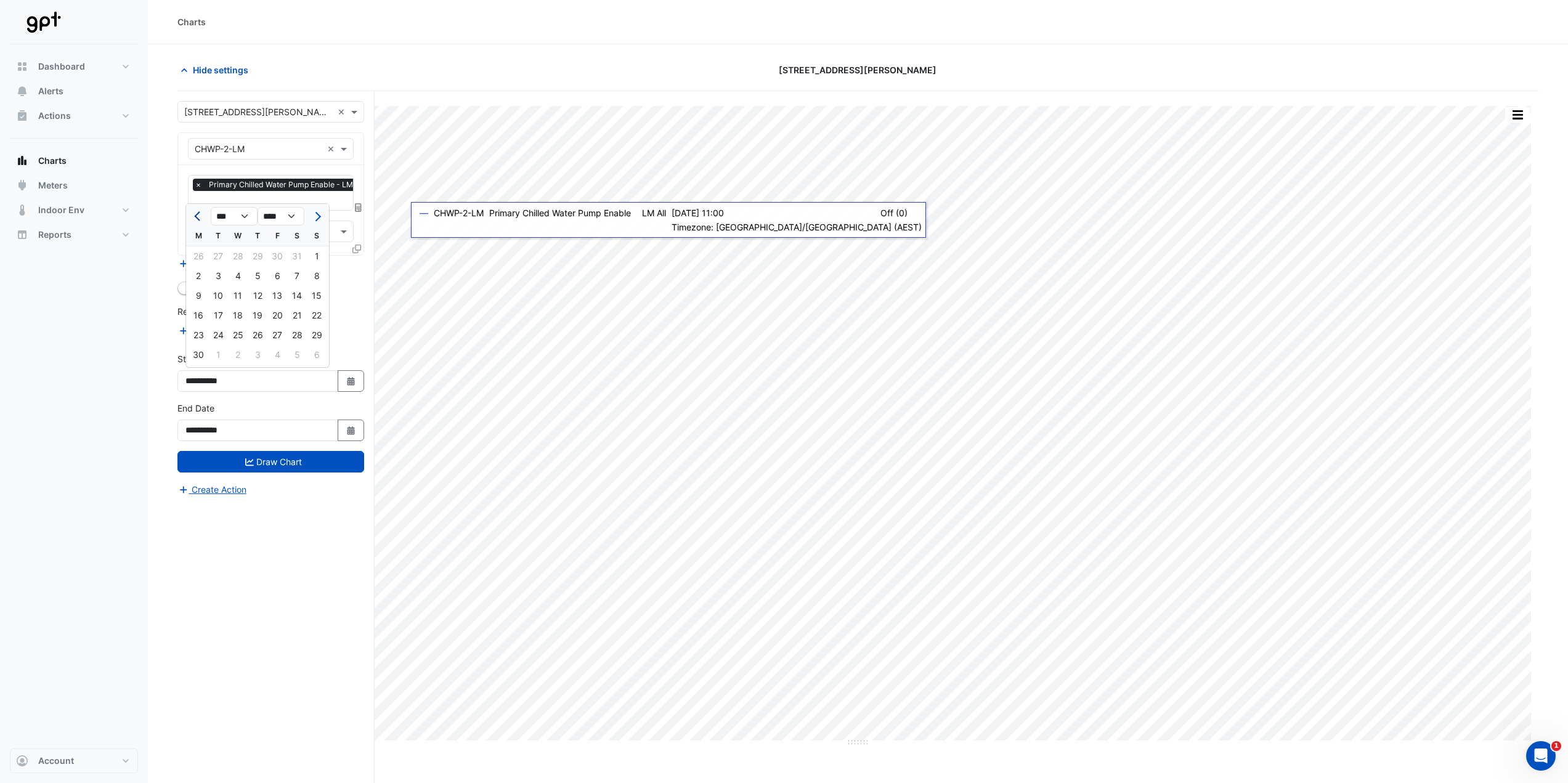
click at [199, 217] on span "Previous month" at bounding box center [199, 217] width 10 height 10
select select "*"
click at [257, 256] on div "1" at bounding box center [257, 256] width 20 height 20
type input "**********"
click at [280, 388] on button "Draw Chart" at bounding box center [271, 462] width 187 height 22
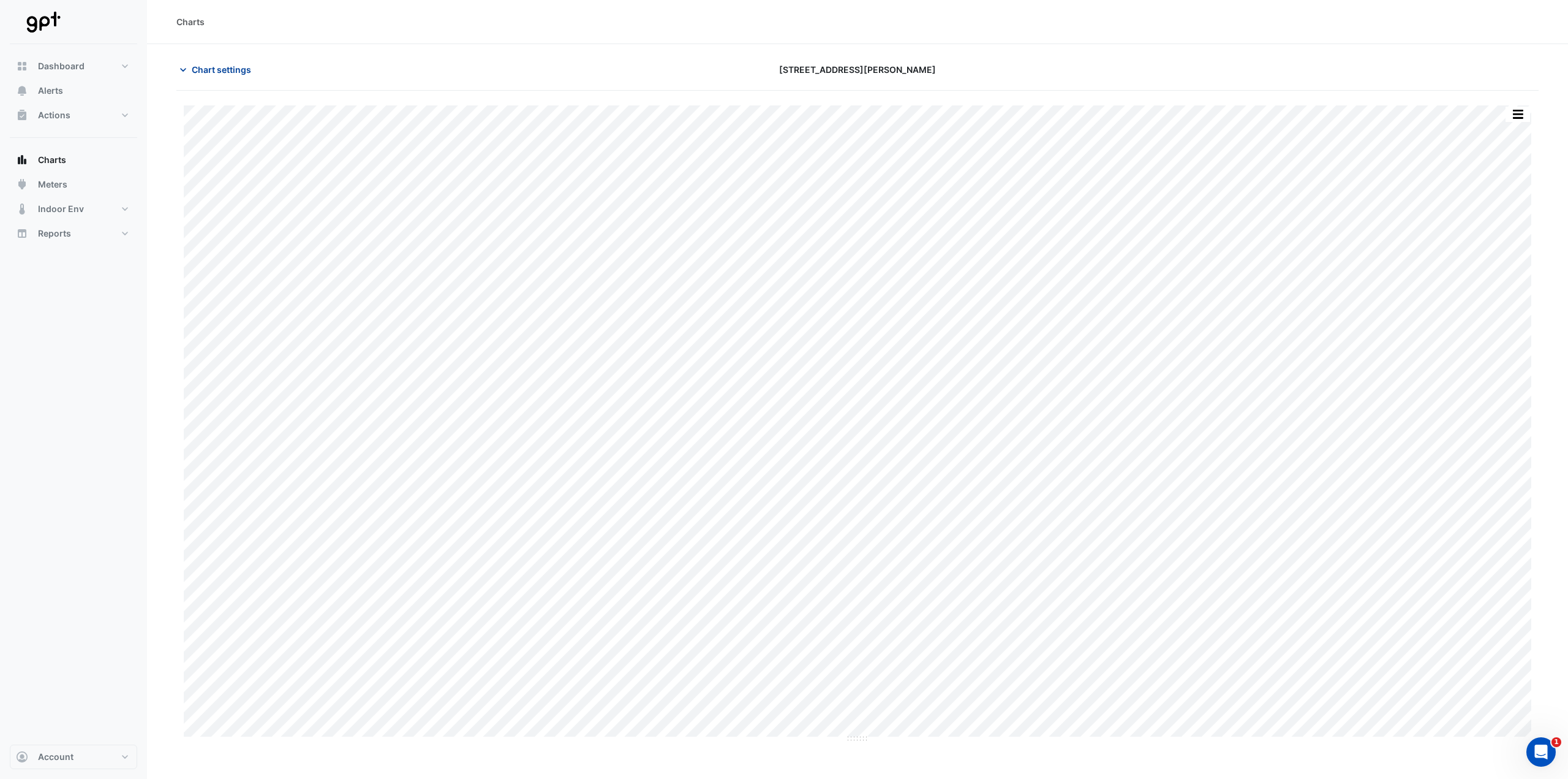
click at [207, 65] on span "Chart settings" at bounding box center [222, 69] width 60 height 13
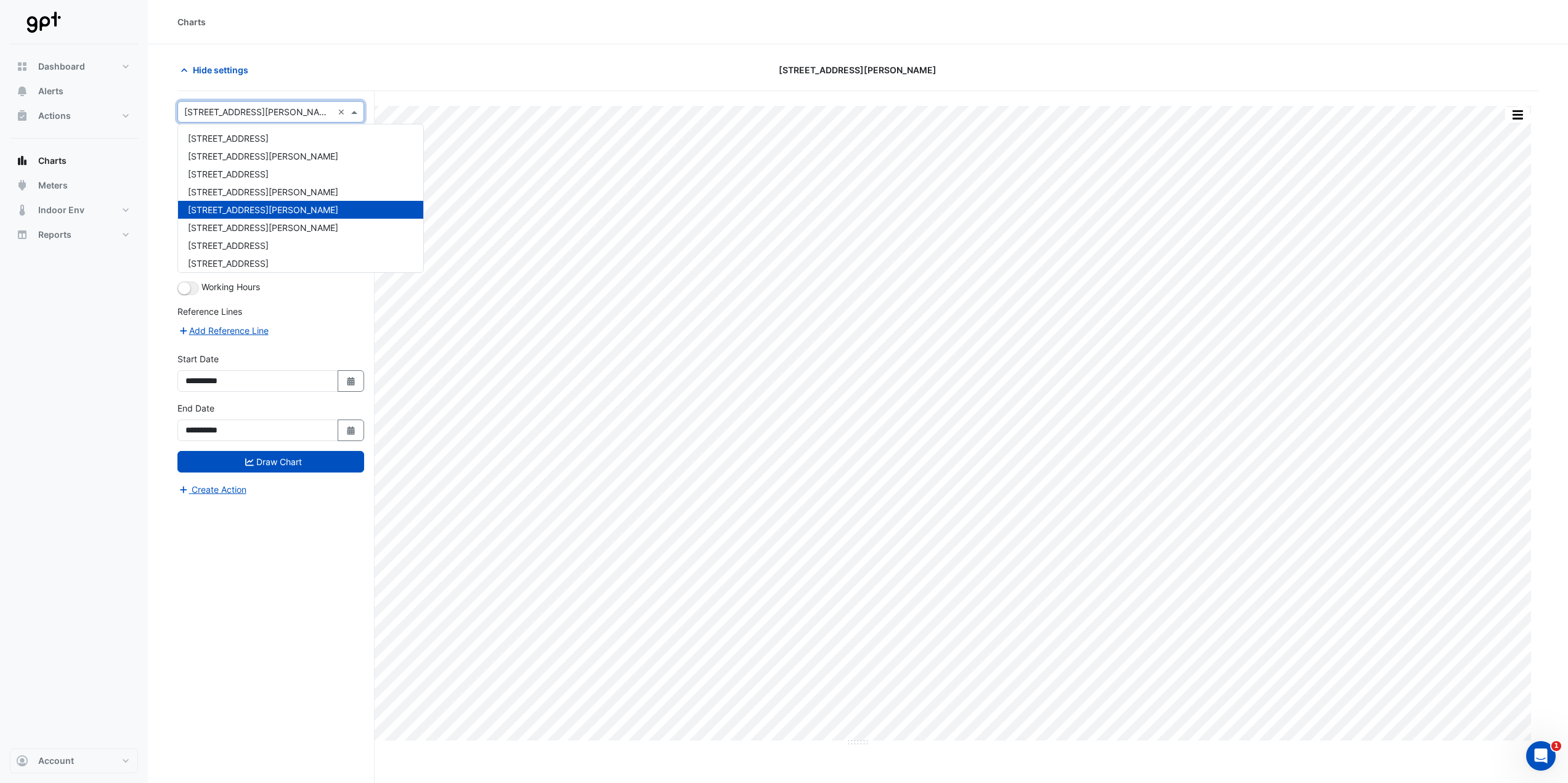
click at [327, 108] on input "text" at bounding box center [258, 112] width 149 height 13
click at [439, 92] on div "Print Save as JPEG Save as PNG Pivot Data Table Export CSV - Flat Export CSV - …" at bounding box center [857, 460] width 1361 height 739
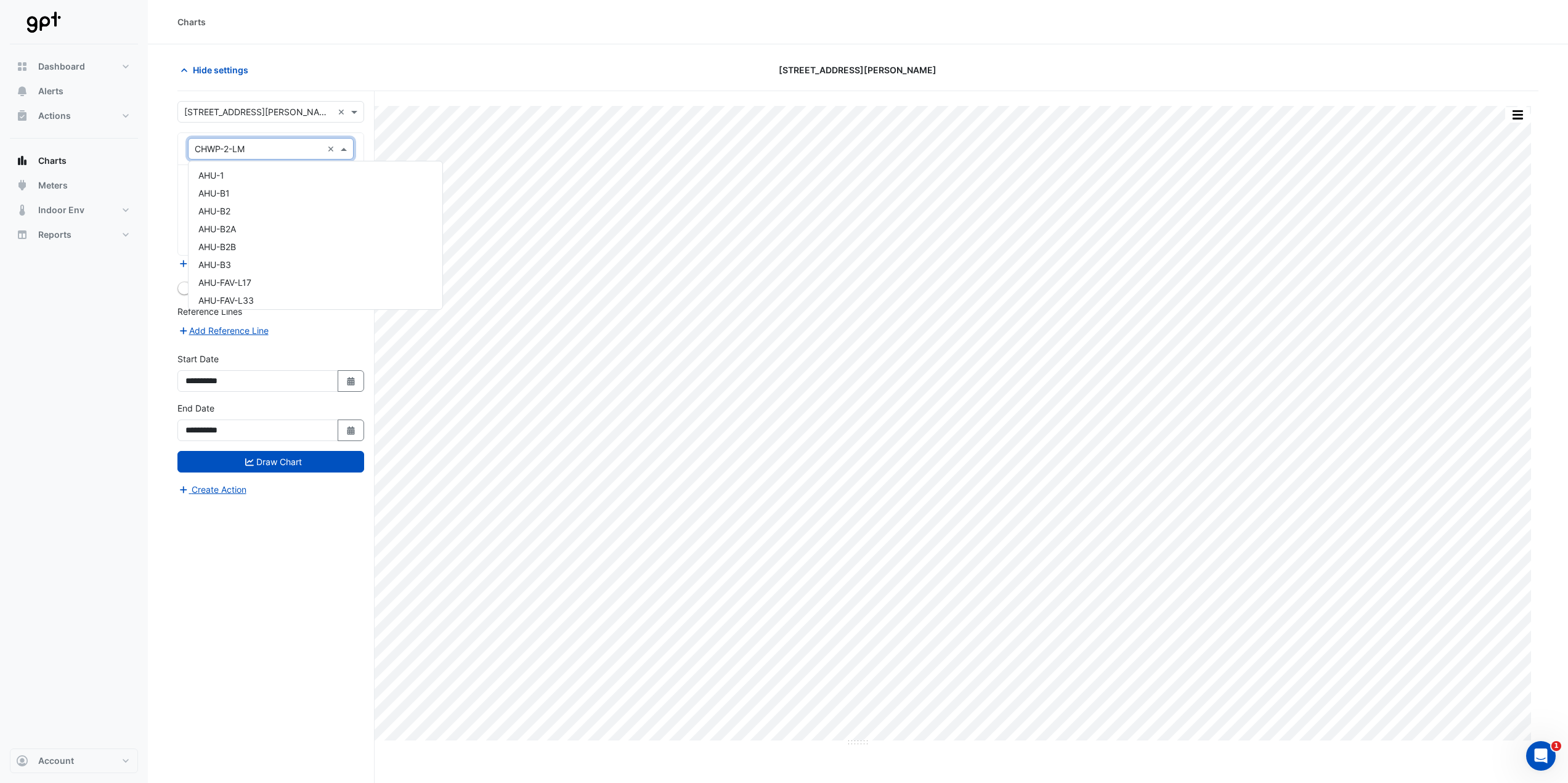
click at [309, 147] on input "text" at bounding box center [258, 149] width 128 height 13
click at [267, 278] on div "AHU-FAV-L17" at bounding box center [315, 282] width 254 height 18
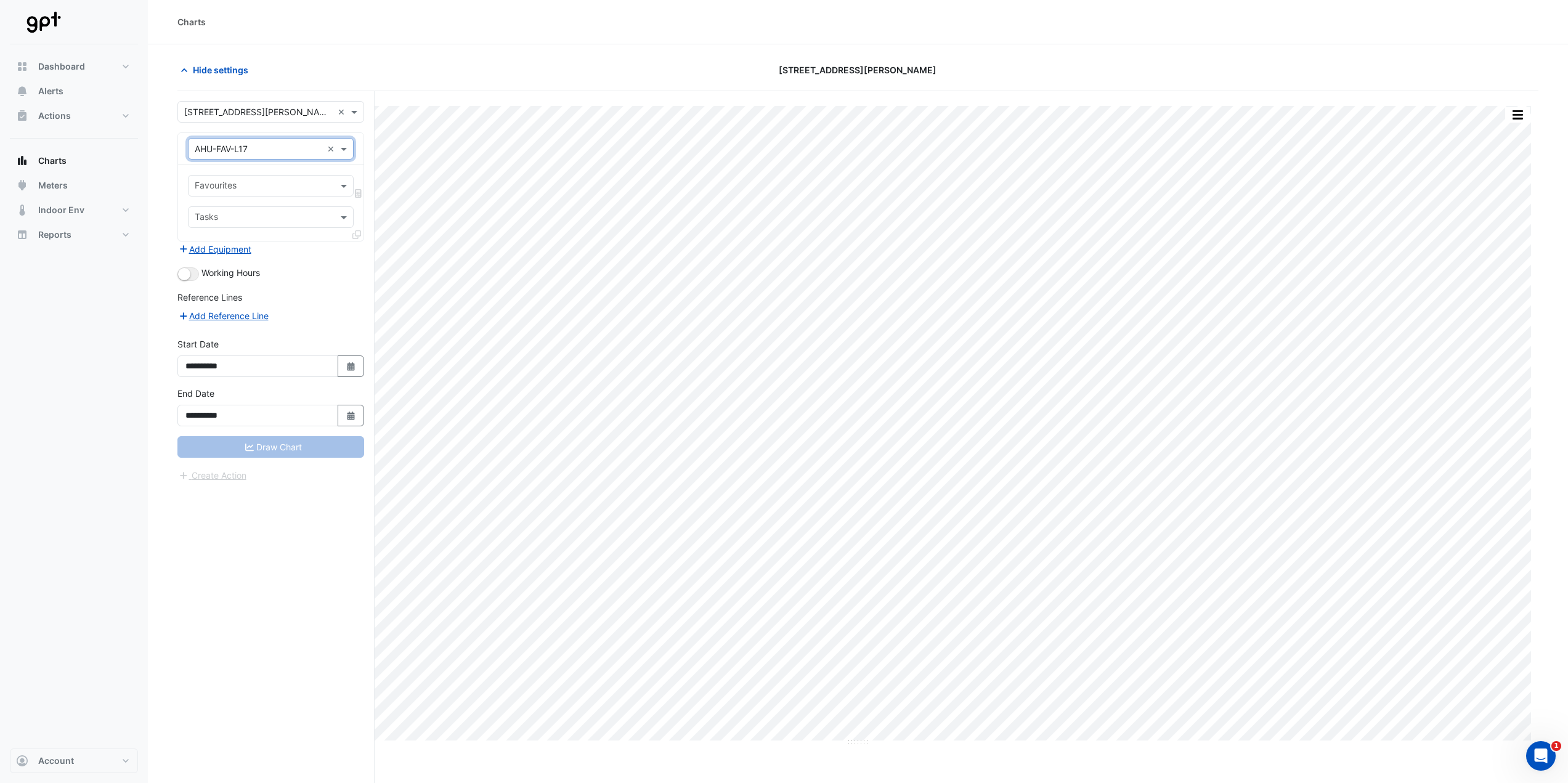
click at [291, 186] on input "text" at bounding box center [263, 187] width 138 height 13
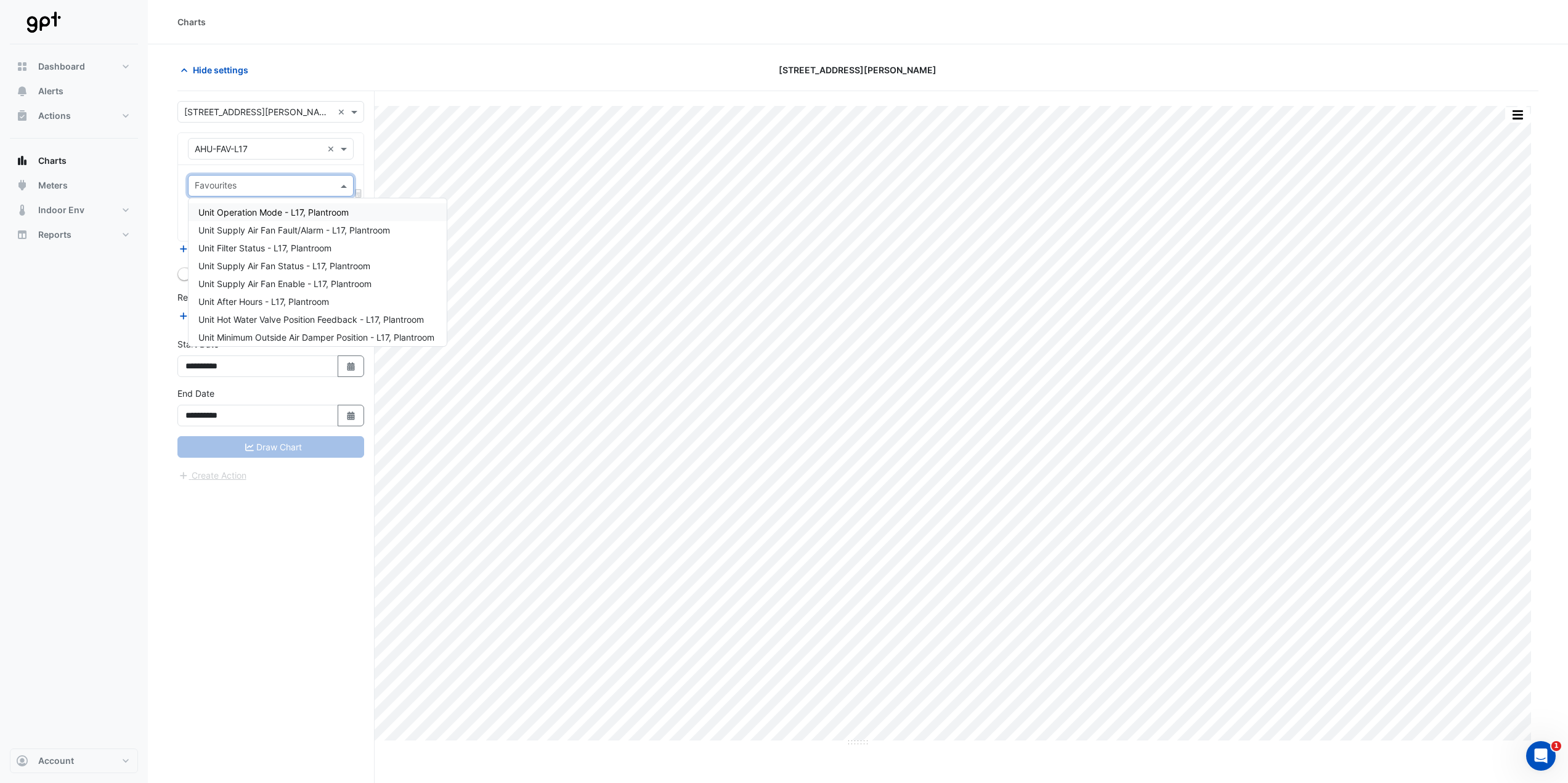
click at [349, 212] on span "Unit Operation Mode - L17, Plantroom" at bounding box center [273, 212] width 150 height 10
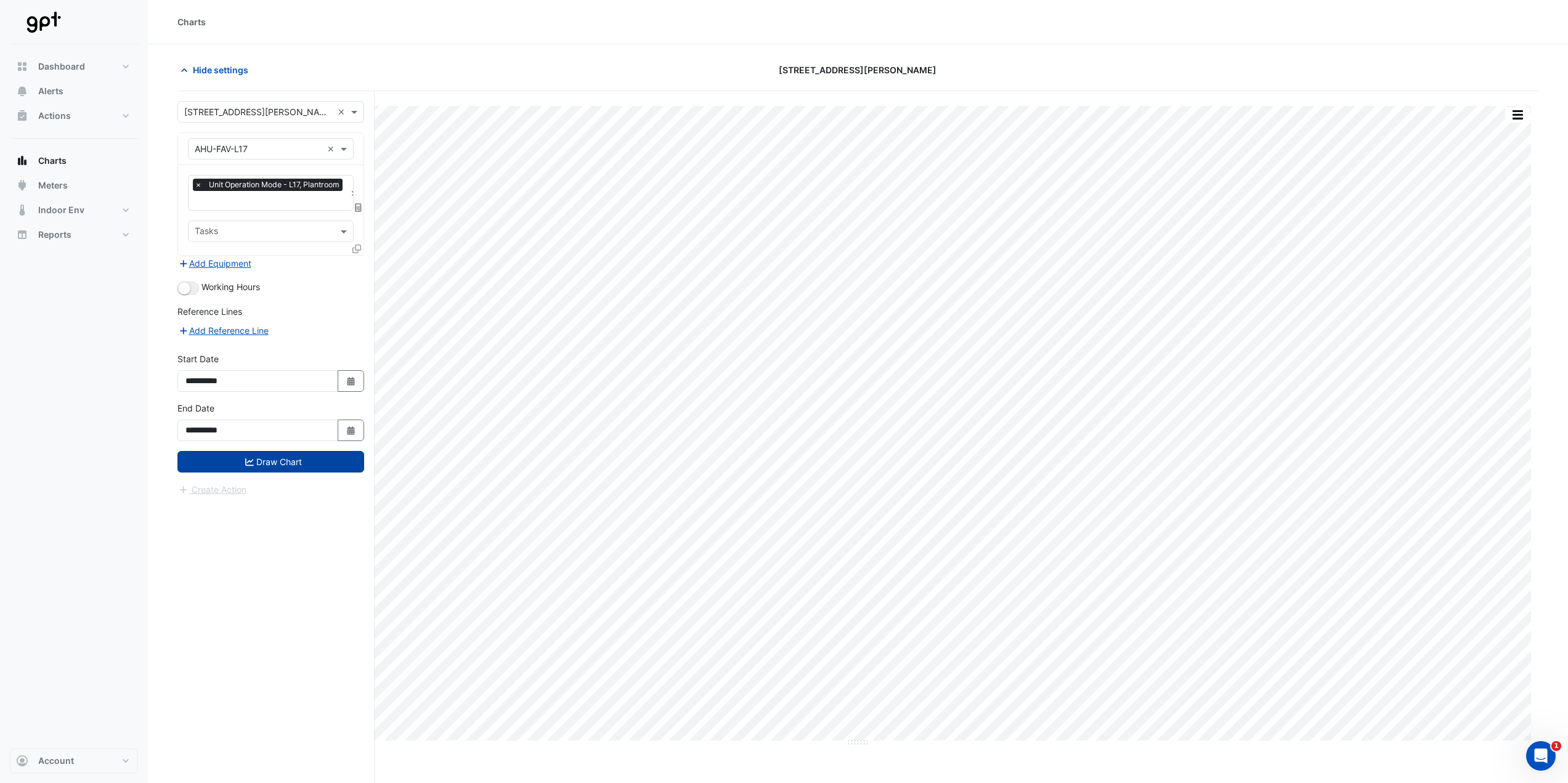
click at [310, 388] on button "Draw Chart" at bounding box center [271, 462] width 187 height 22
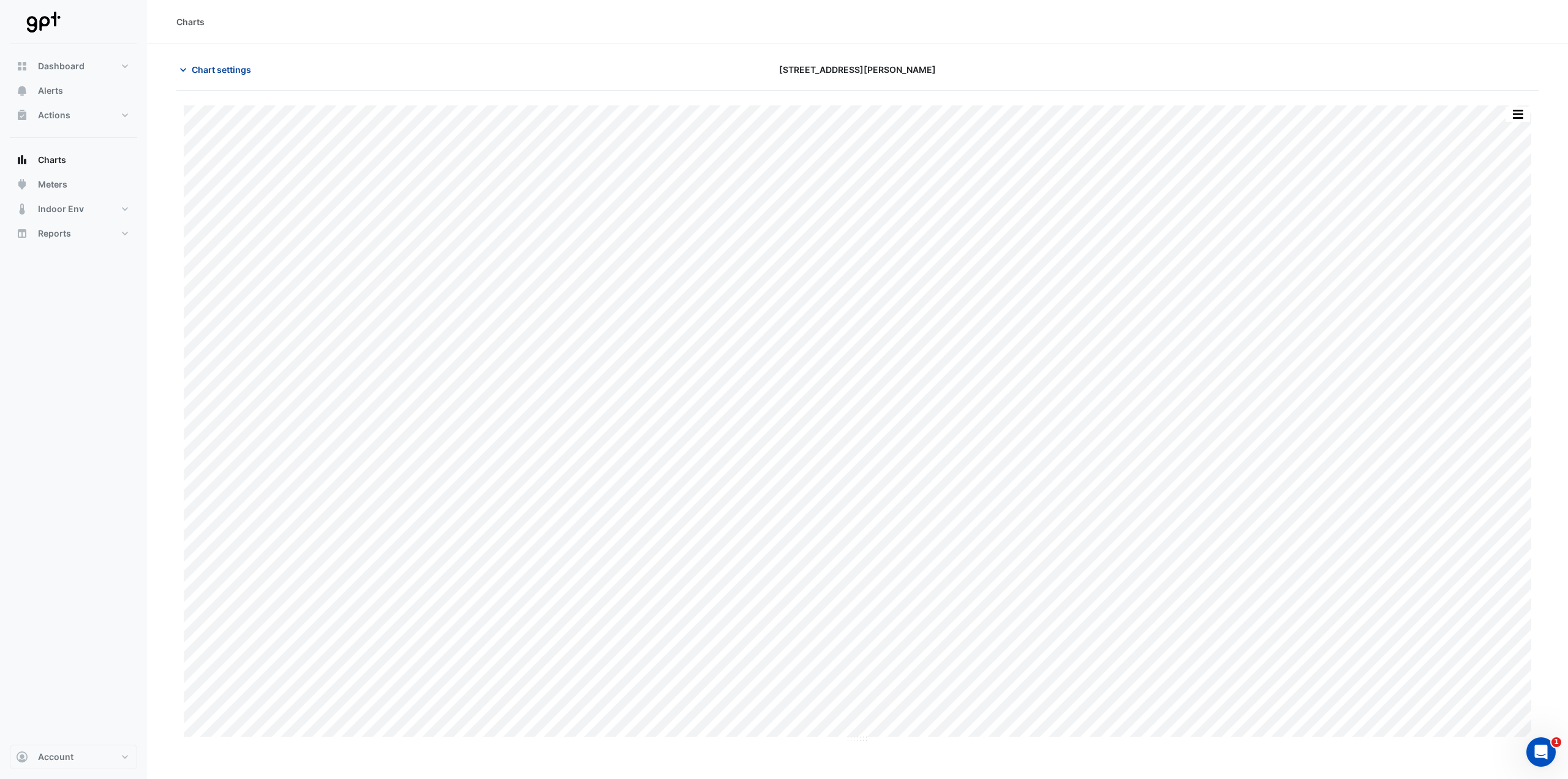
click at [227, 76] on button "Chart settings" at bounding box center [218, 70] width 83 height 22
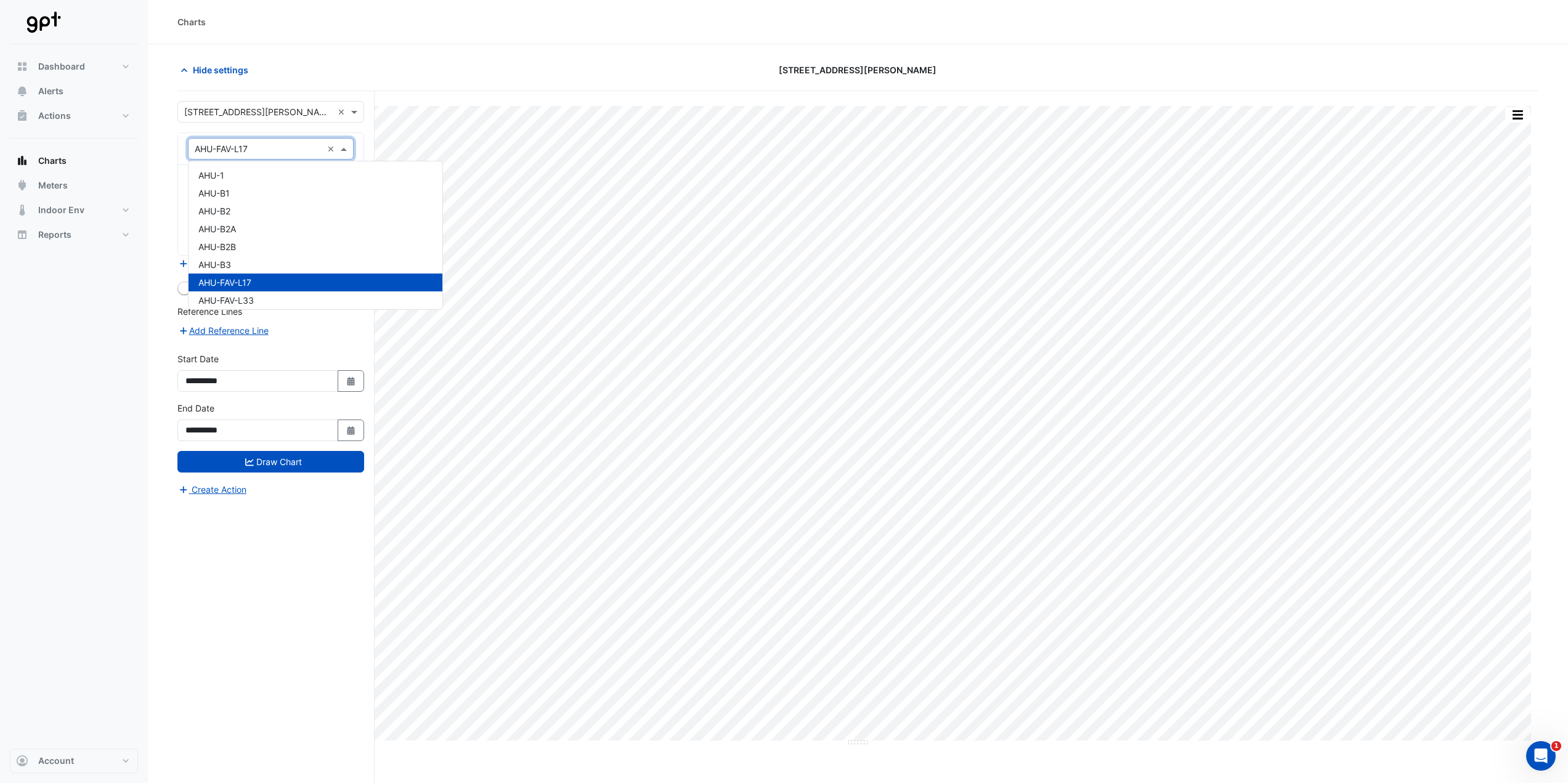
click at [291, 149] on input "text" at bounding box center [258, 149] width 128 height 13
click at [311, 271] on div "CHWP-EOT" at bounding box center [315, 274] width 254 height 18
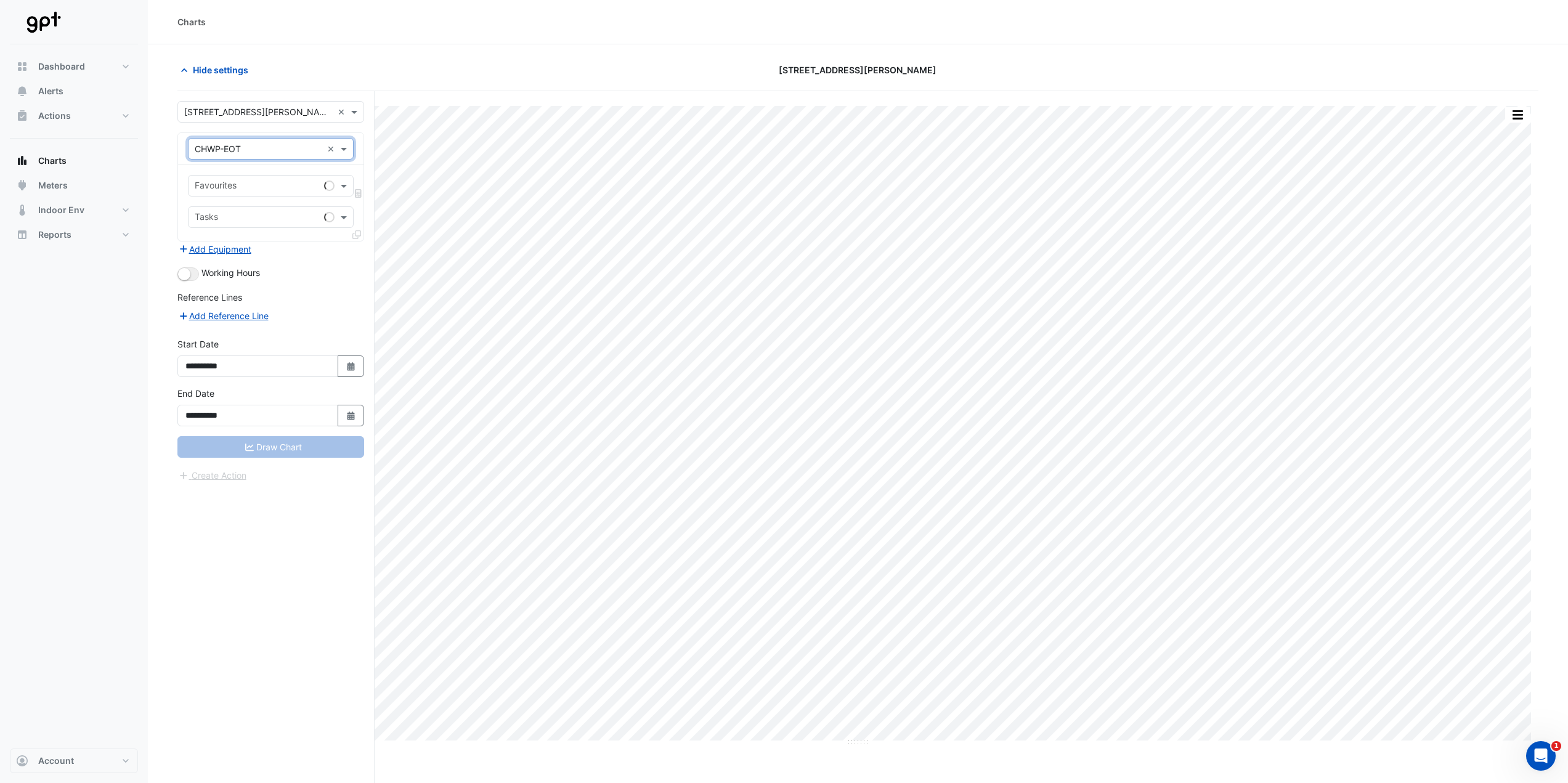
click at [296, 194] on div "Favourites" at bounding box center [271, 186] width 166 height 22
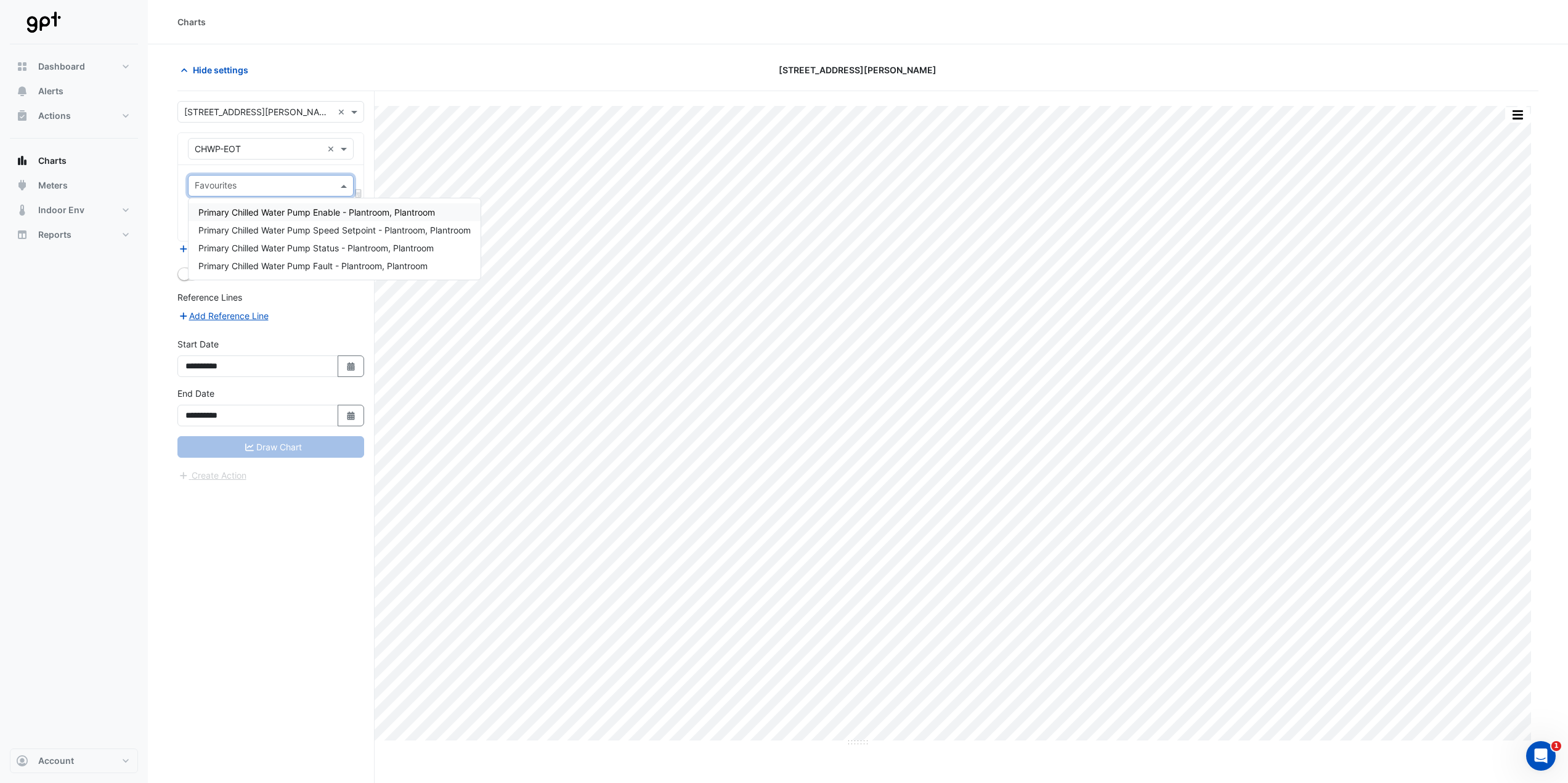
click at [344, 213] on span "Primary Chilled Water Pump Enable - Plantroom, Plantroom" at bounding box center [316, 212] width 237 height 10
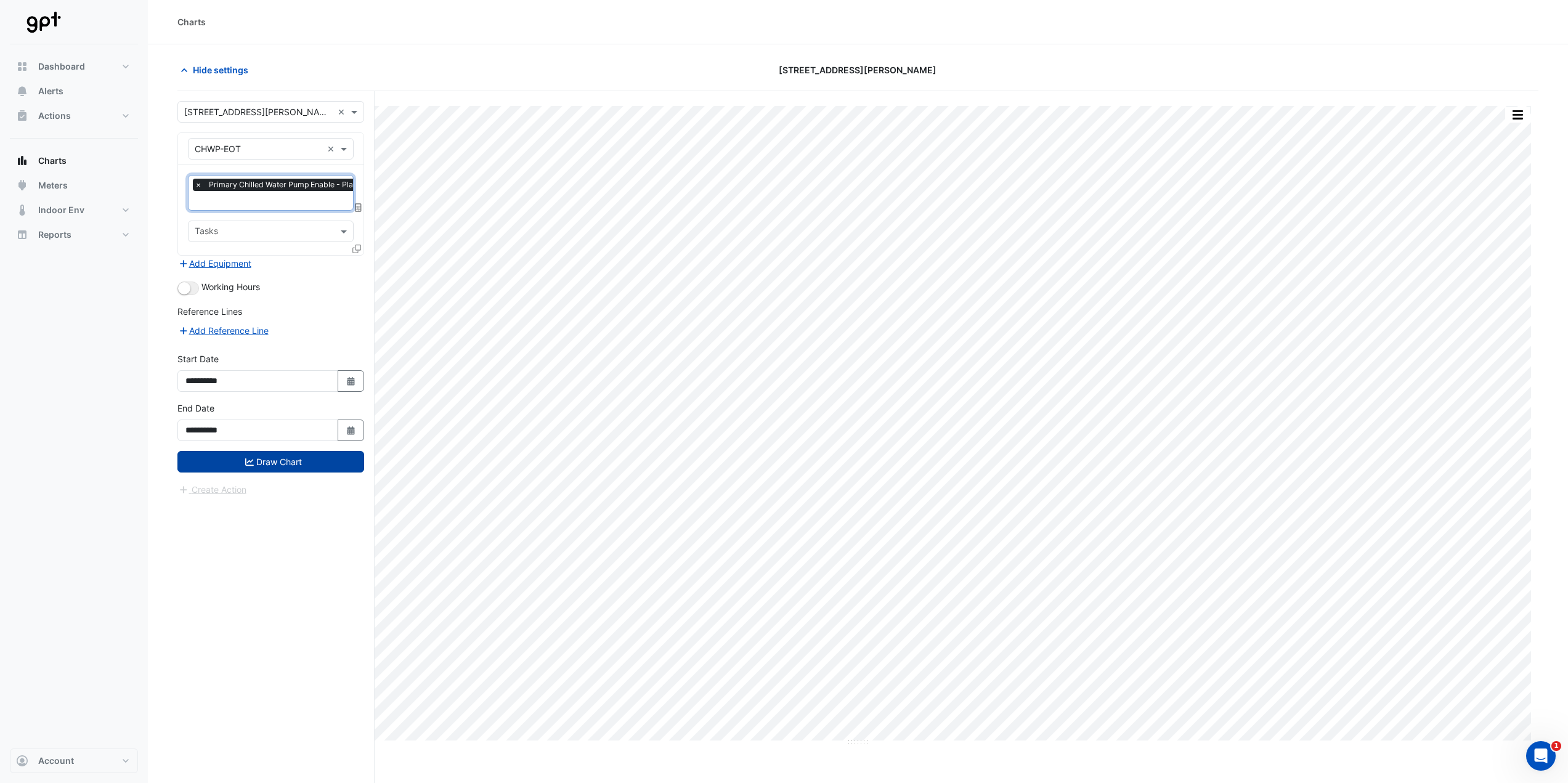
click at [308, 388] on button "Draw Chart" at bounding box center [271, 462] width 187 height 22
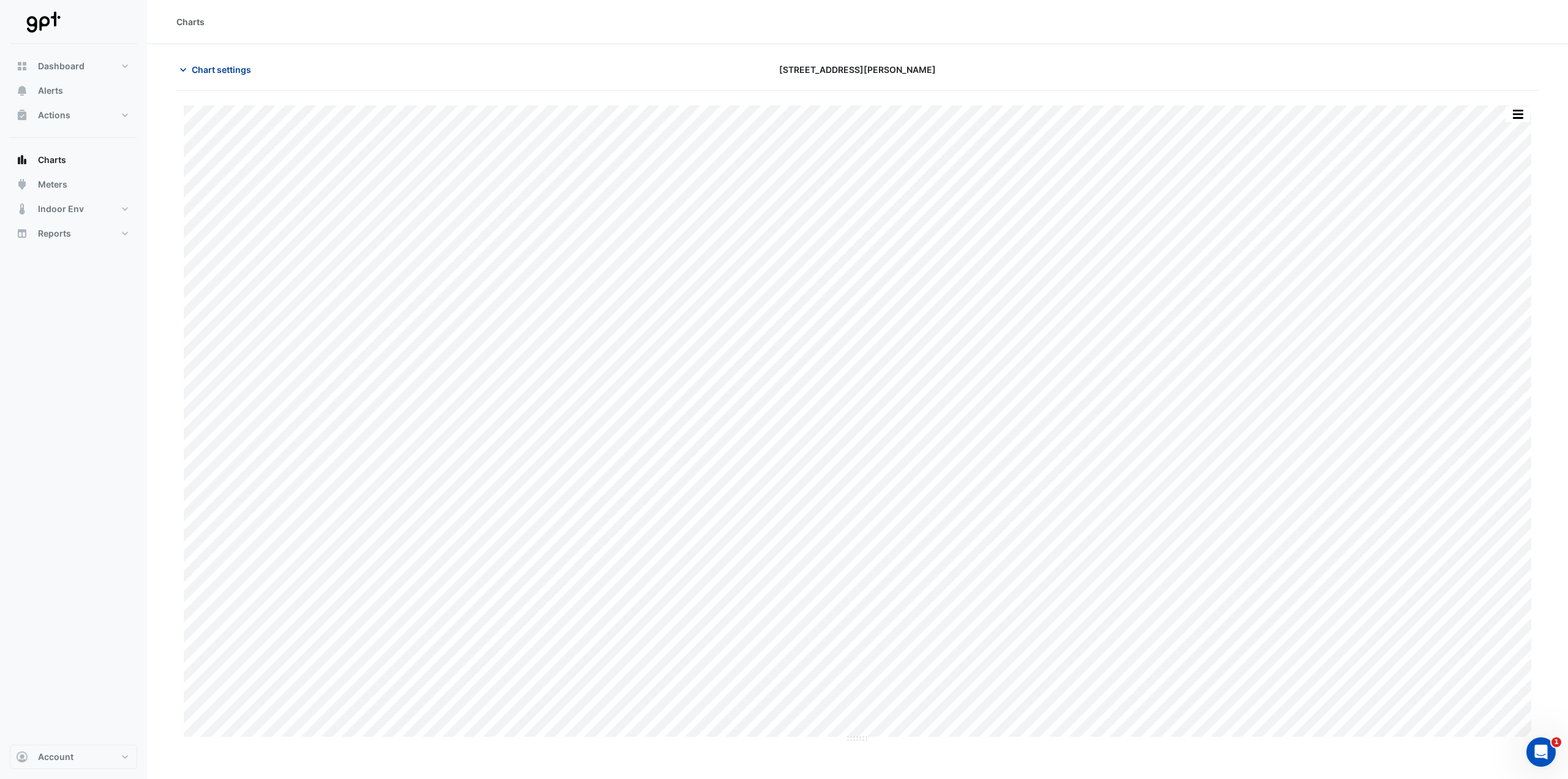
click at [231, 68] on span "Chart settings" at bounding box center [222, 69] width 60 height 13
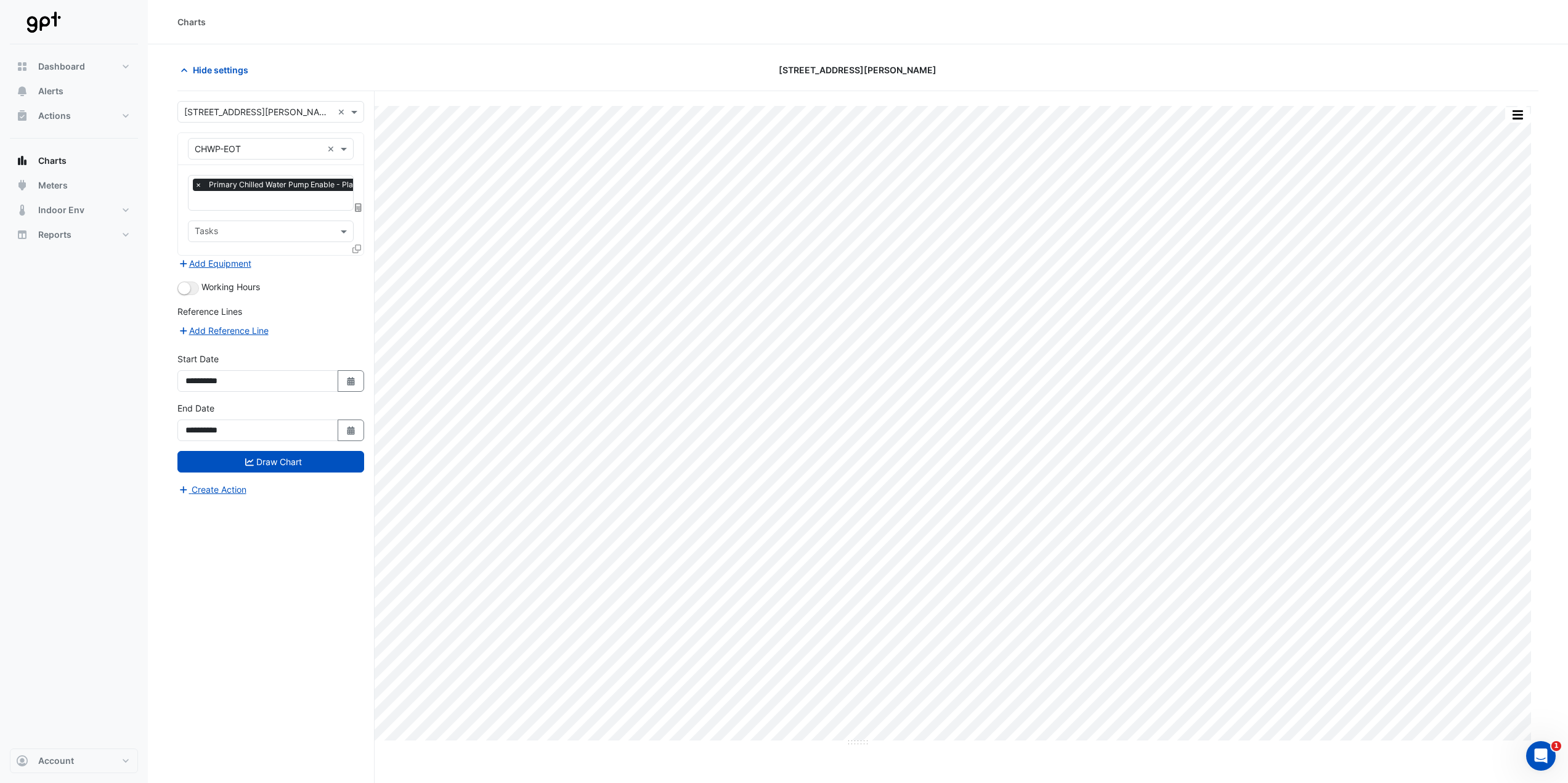
click at [296, 108] on input "text" at bounding box center [258, 112] width 149 height 13
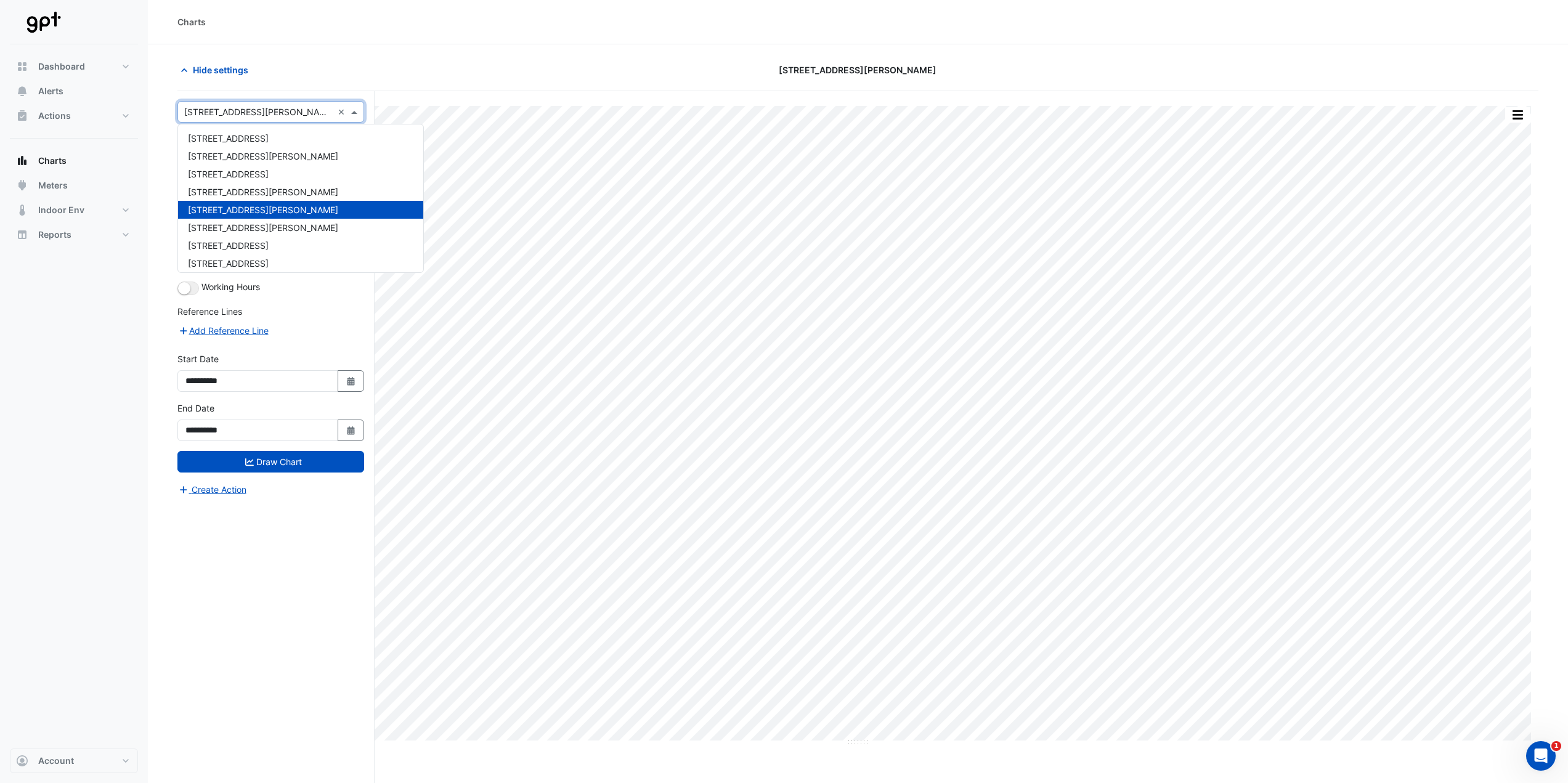
click at [285, 92] on div "**********" at bounding box center [276, 460] width 197 height 739
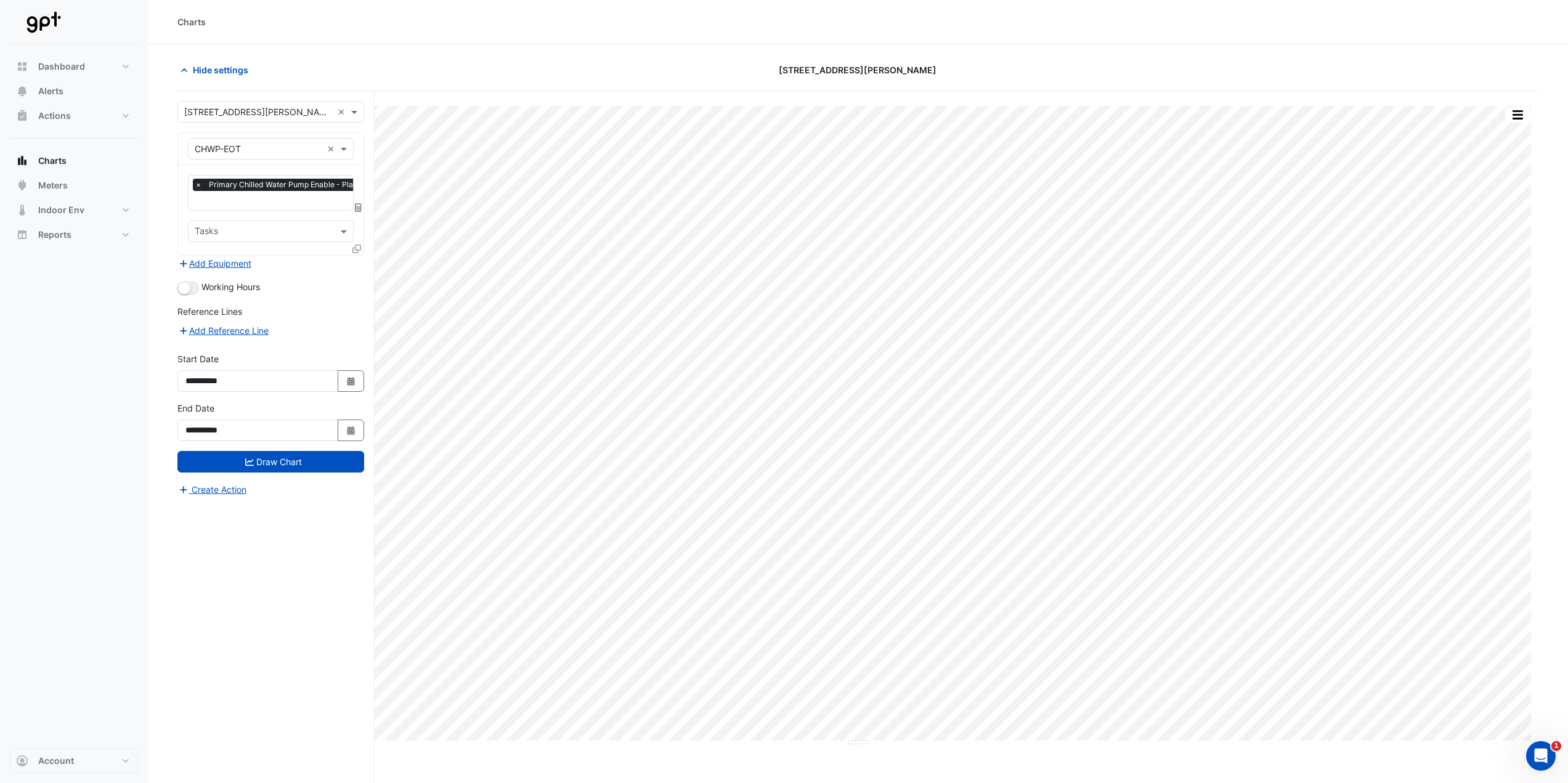
click at [274, 138] on div "Equipment × CHWP-EOT ×" at bounding box center [271, 149] width 166 height 22
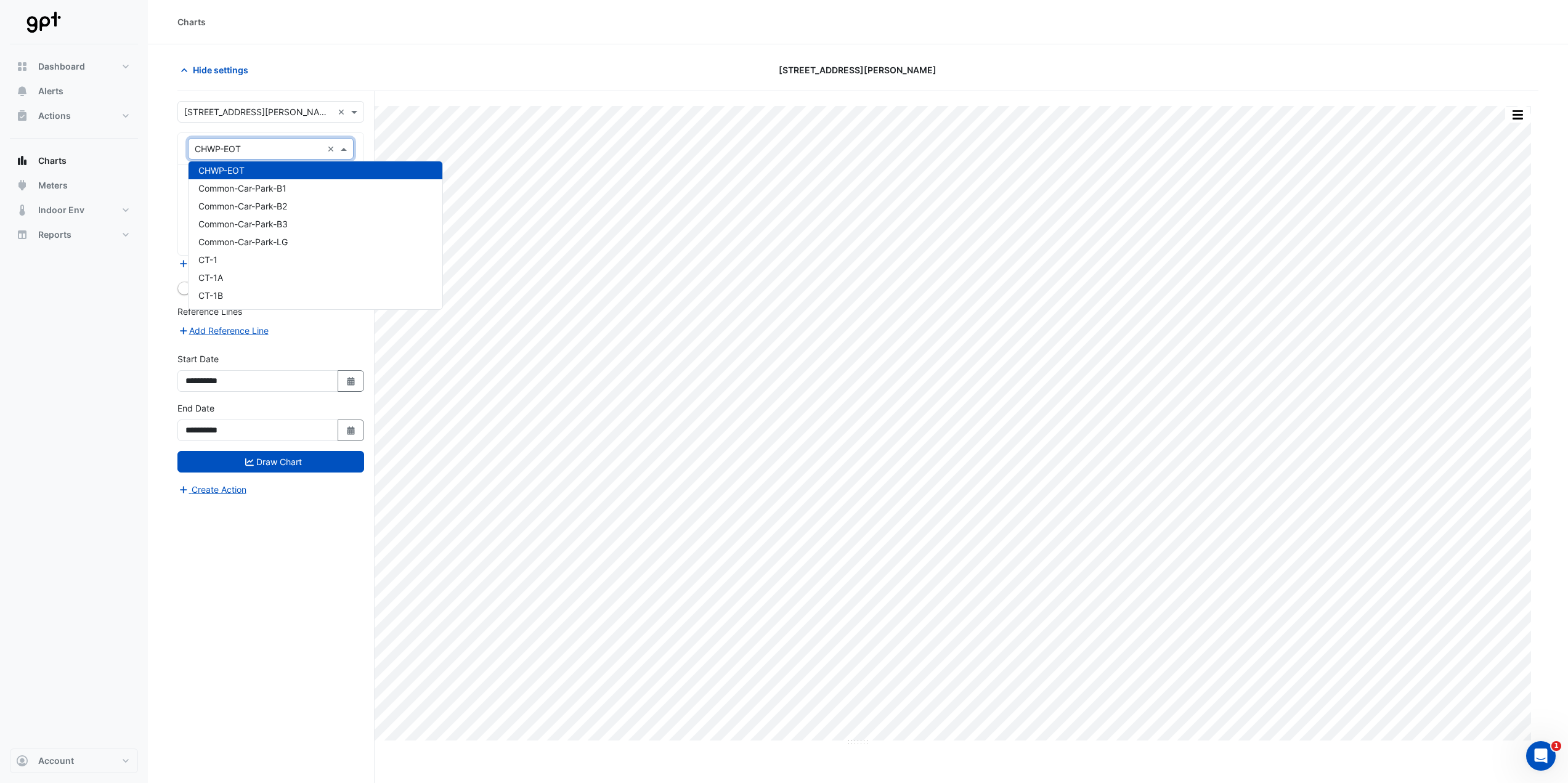
click at [271, 106] on input "text" at bounding box center [258, 112] width 149 height 13
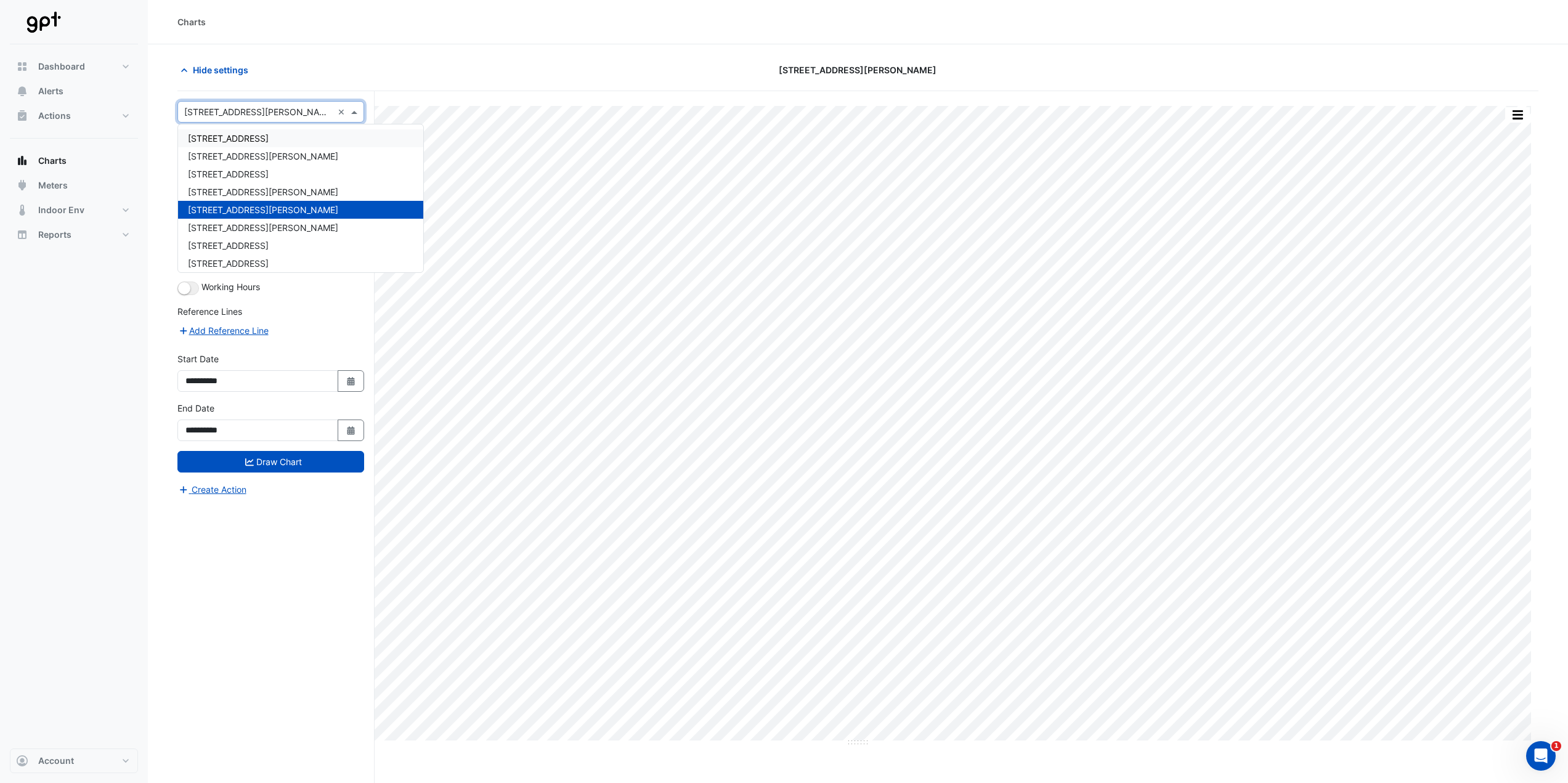
click at [286, 80] on div "Hide settings" at bounding box center [399, 70] width 458 height 22
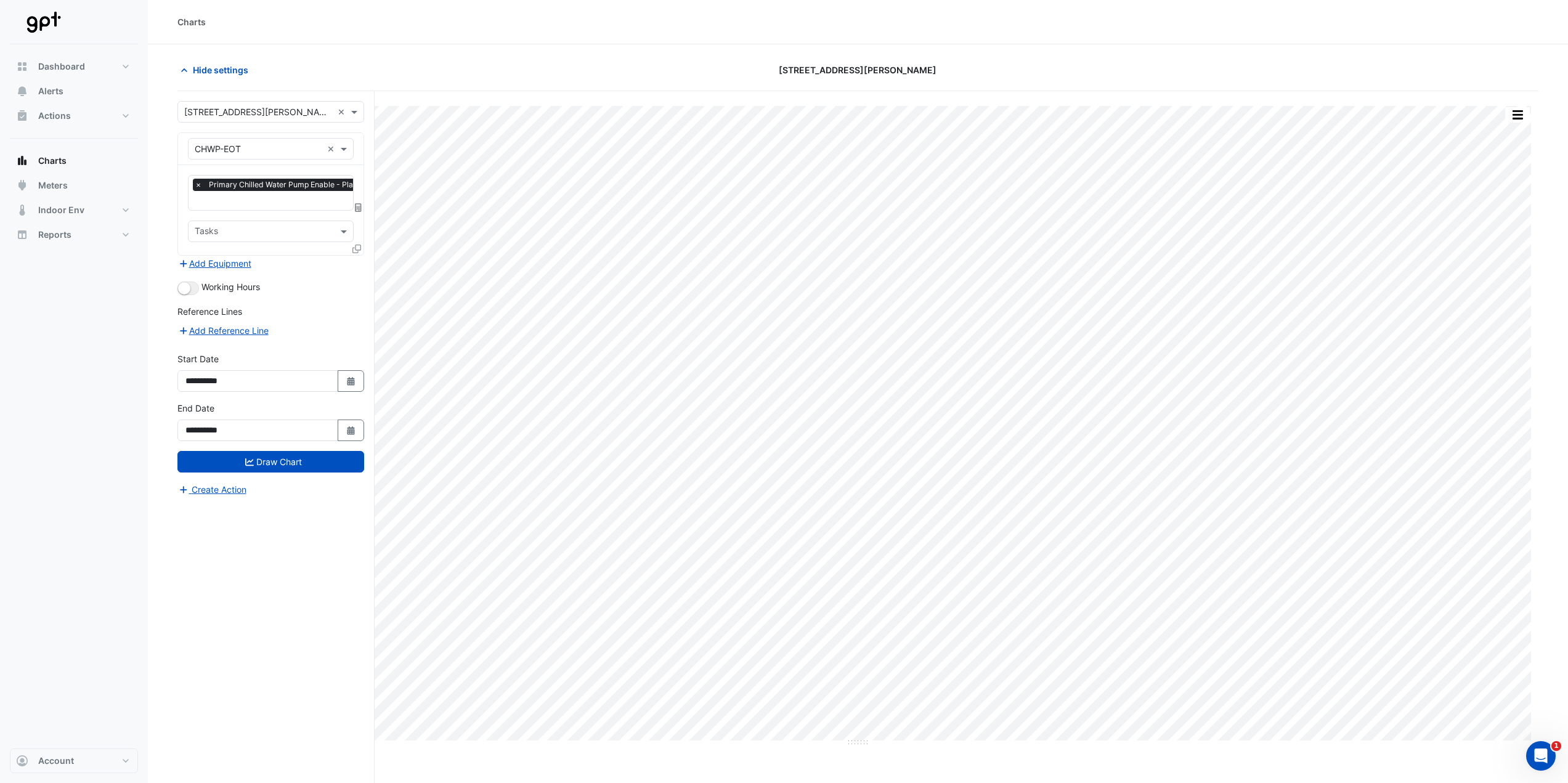
click at [284, 154] on input "text" at bounding box center [258, 149] width 128 height 13
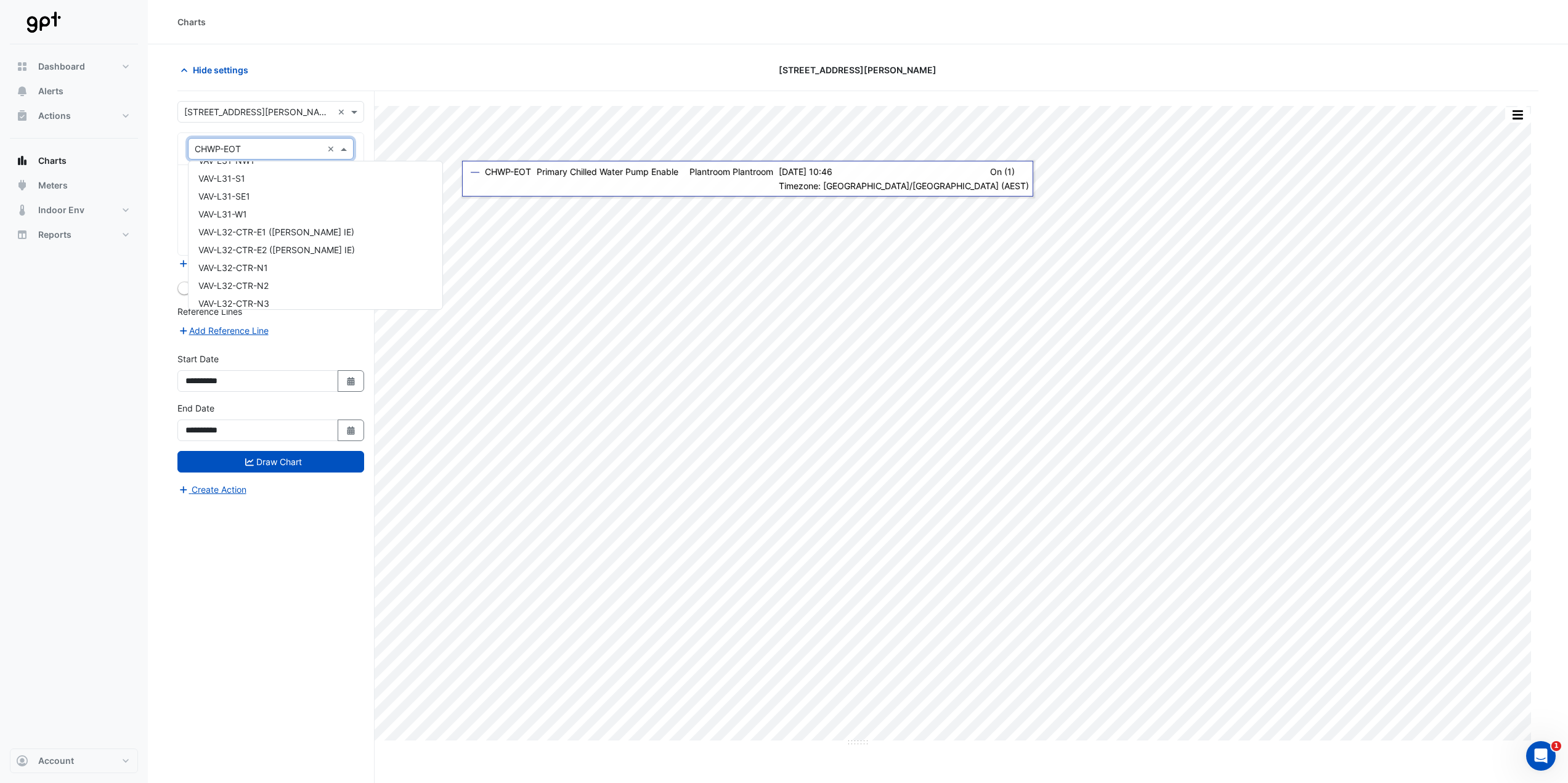
scroll to position [12208, 0]
click at [289, 230] on div "WM-Node-29-AV-20" at bounding box center [315, 224] width 254 height 18
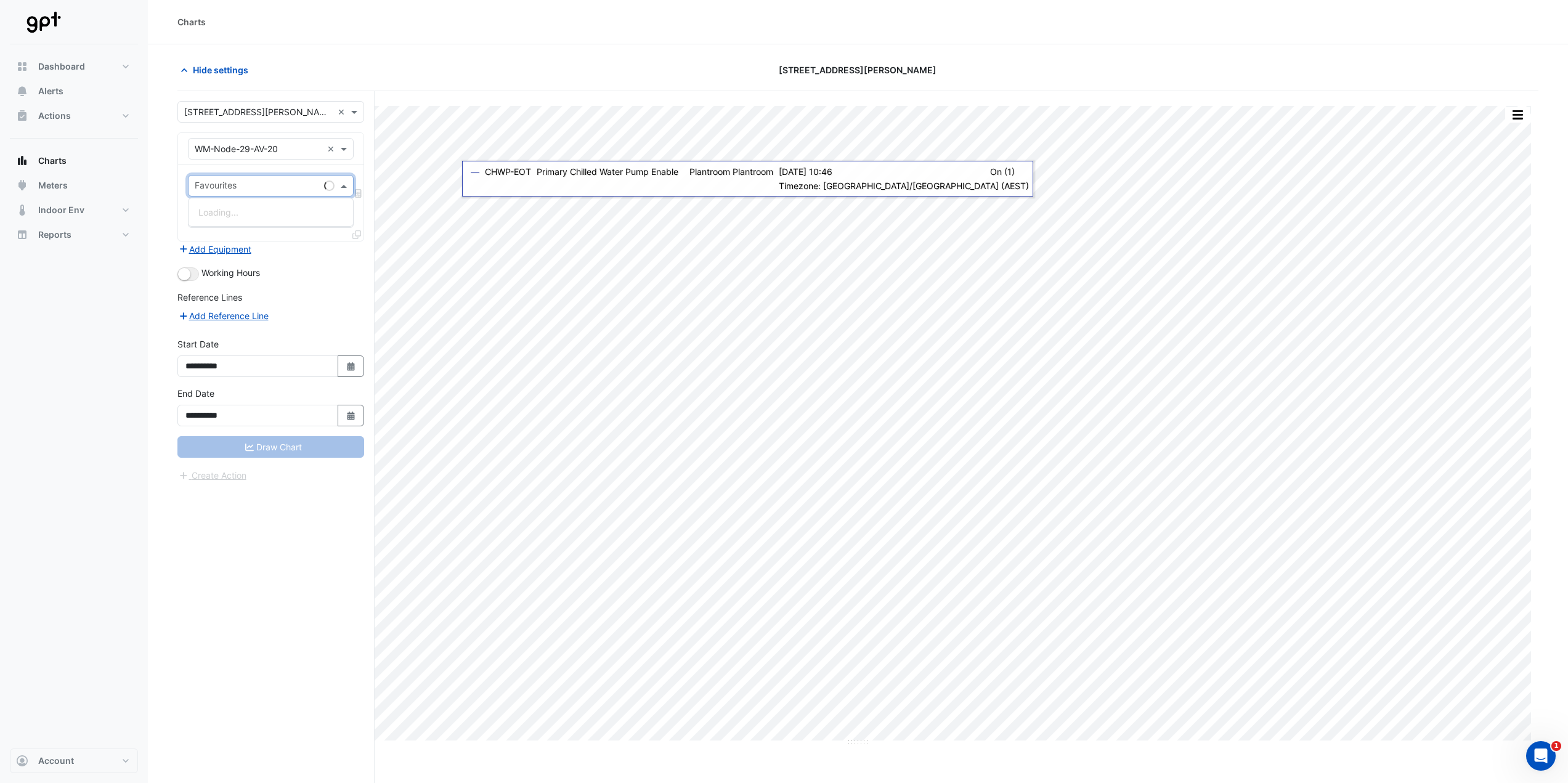
click at [345, 187] on span at bounding box center [345, 186] width 16 height 13
click at [325, 211] on span "Water Usage - Plantroom, Plantroom" at bounding box center [271, 212] width 147 height 10
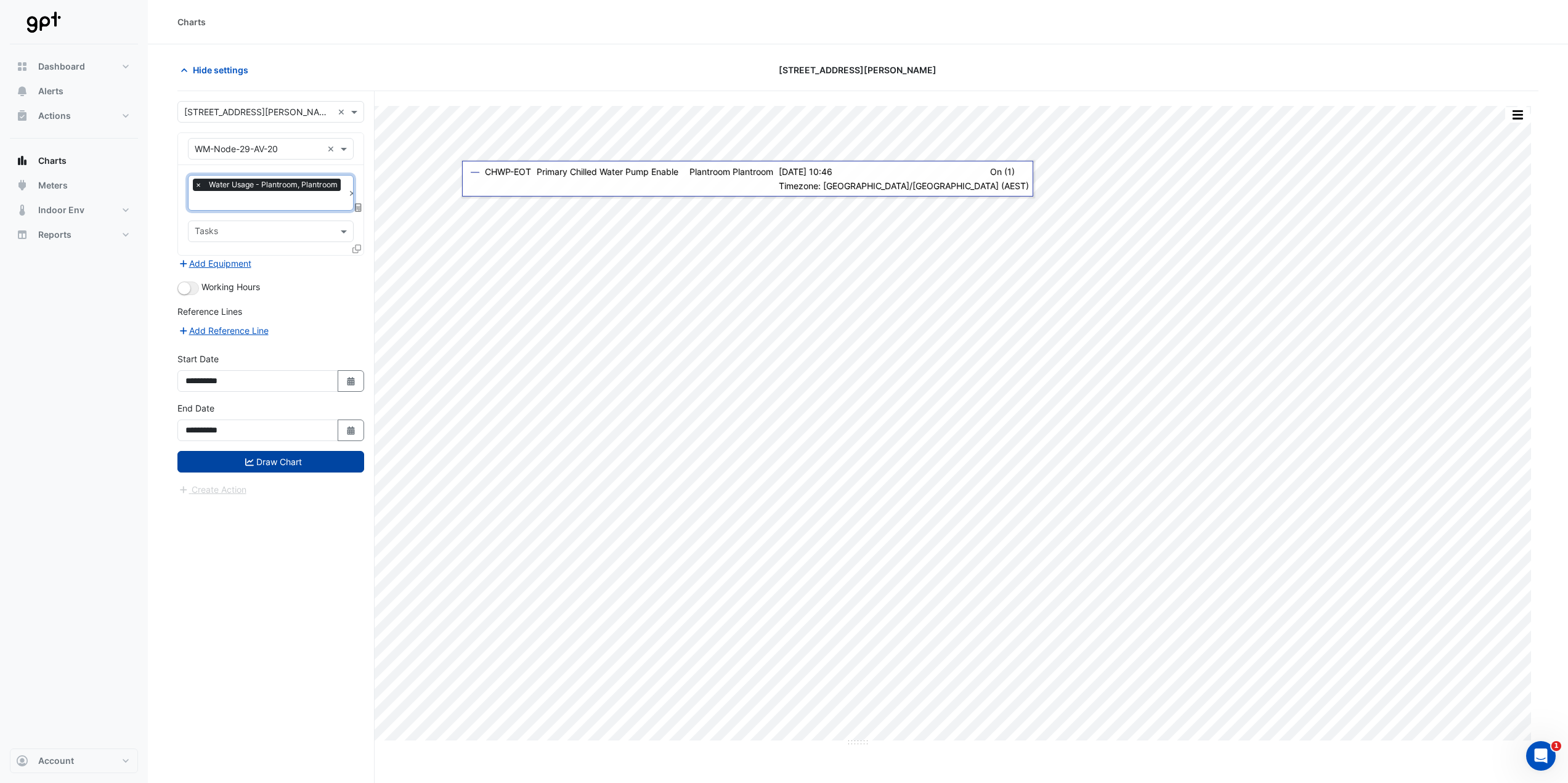
click at [280, 388] on button "Draw Chart" at bounding box center [271, 462] width 187 height 22
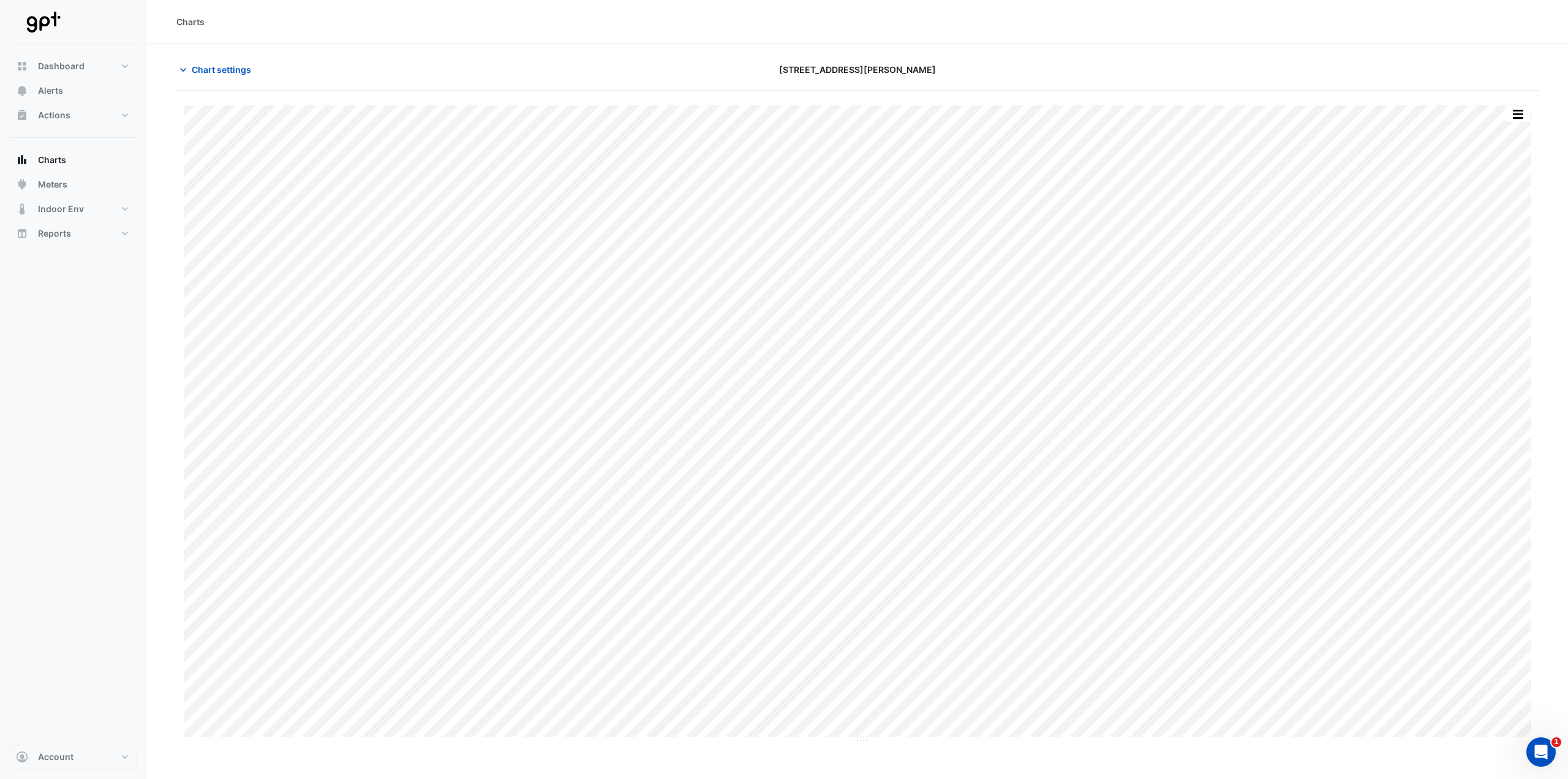
click at [238, 85] on div "Chart settings [STREET_ADDRESS][PERSON_NAME]" at bounding box center [857, 75] width 1363 height 32
click at [232, 75] on span "Chart settings" at bounding box center [222, 69] width 60 height 13
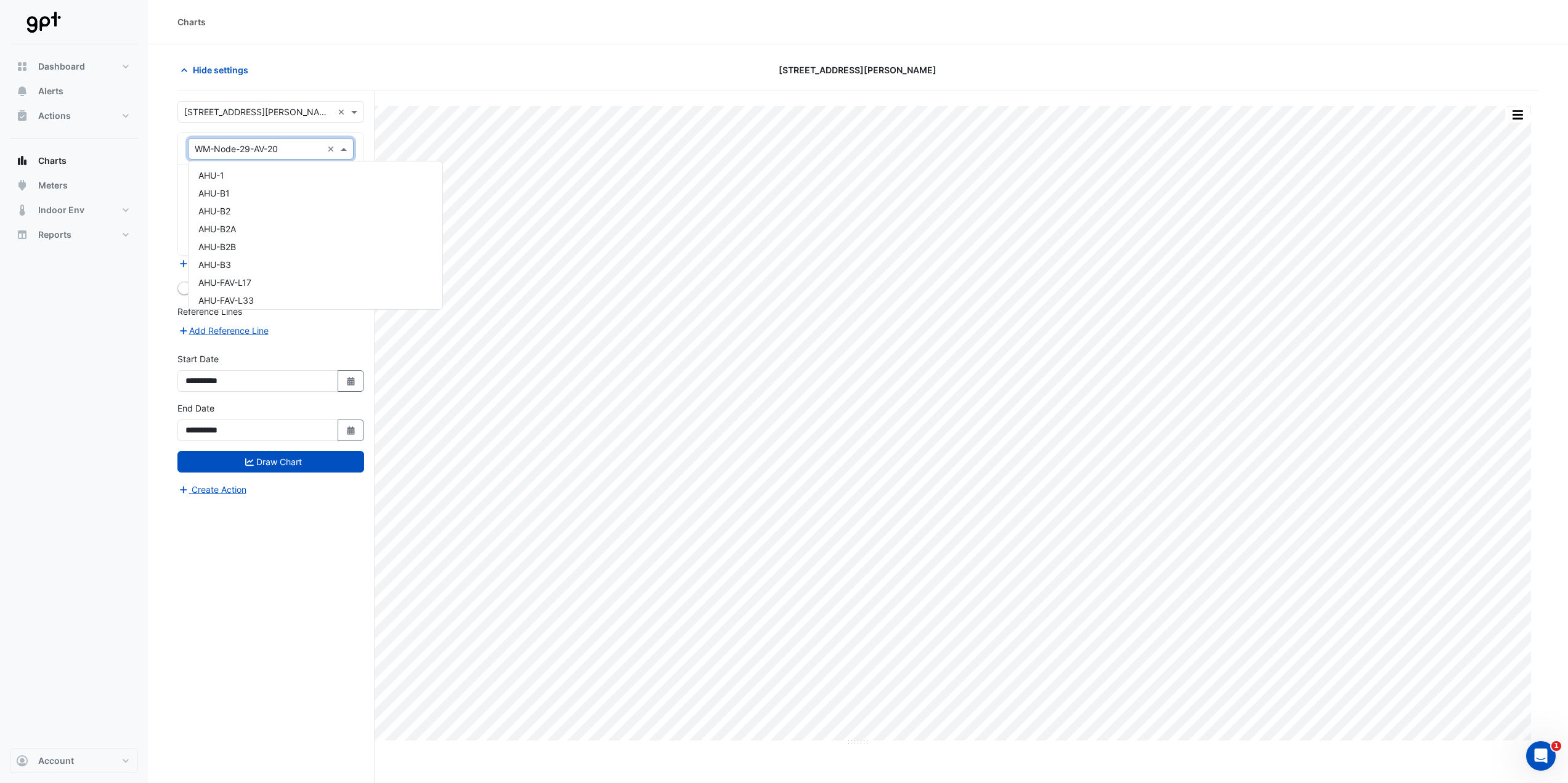
click at [344, 152] on span at bounding box center [345, 149] width 16 height 13
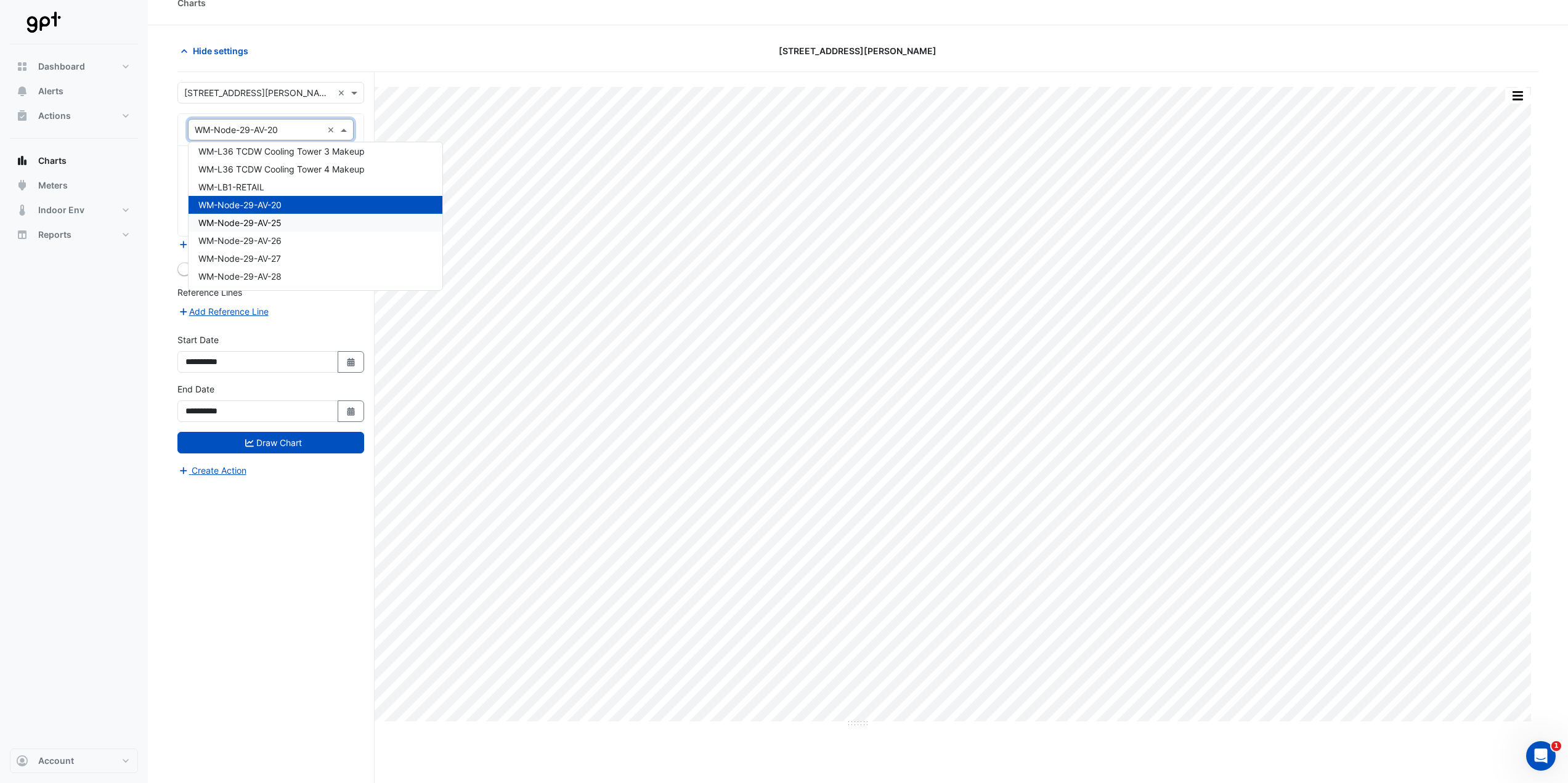
scroll to position [47, 0]
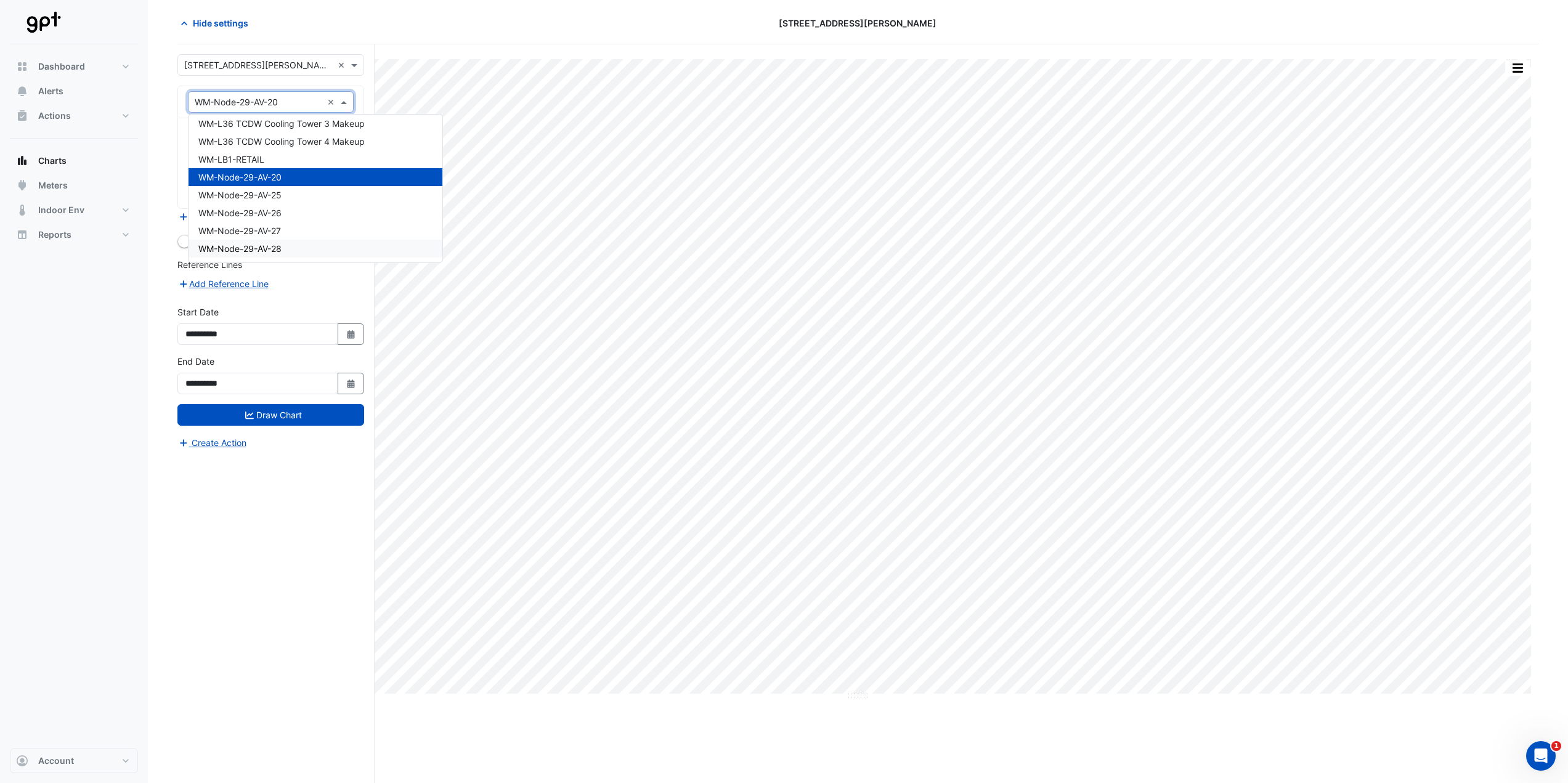
click at [320, 241] on div "WM-Node-29-AV-28" at bounding box center [315, 248] width 254 height 18
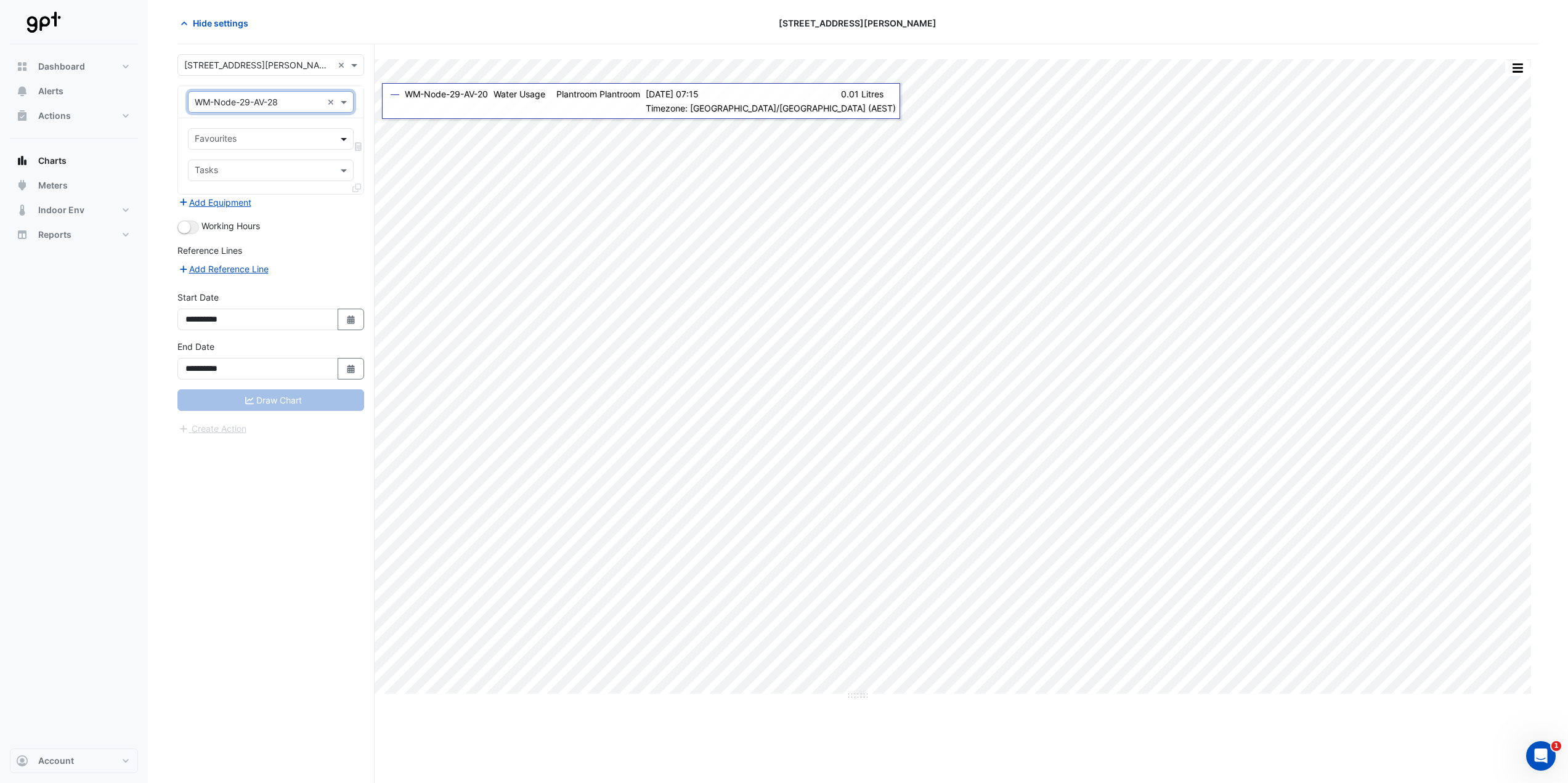
click at [344, 143] on span at bounding box center [345, 138] width 16 height 13
click at [331, 165] on span "Water Usage - Plantroom, Plantroom" at bounding box center [271, 165] width 147 height 10
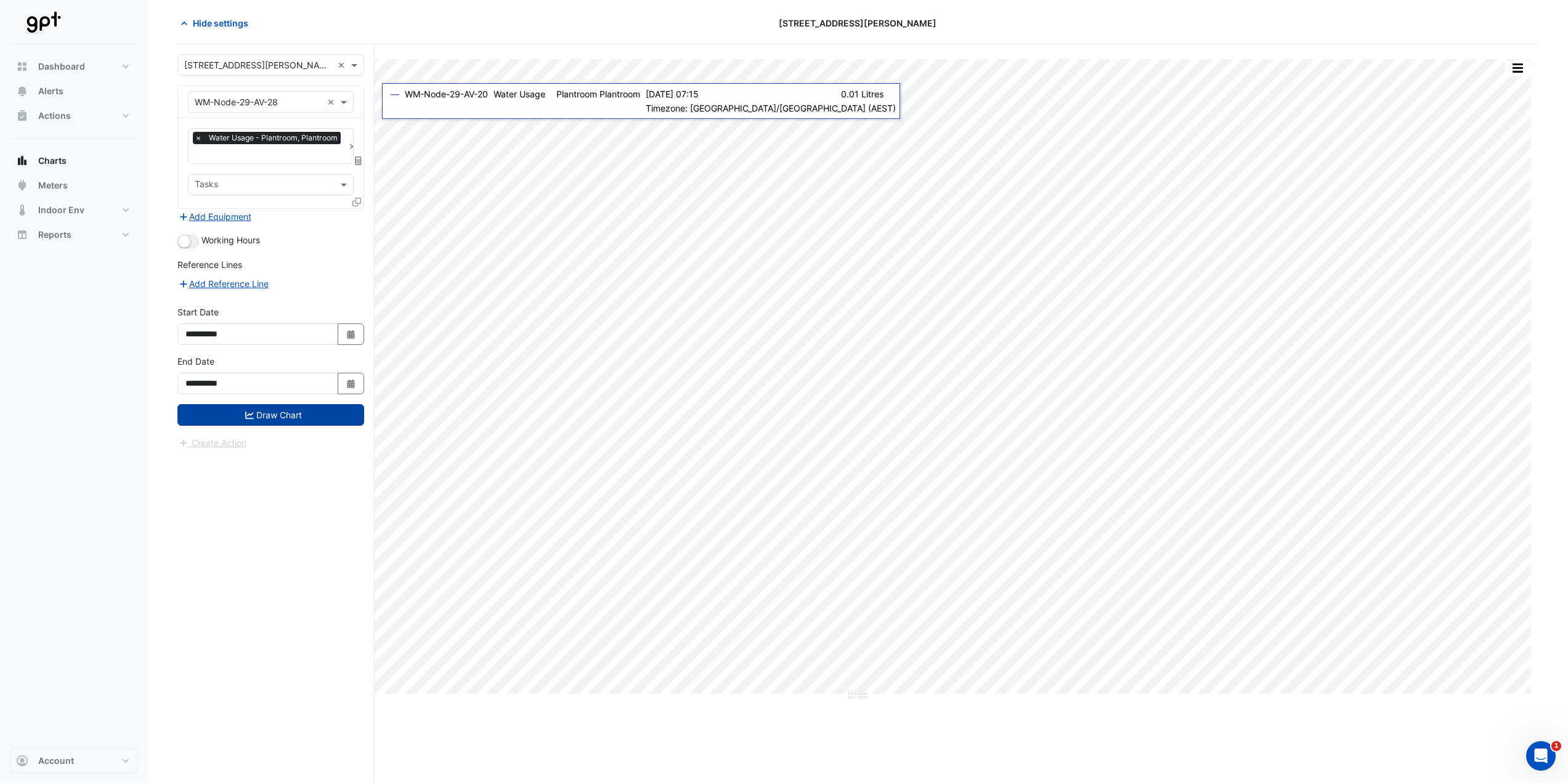
click at [346, 388] on button "Draw Chart" at bounding box center [271, 415] width 187 height 22
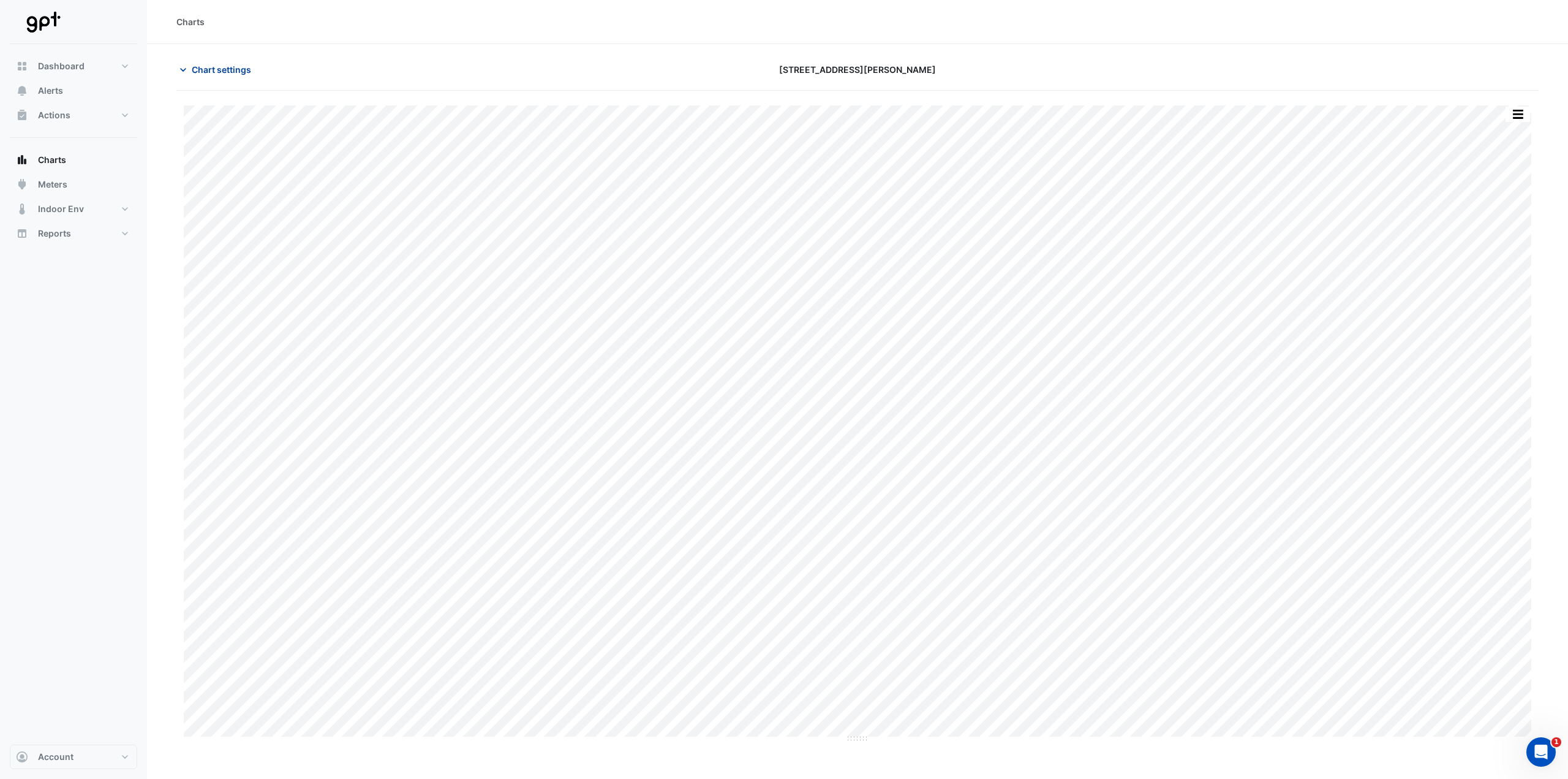
click at [213, 69] on span "Chart settings" at bounding box center [222, 69] width 60 height 13
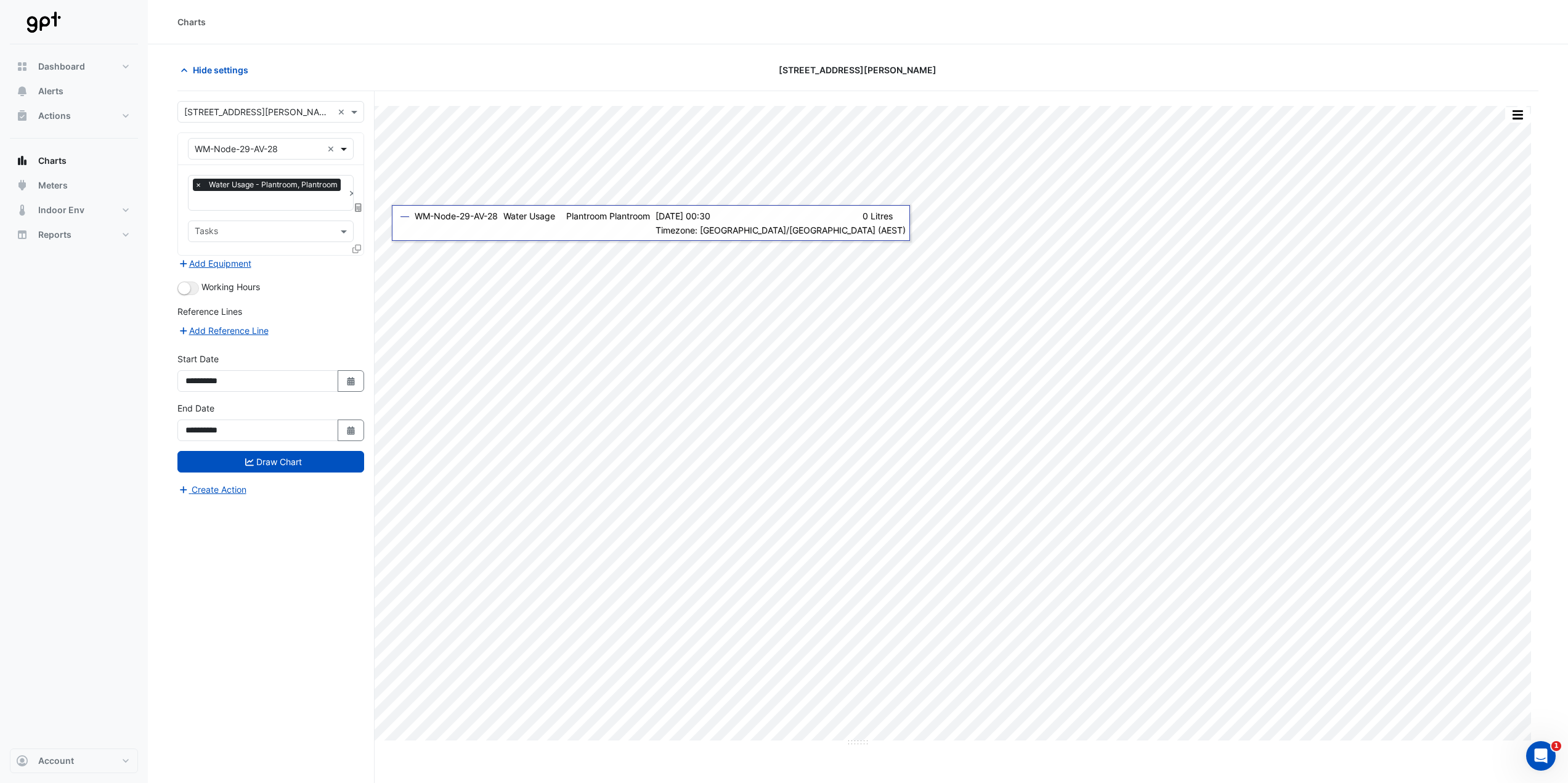
click at [349, 151] on span at bounding box center [345, 149] width 16 height 13
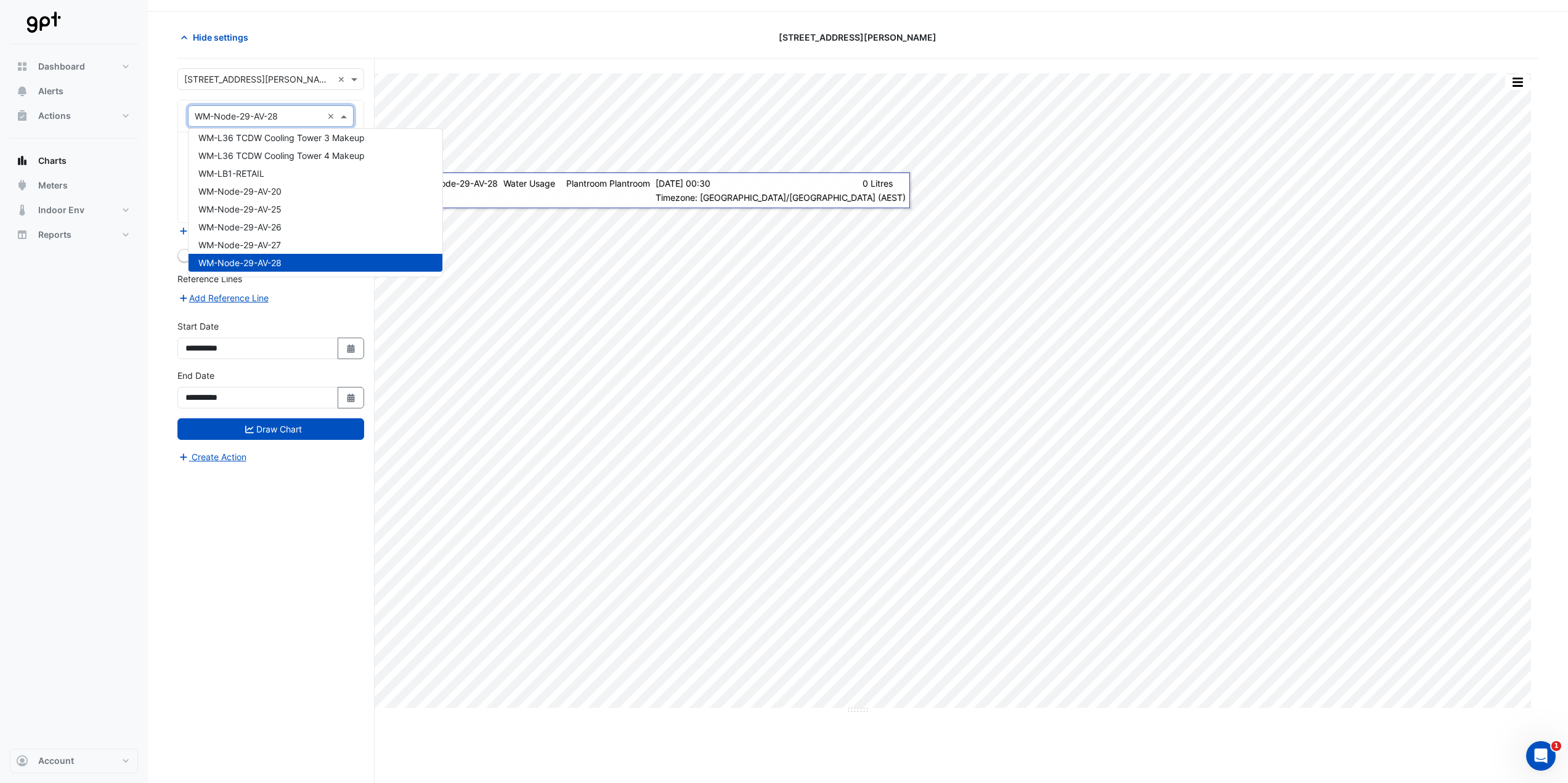
scroll to position [47, 0]
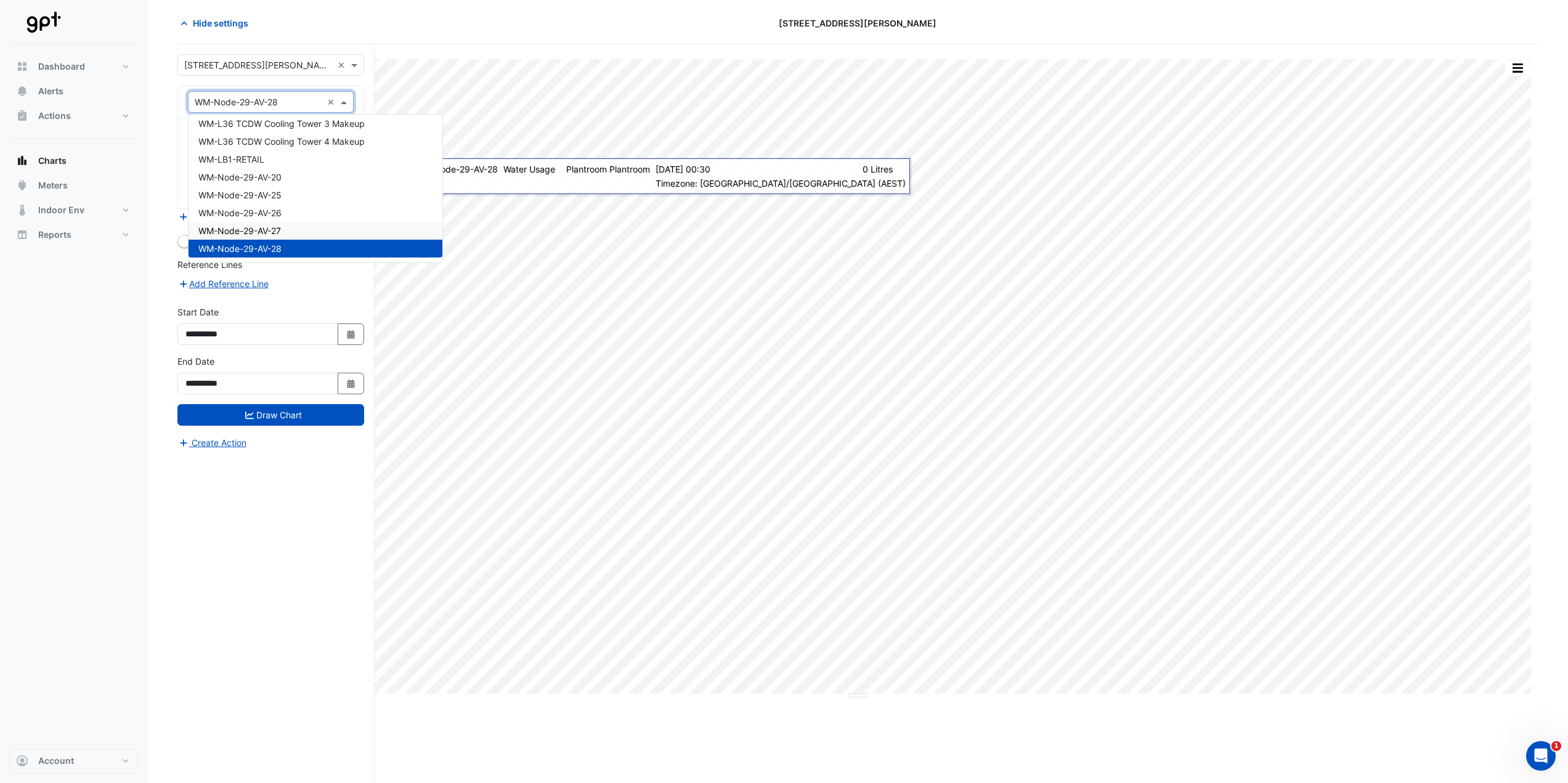
click at [274, 226] on span "WM-Node-29-AV-27" at bounding box center [239, 231] width 83 height 10
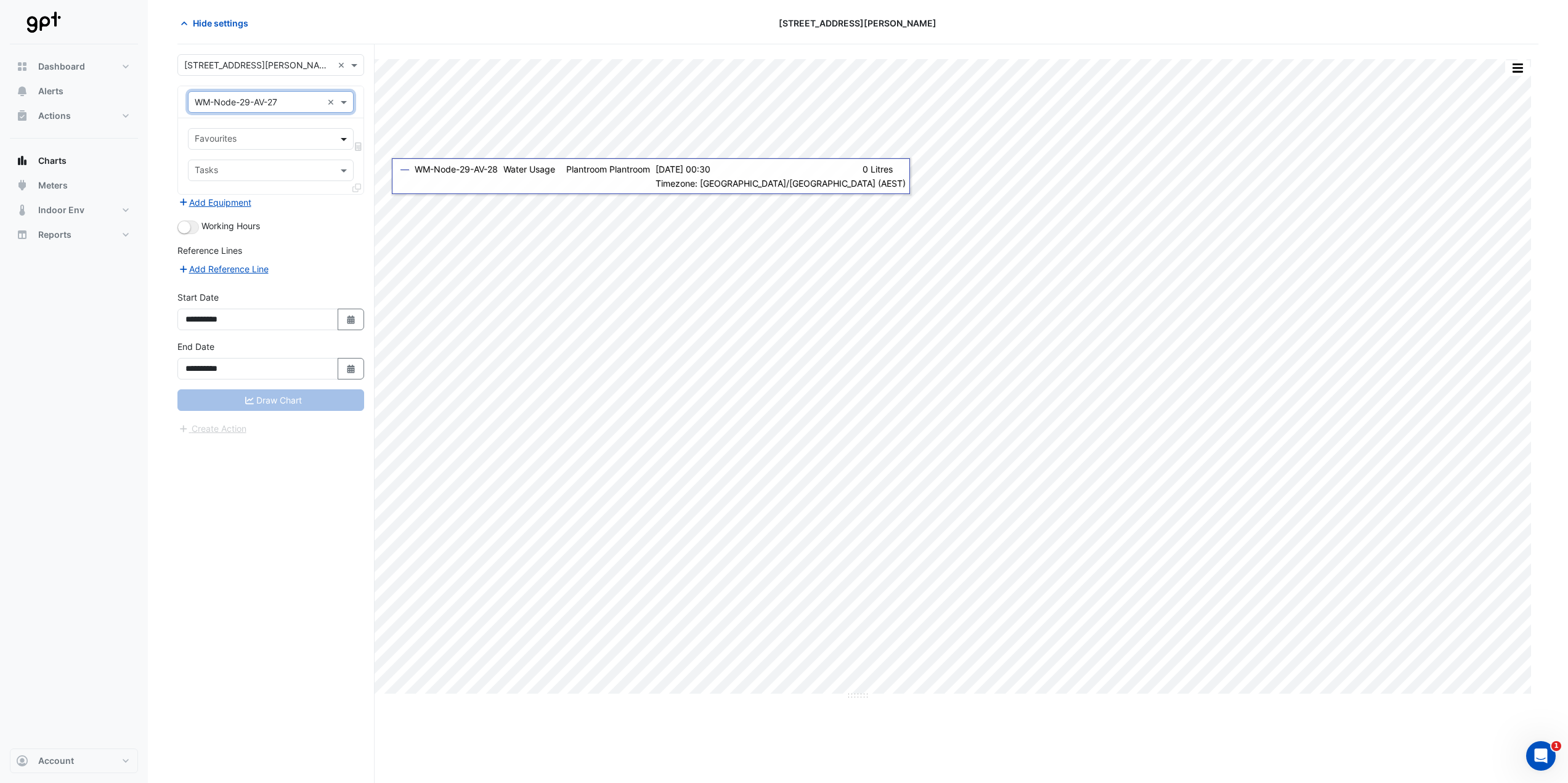
click at [345, 143] on span at bounding box center [345, 138] width 16 height 13
click at [327, 164] on span "Water Usage - Plantroom, Plantroom" at bounding box center [271, 165] width 147 height 10
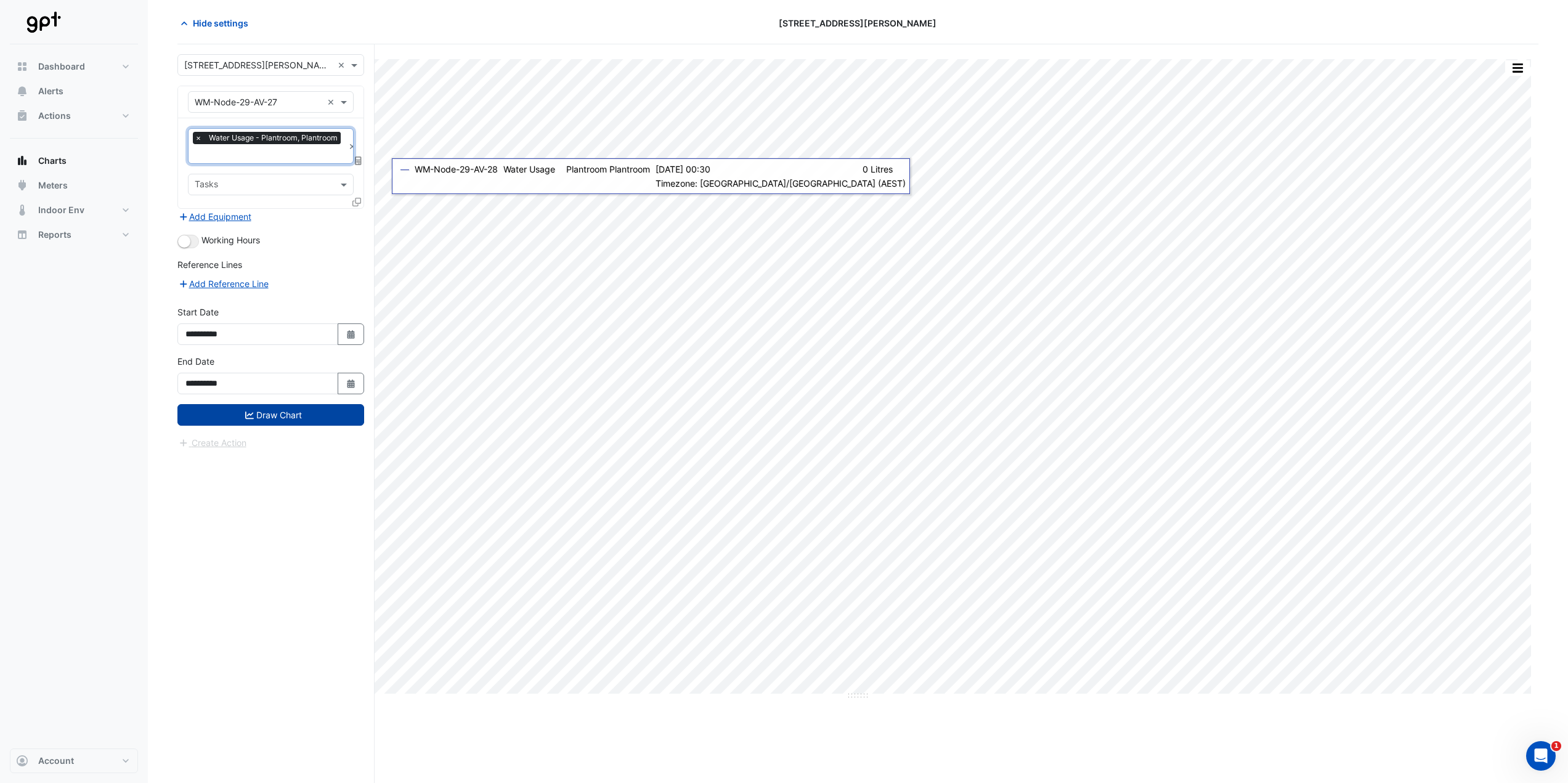
click at [293, 388] on button "Draw Chart" at bounding box center [271, 415] width 187 height 22
